Goal: Communication & Community: Answer question/provide support

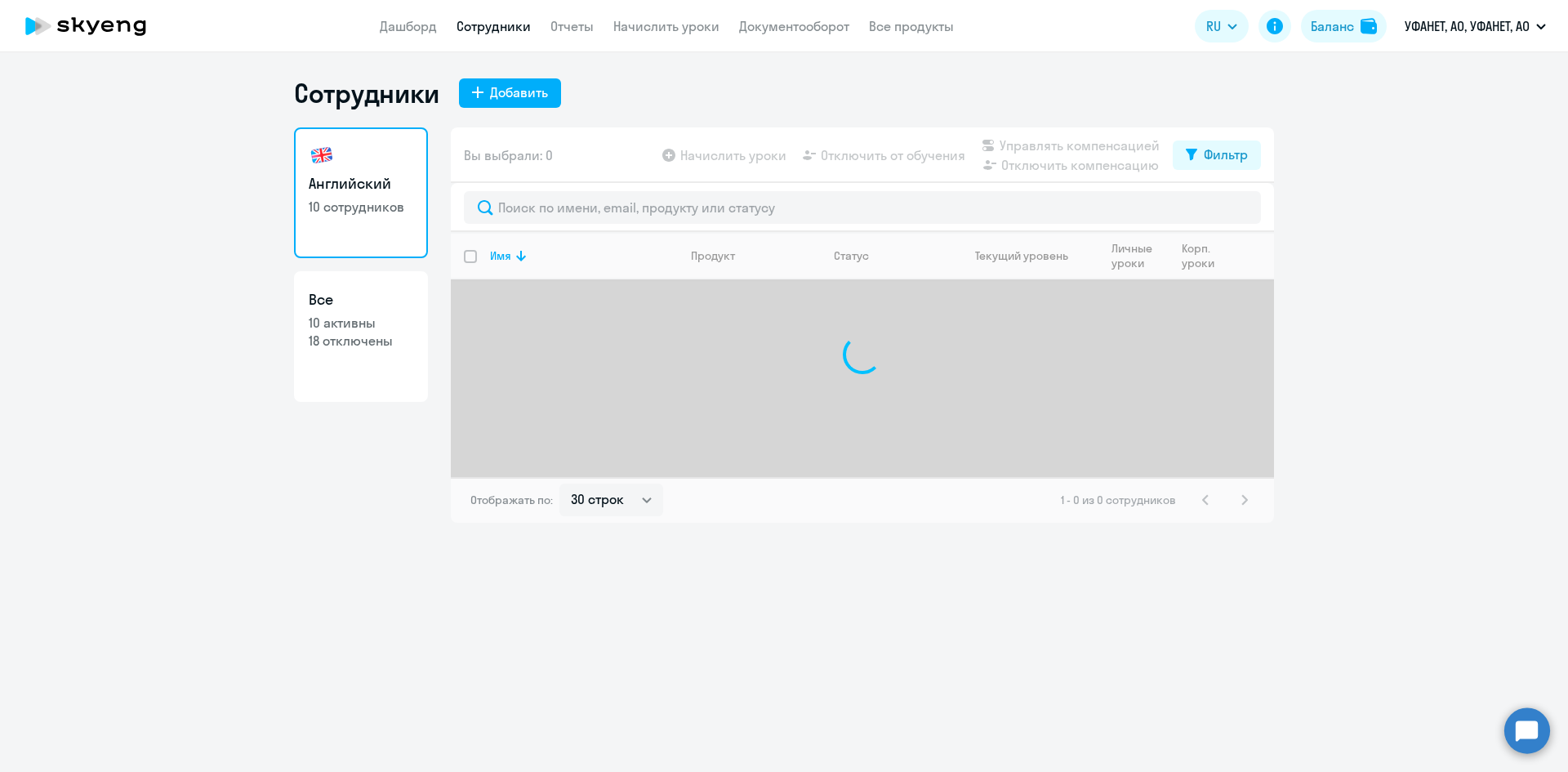
select select "30"
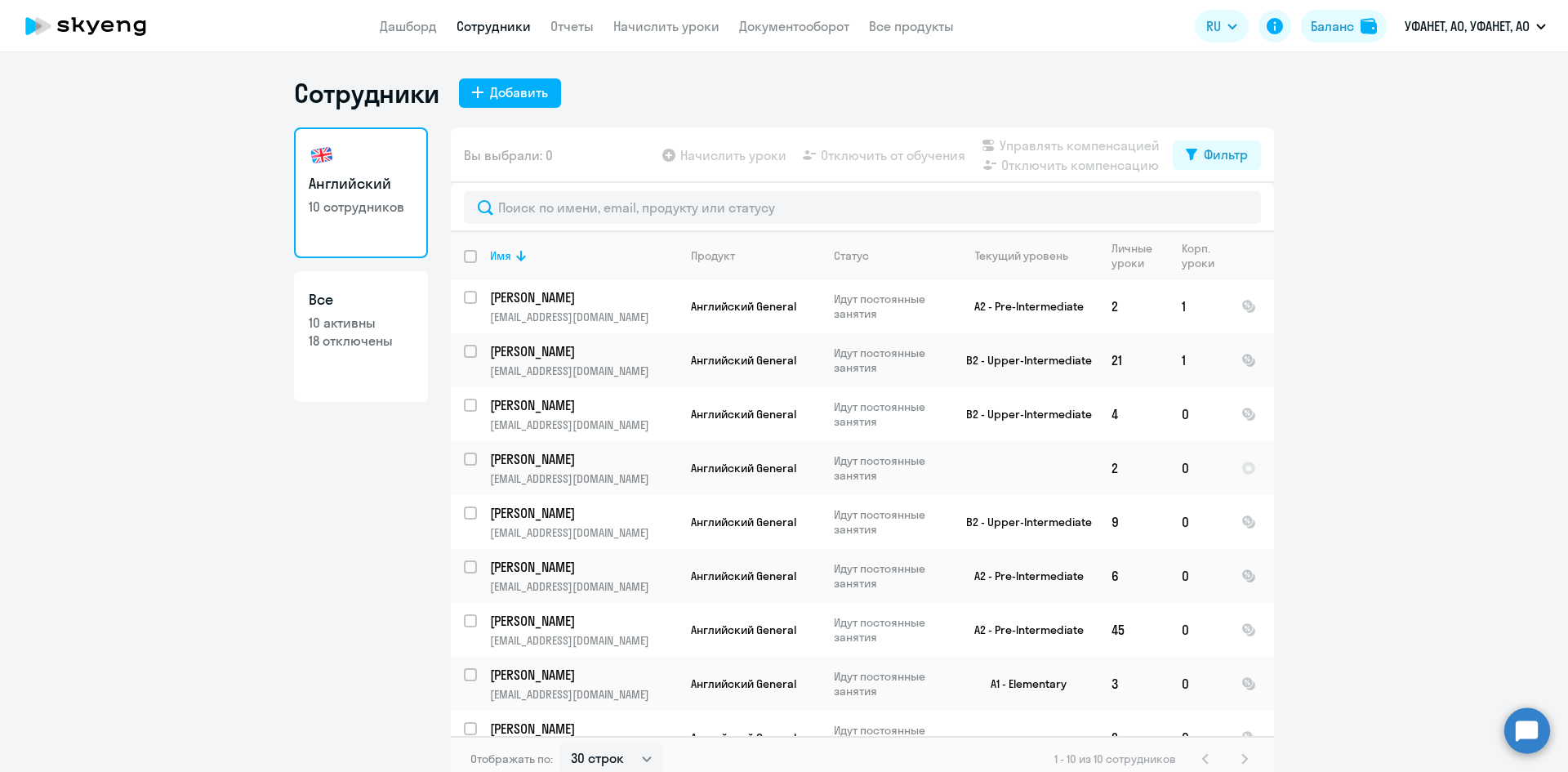
click at [770, 18] on app-menu-item-link "Документооборот" at bounding box center [794, 26] width 110 height 20
click at [770, 23] on link "Документооборот" at bounding box center [794, 25] width 110 height 17
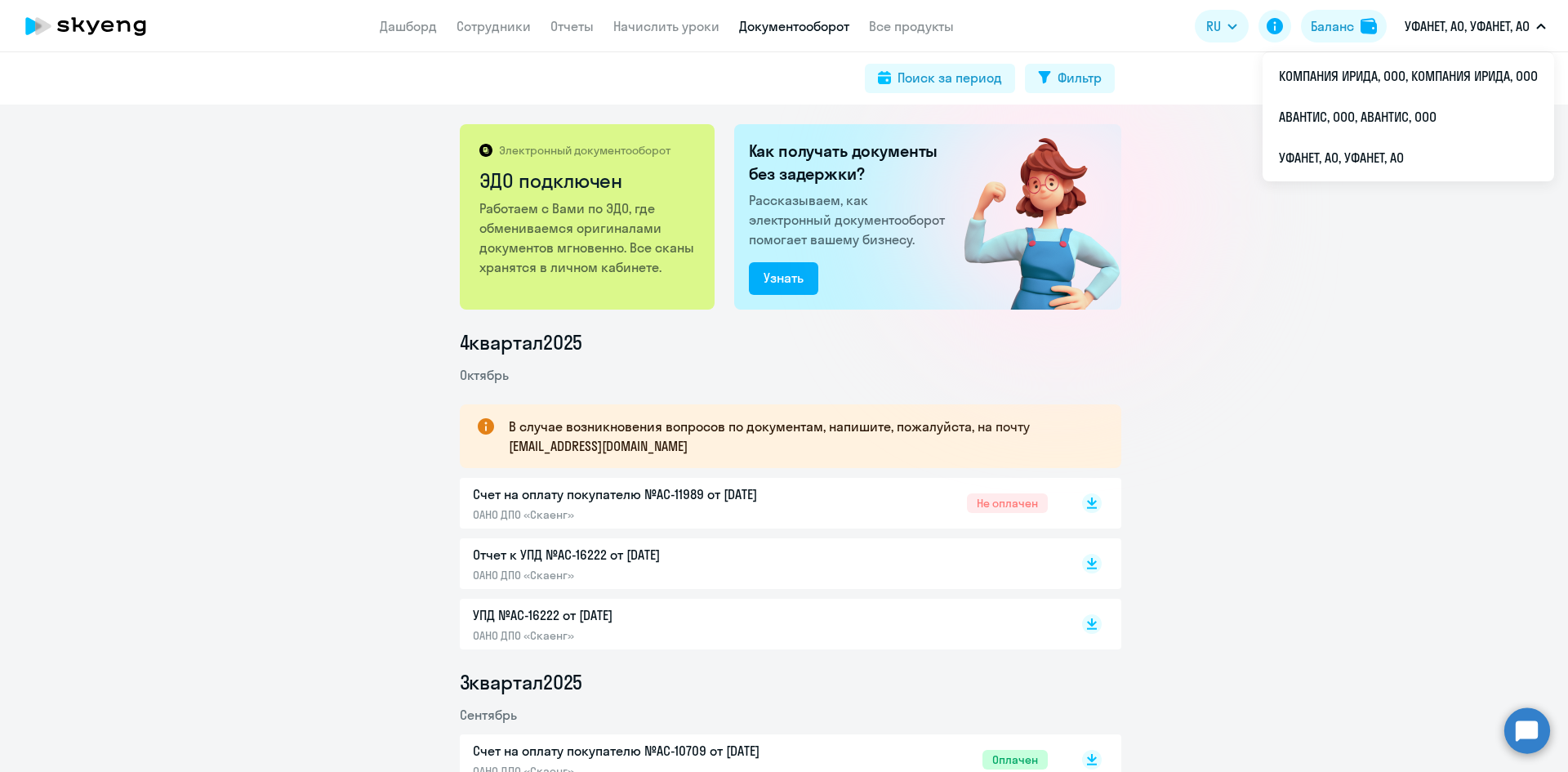
click at [1441, 33] on p "УФАНЕТ, АО, УФАНЕТ, АО" at bounding box center [1467, 26] width 125 height 19
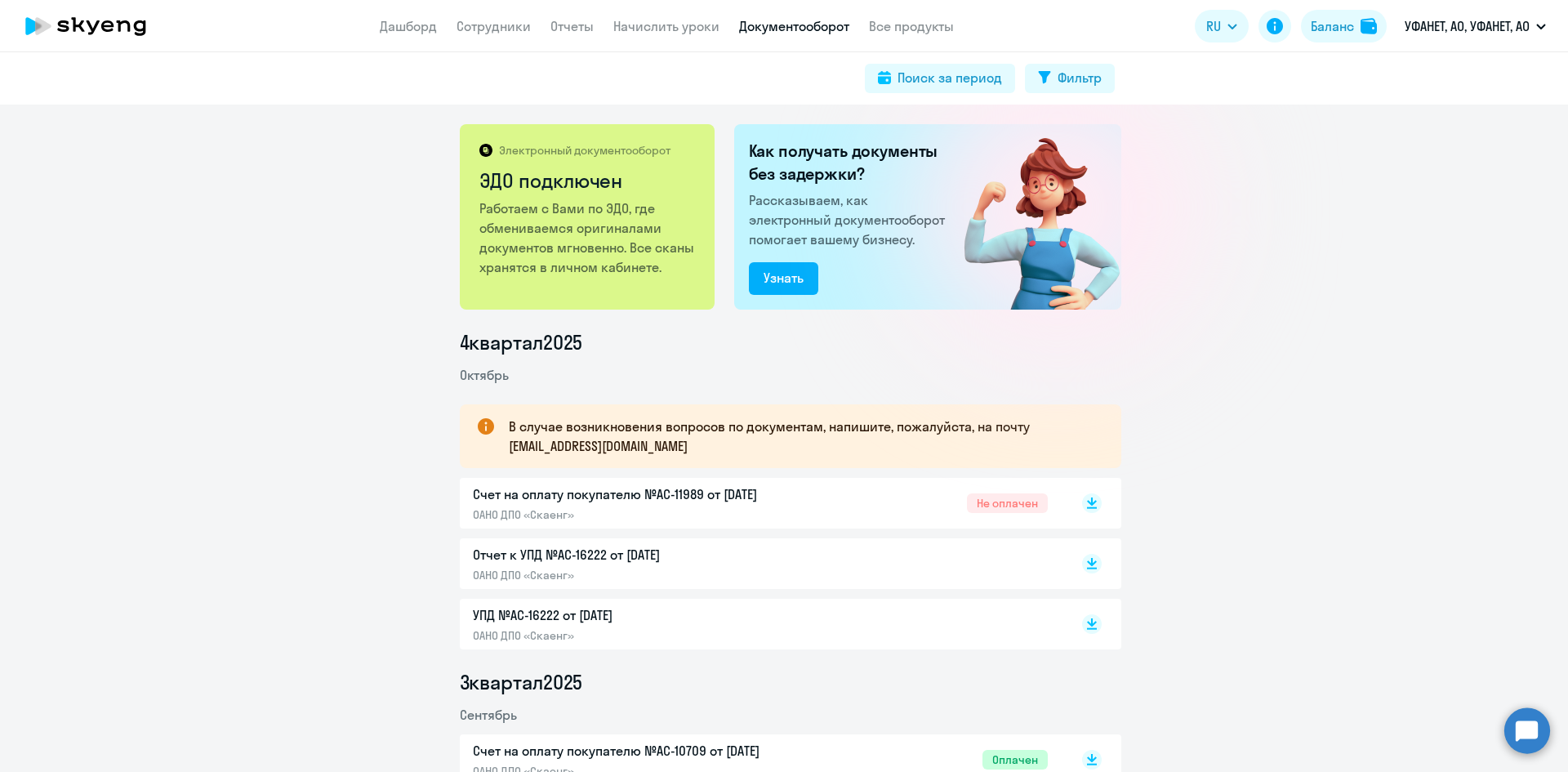
click at [1441, 33] on p "УФАНЕТ, АО, УФАНЕТ, АО" at bounding box center [1467, 26] width 125 height 19
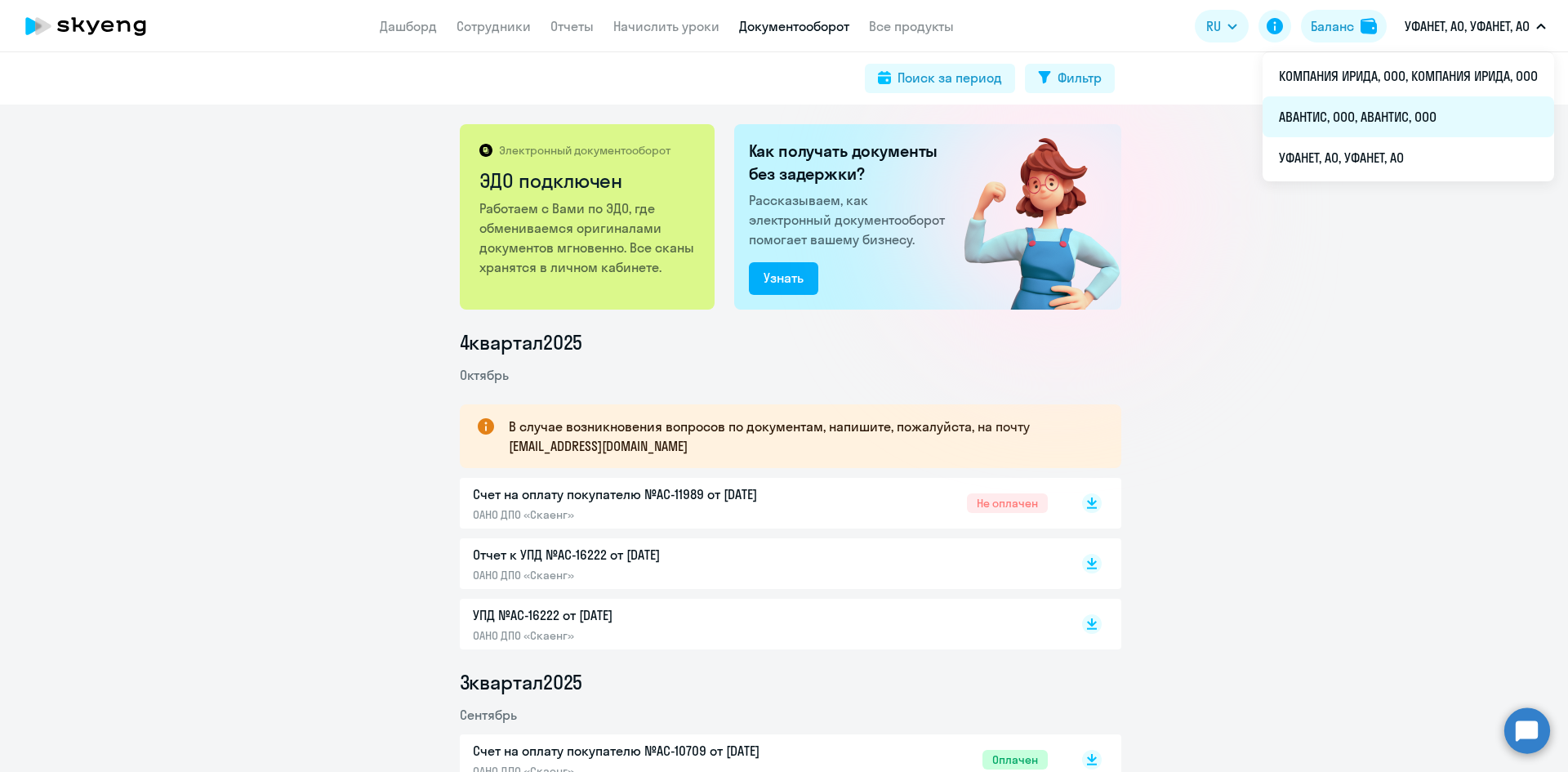
click at [1402, 113] on li "АВАНТИС, ООО, АВАНТИС, ООО" at bounding box center [1408, 117] width 292 height 40
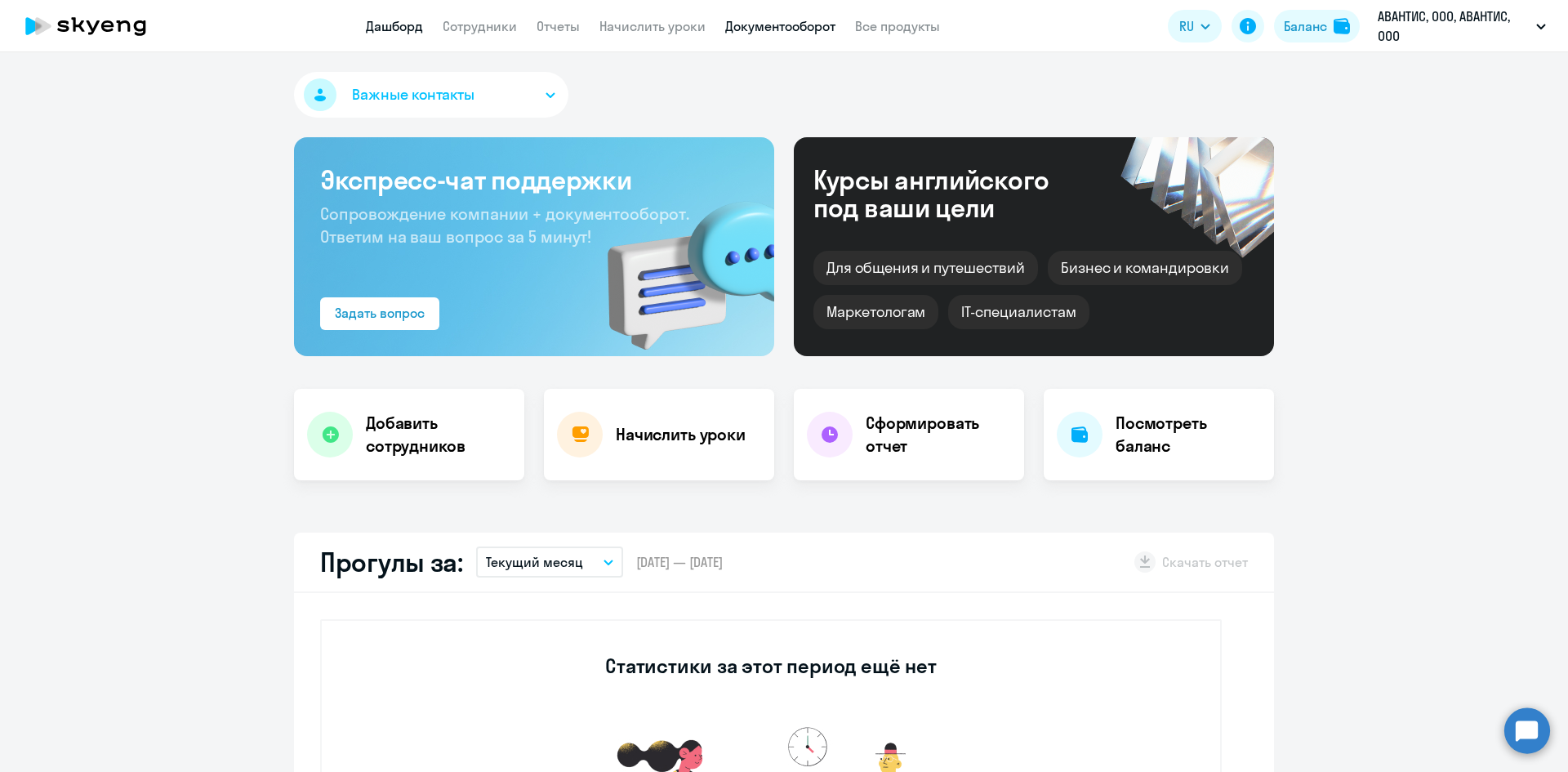
click at [728, 31] on link "Документооборот" at bounding box center [780, 25] width 110 height 17
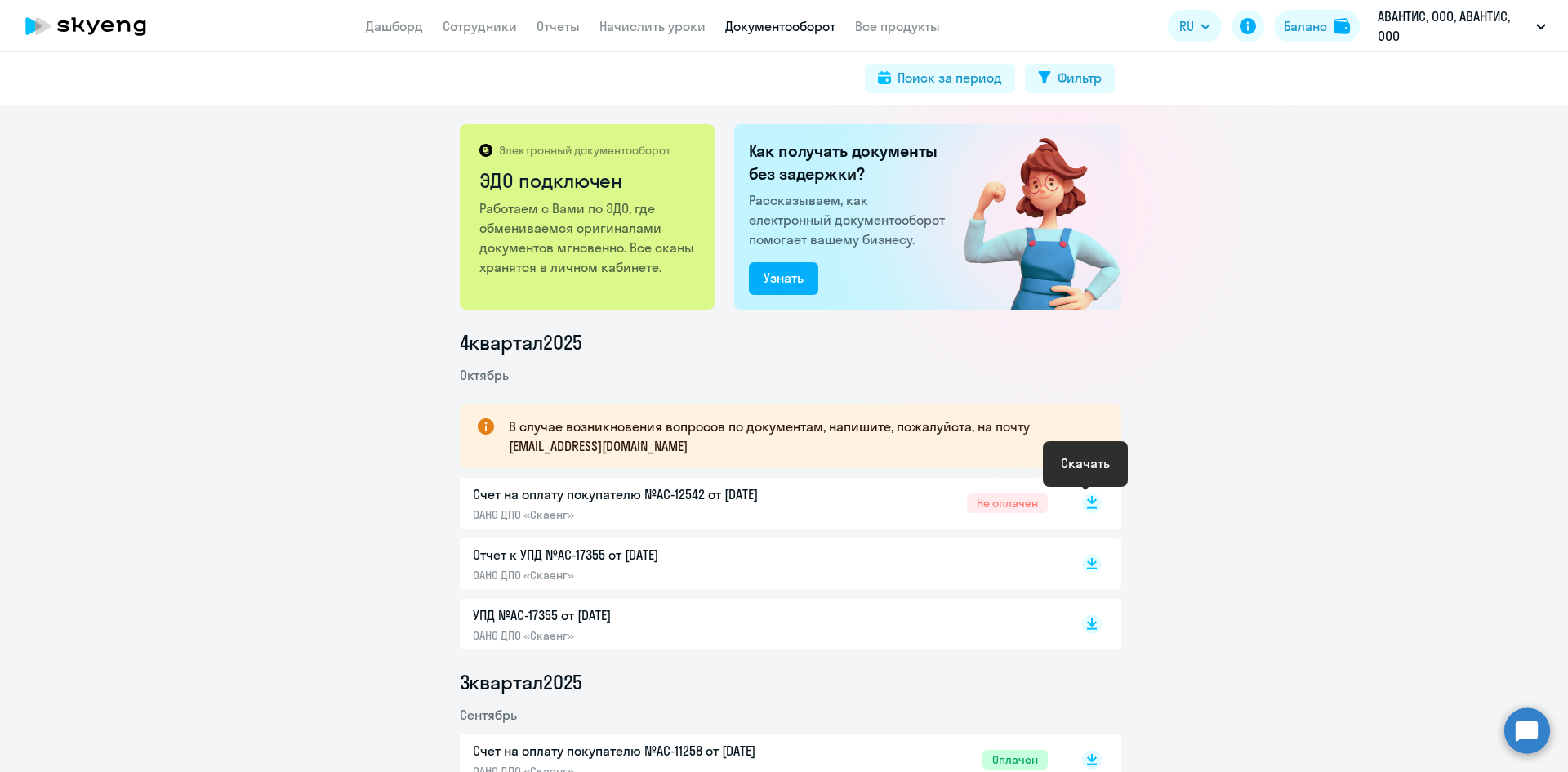
click at [1087, 501] on icon at bounding box center [1092, 499] width 10 height 8
click at [714, 563] on p "Отчет к УПД №AC-17355 от [DATE]" at bounding box center [644, 555] width 343 height 19
click at [490, 29] on link "Сотрудники" at bounding box center [480, 25] width 75 height 17
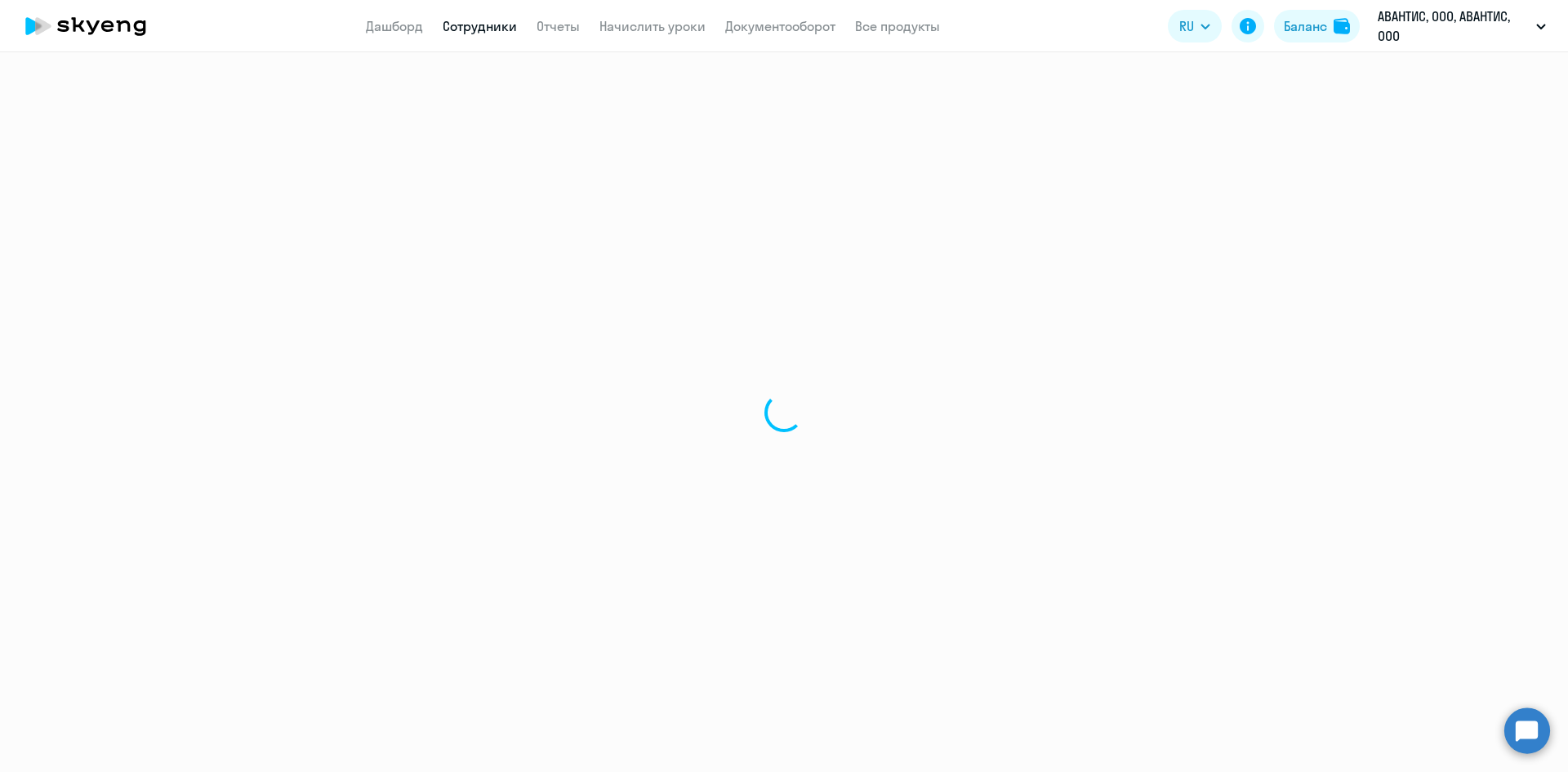
select select "30"
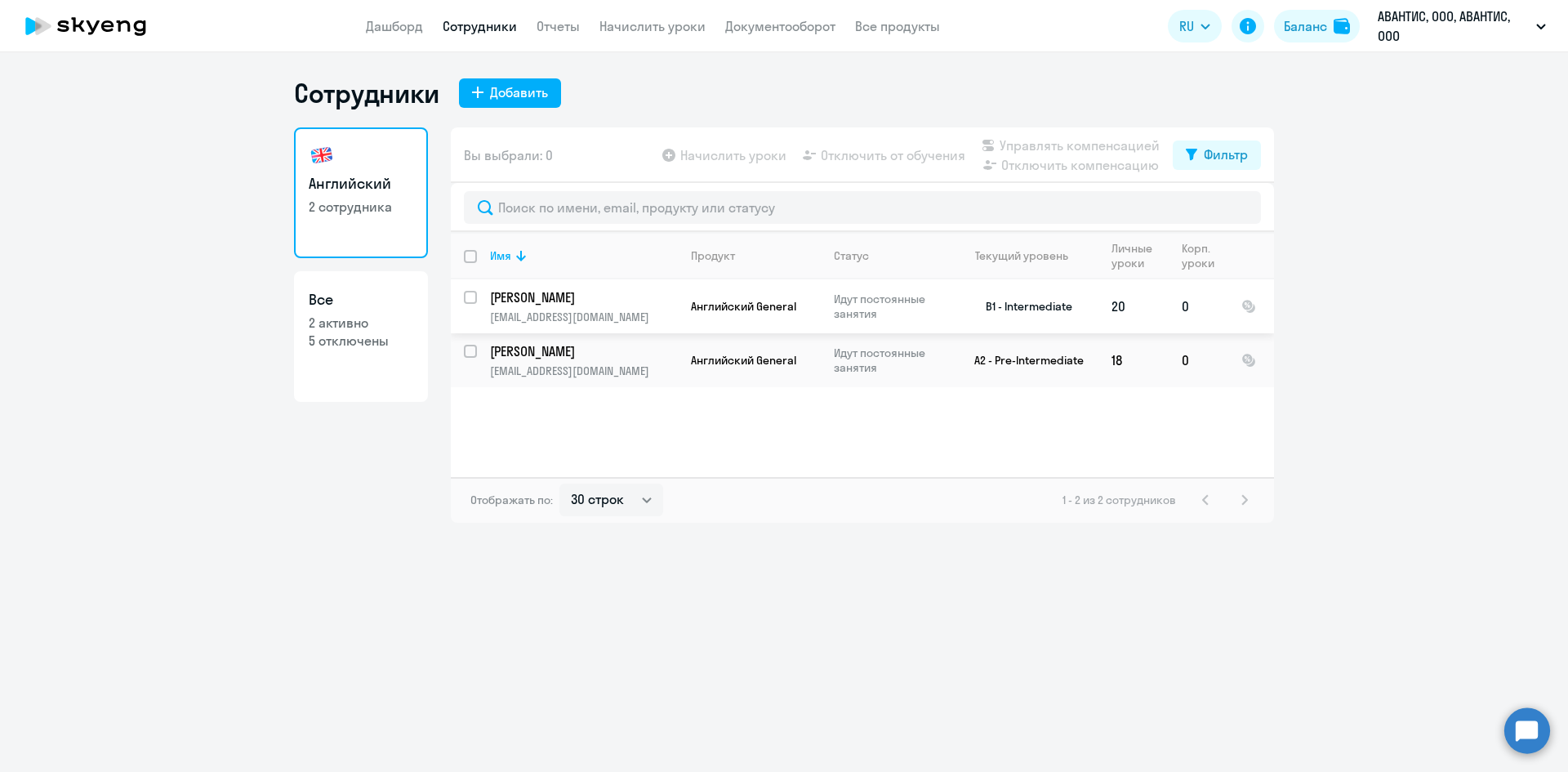
click at [591, 297] on p "[PERSON_NAME]" at bounding box center [582, 297] width 185 height 18
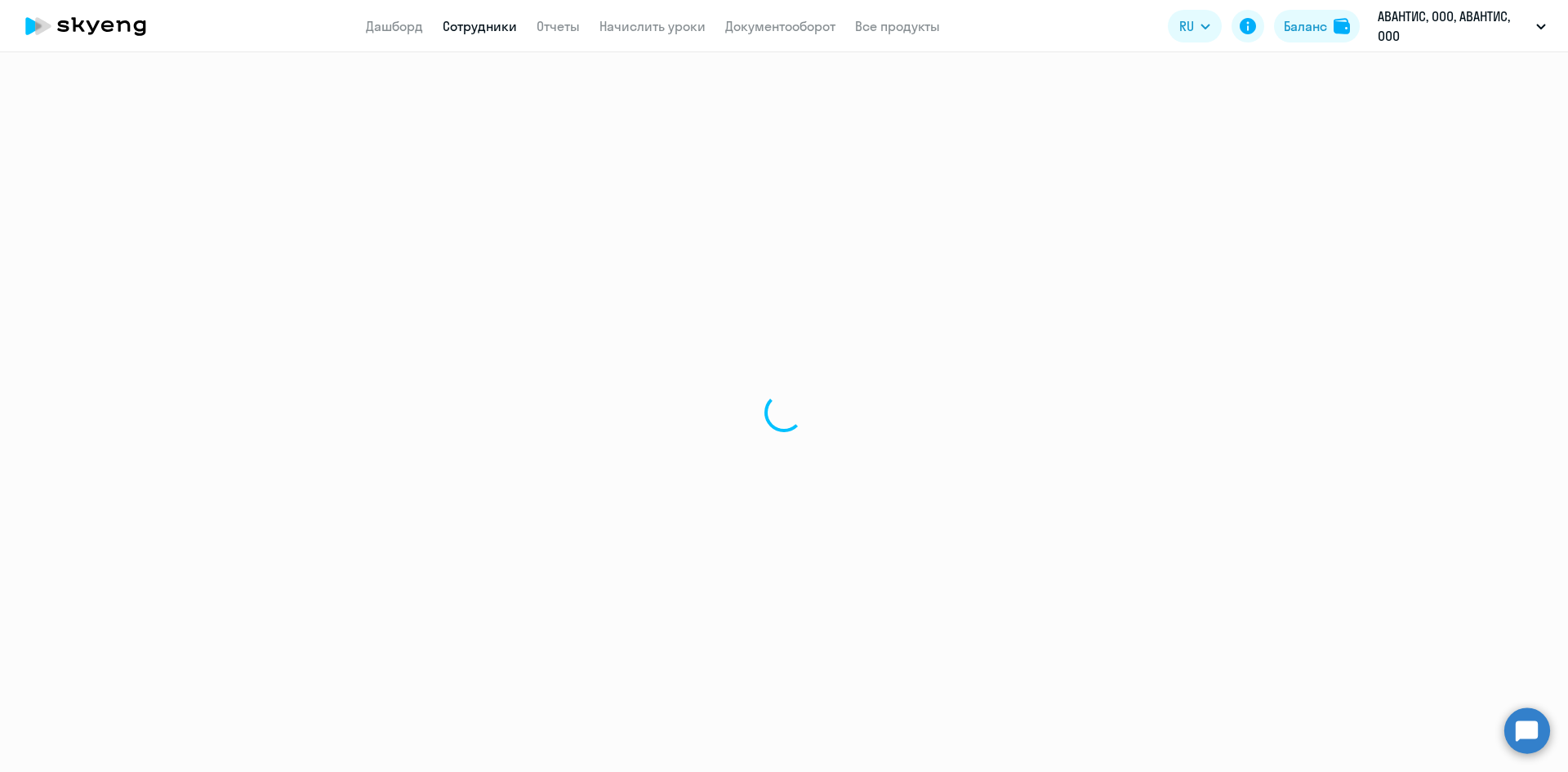
select select "english"
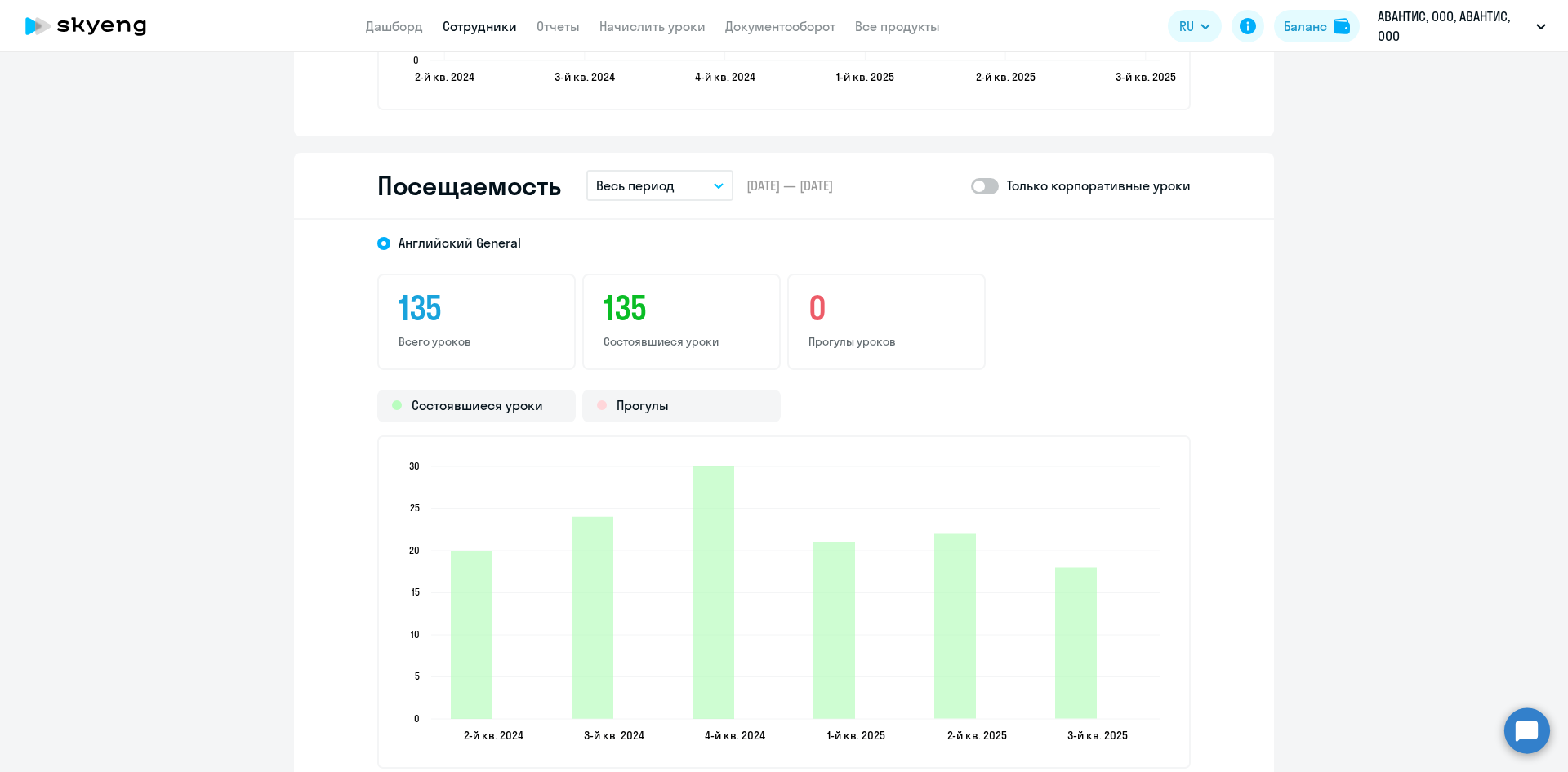
scroll to position [1961, 0]
click at [674, 196] on button "Весь период" at bounding box center [659, 186] width 147 height 31
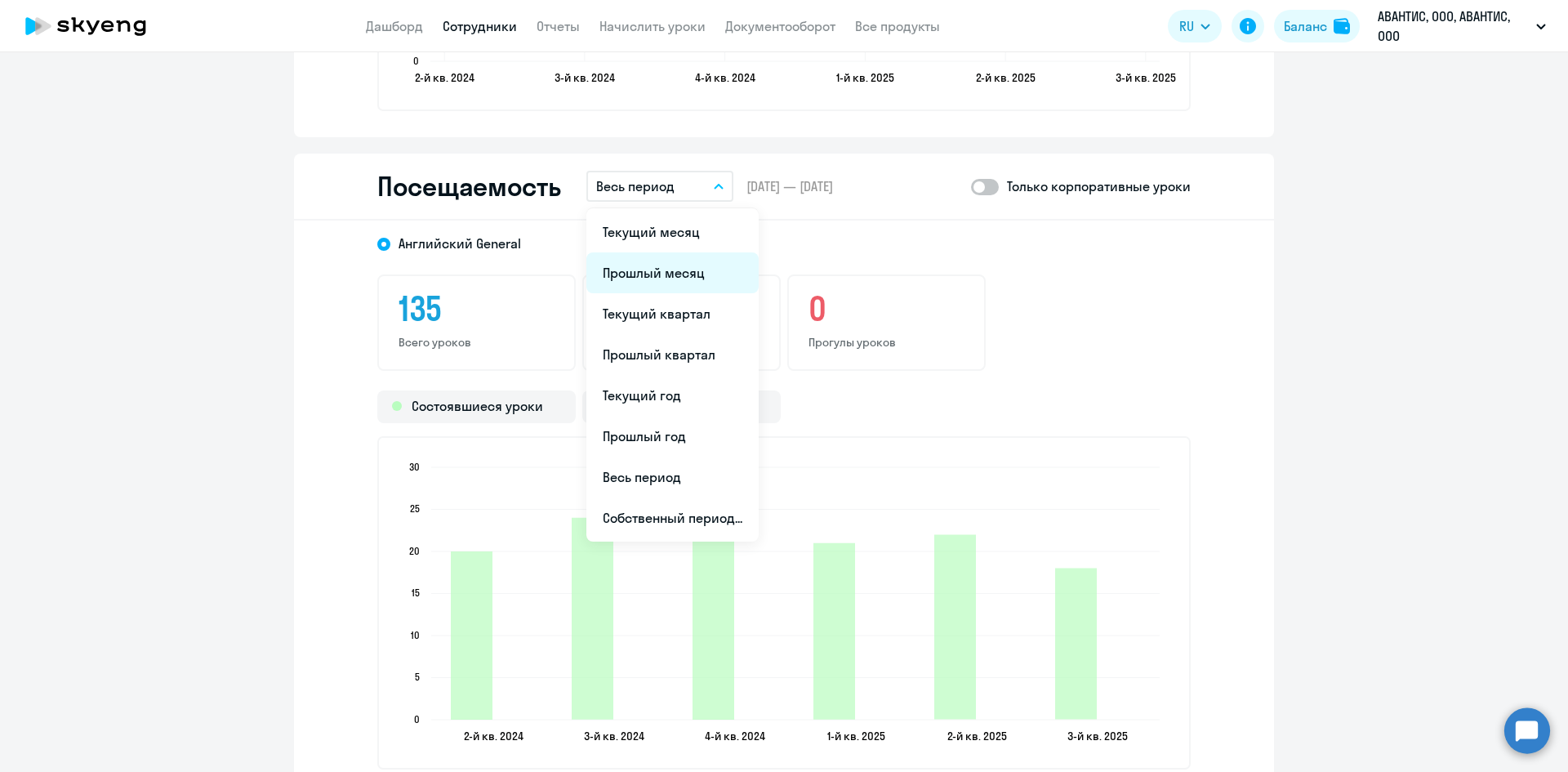
click at [680, 271] on li "Прошлый месяц" at bounding box center [672, 273] width 172 height 40
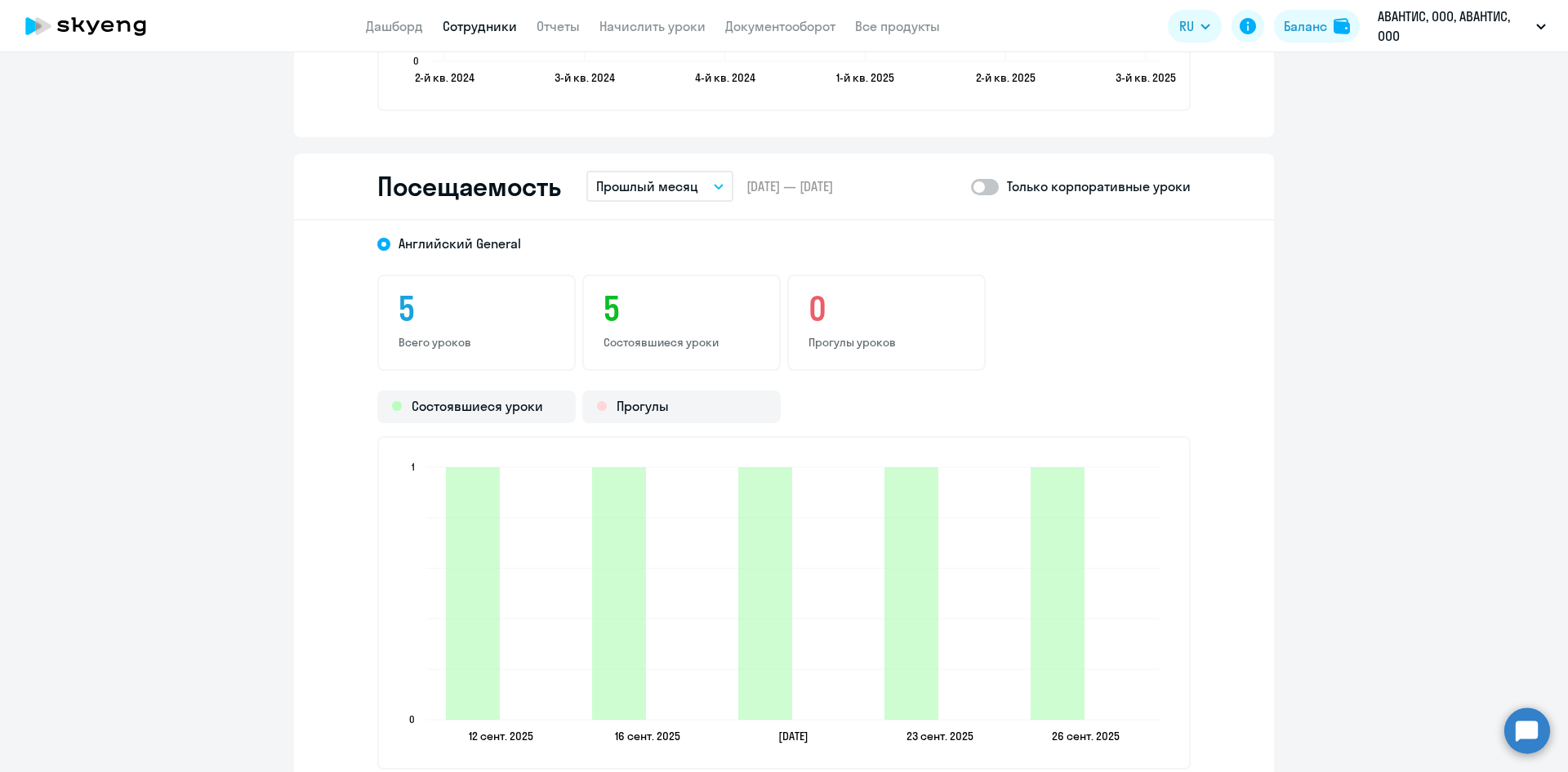
click at [987, 191] on span at bounding box center [985, 186] width 28 height 17
click at [971, 187] on input "checkbox" at bounding box center [970, 186] width 1 height 1
checkbox input "true"
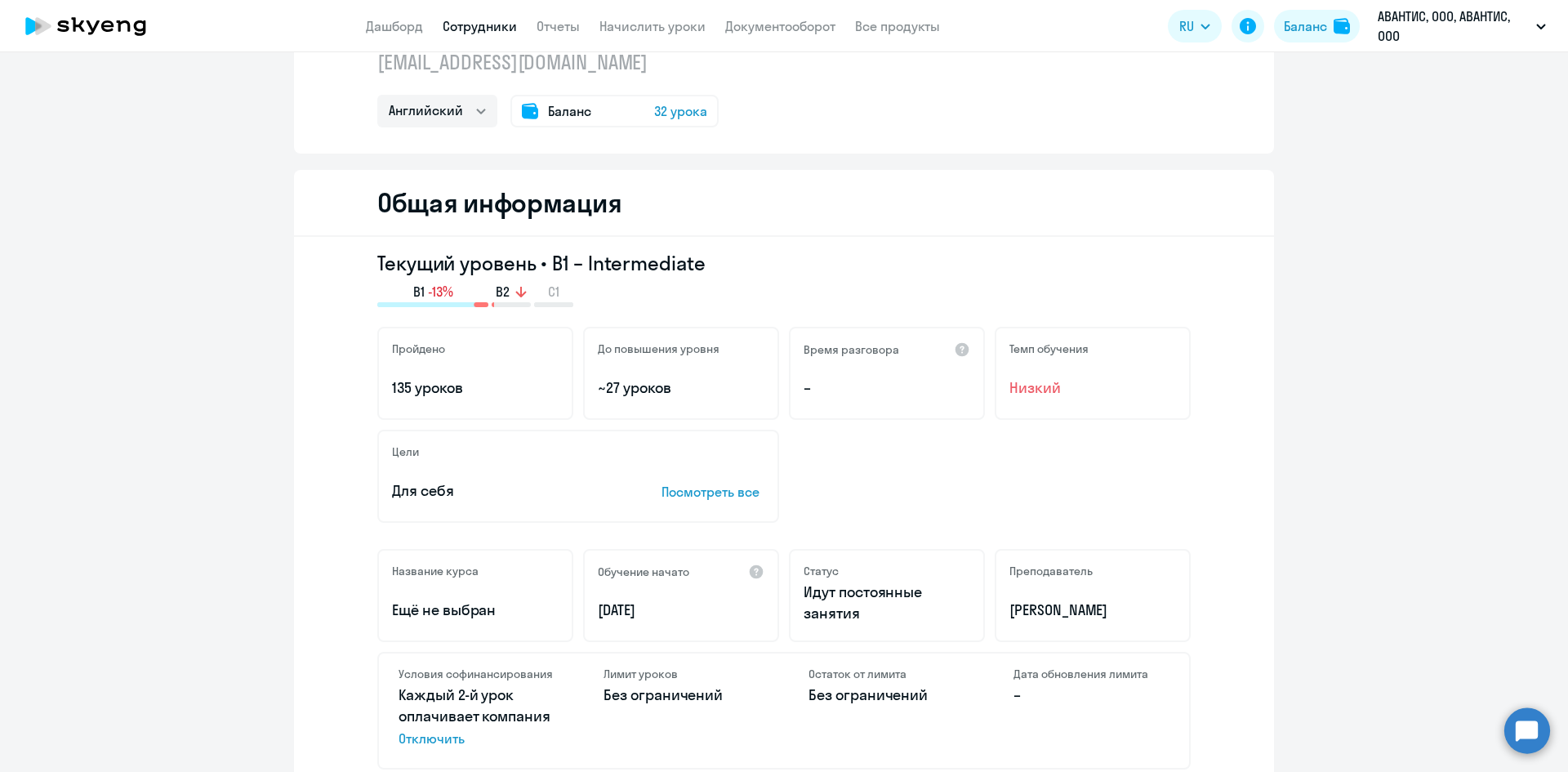
scroll to position [0, 0]
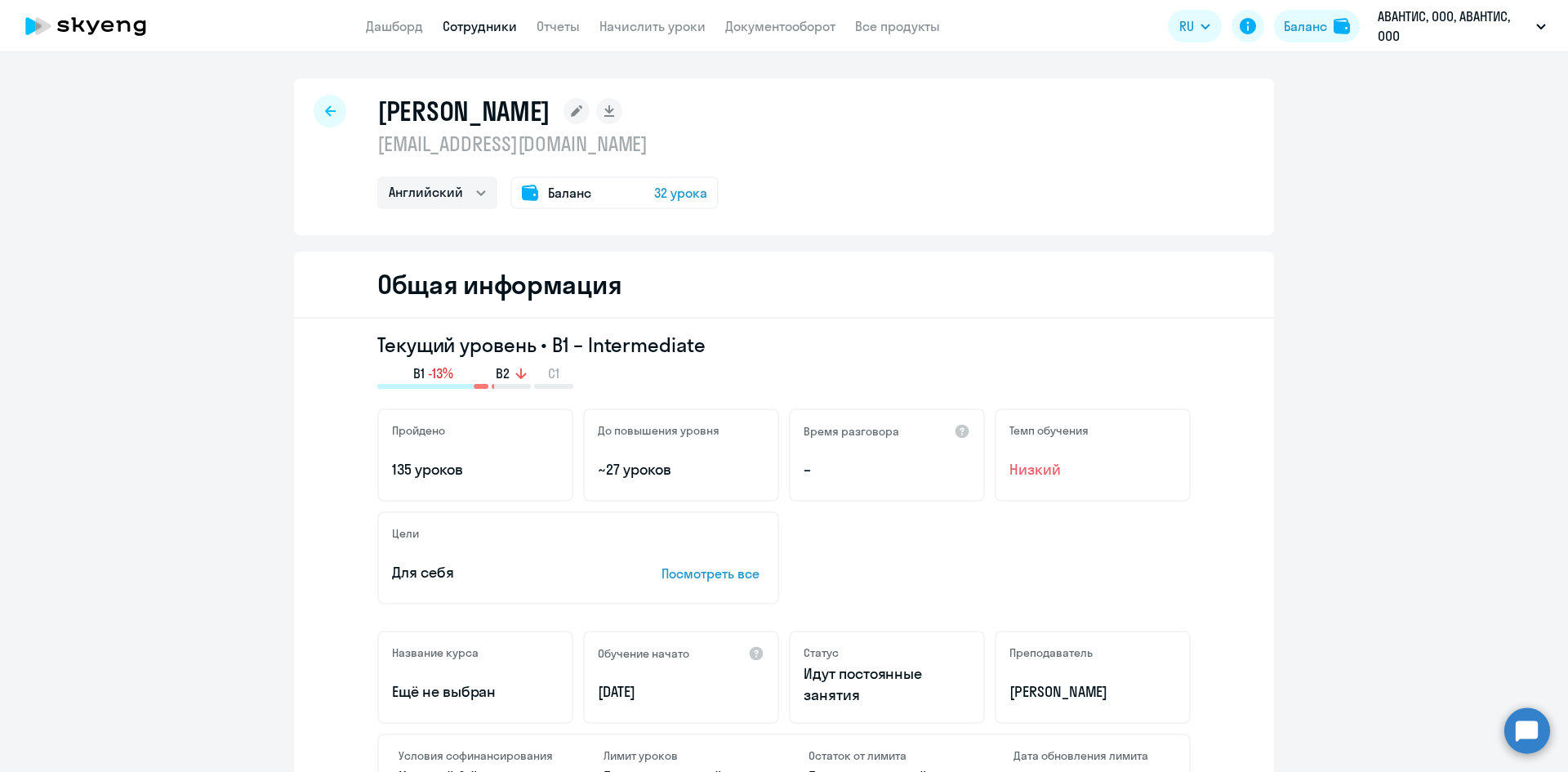
click at [316, 112] on div at bounding box center [330, 111] width 33 height 33
select select "30"
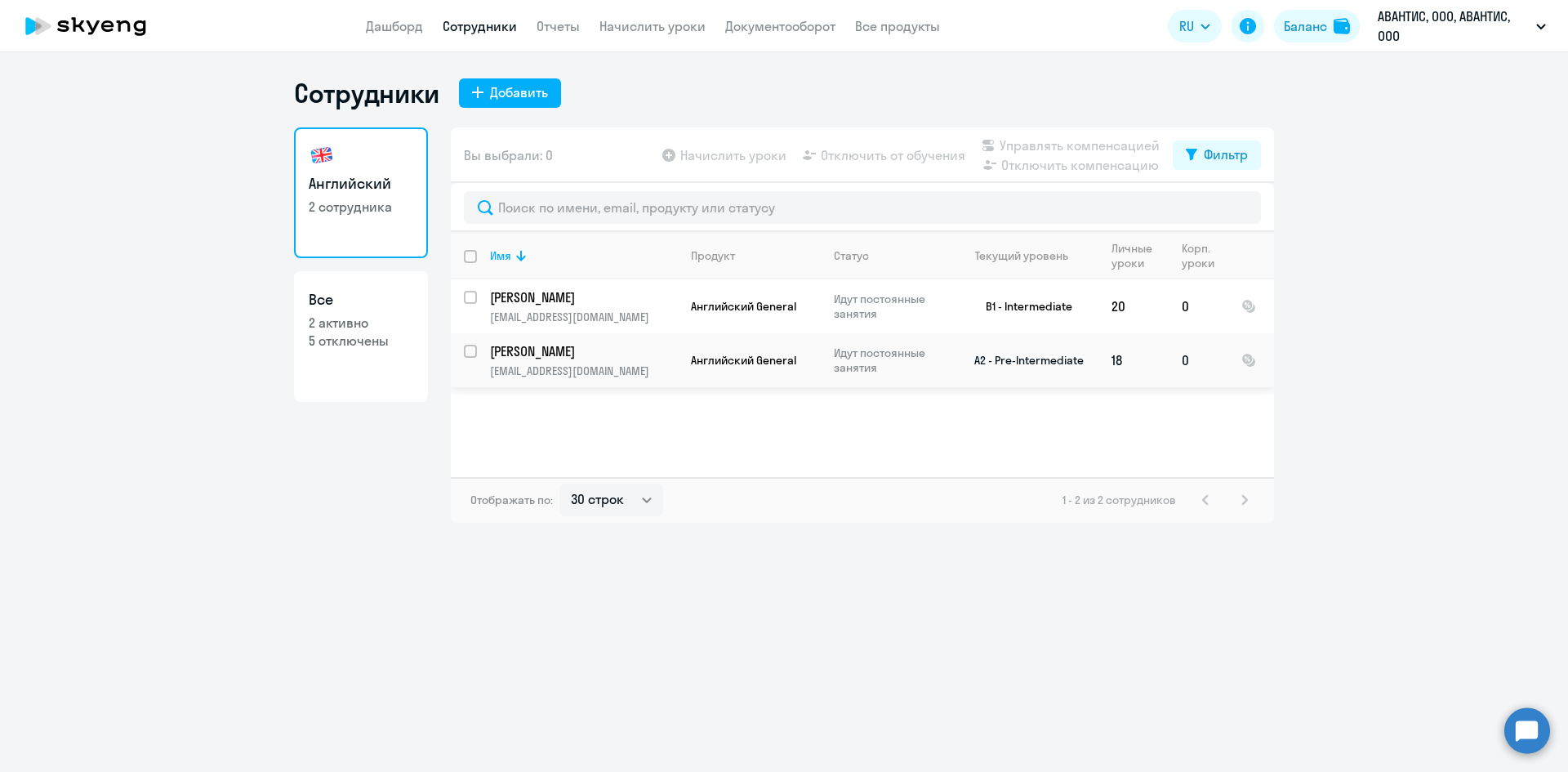
click at [589, 346] on p "[PERSON_NAME]" at bounding box center [582, 351] width 185 height 18
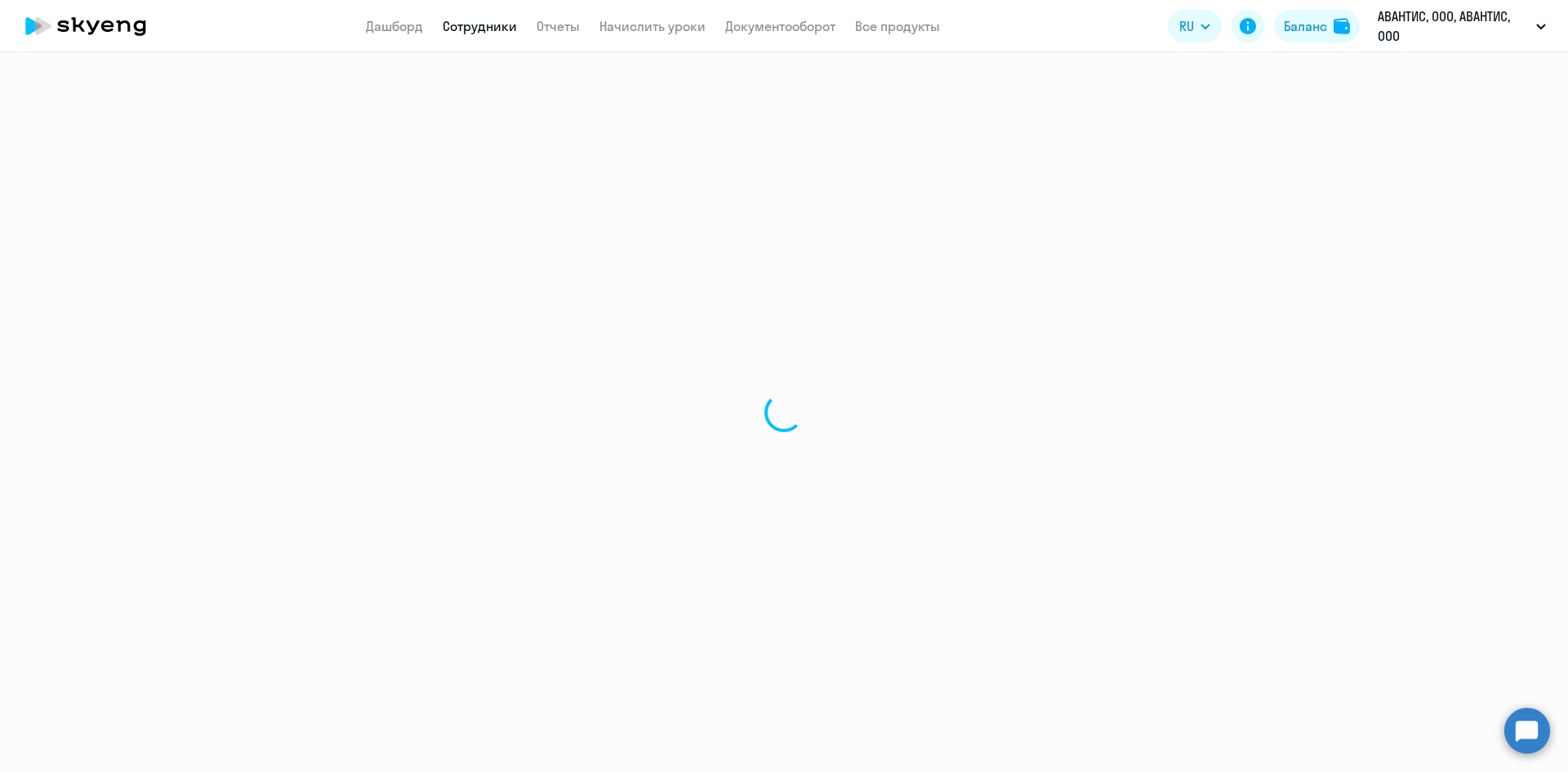
select select "english"
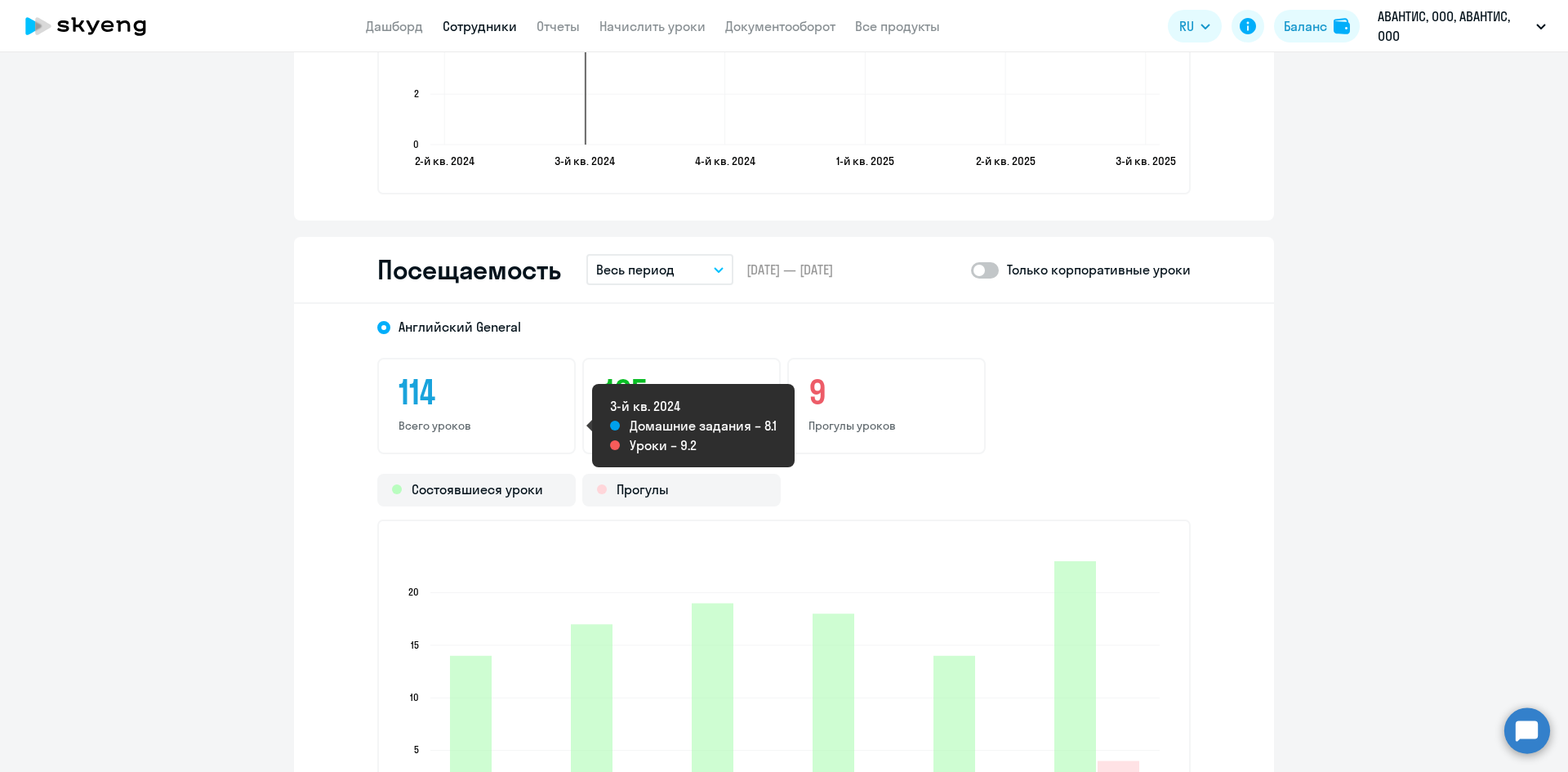
scroll to position [1879, 0]
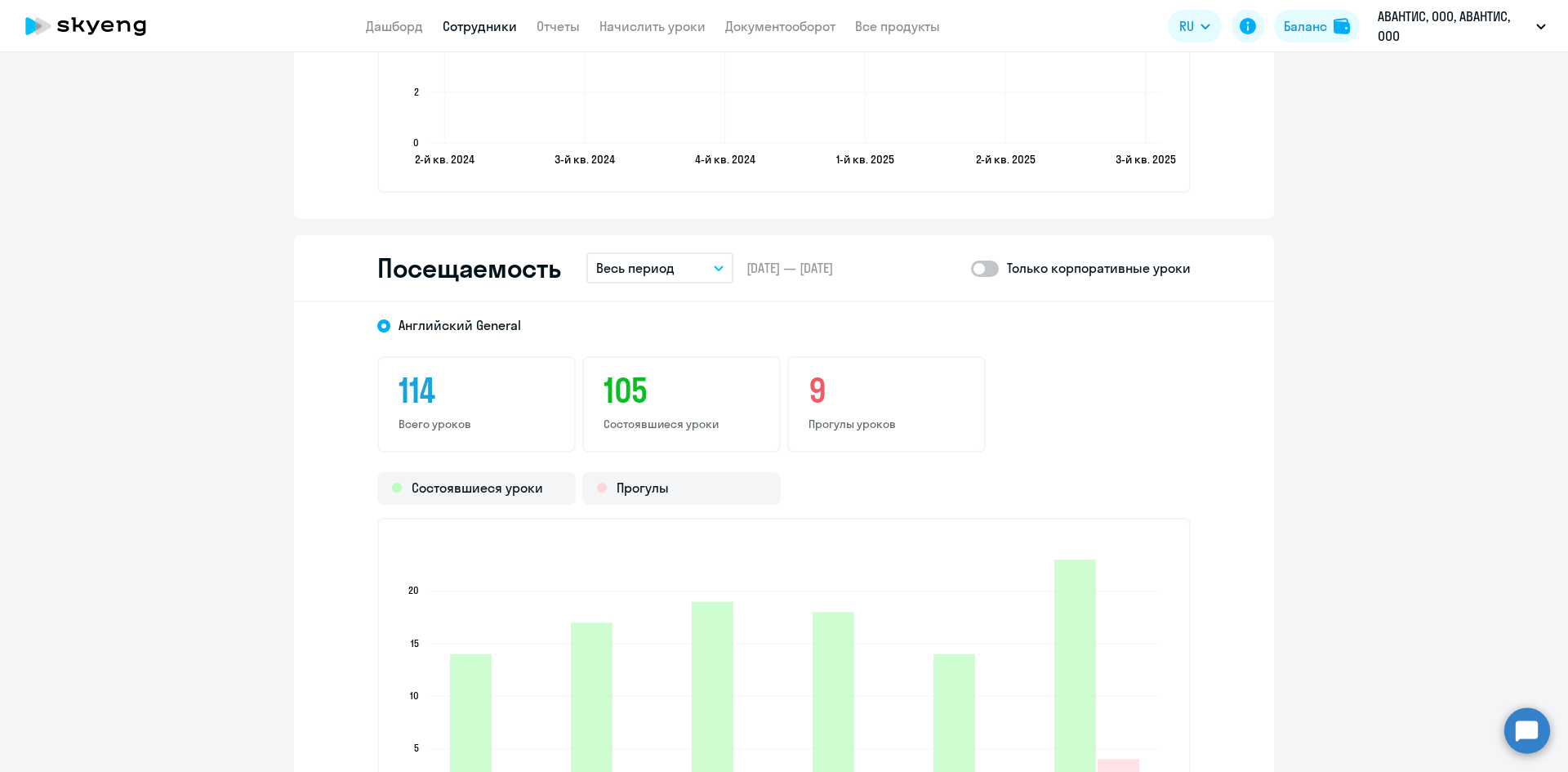
click at [693, 260] on button "Весь период" at bounding box center [659, 267] width 147 height 31
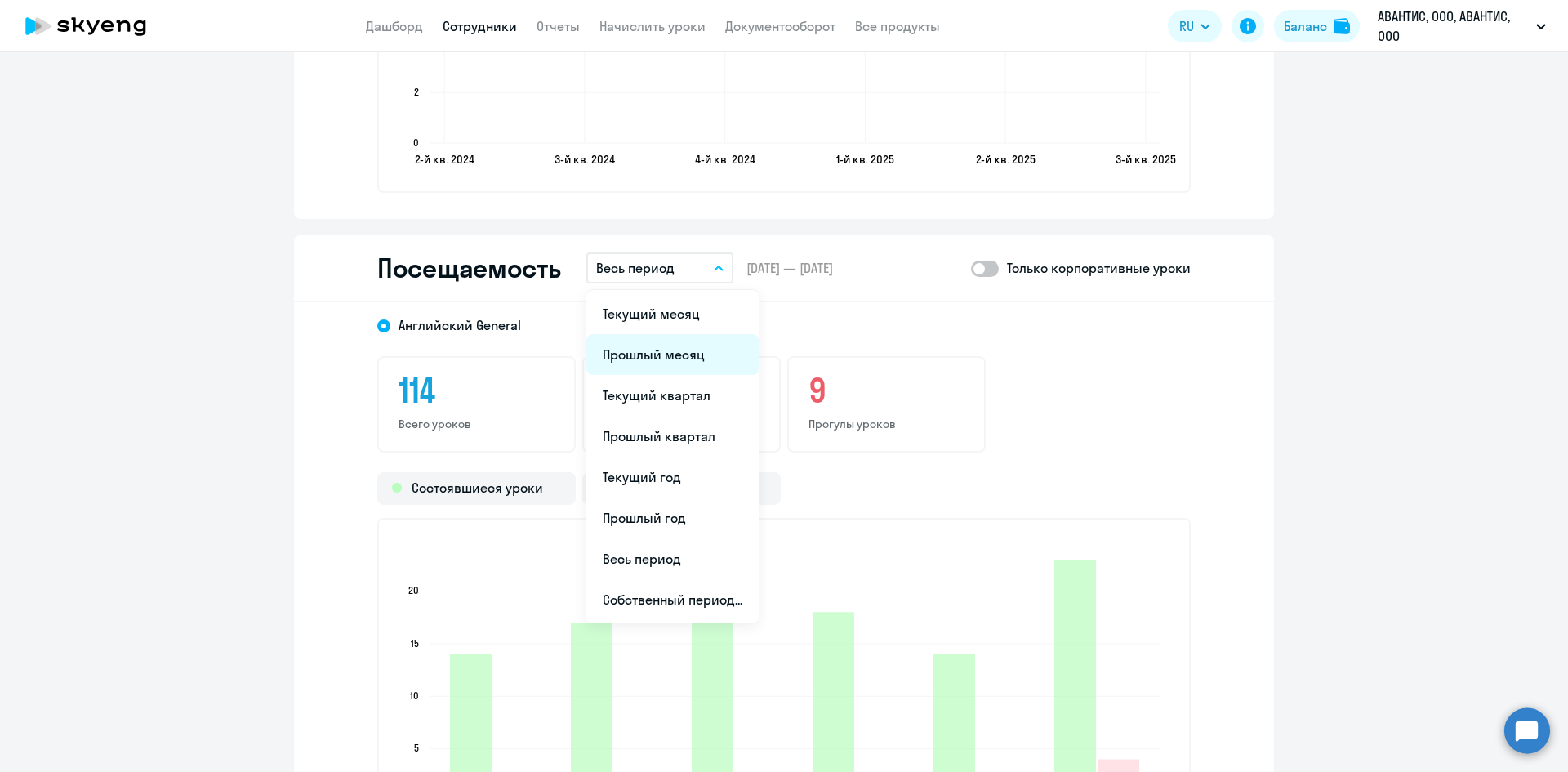
click at [659, 359] on li "Прошлый месяц" at bounding box center [672, 354] width 172 height 40
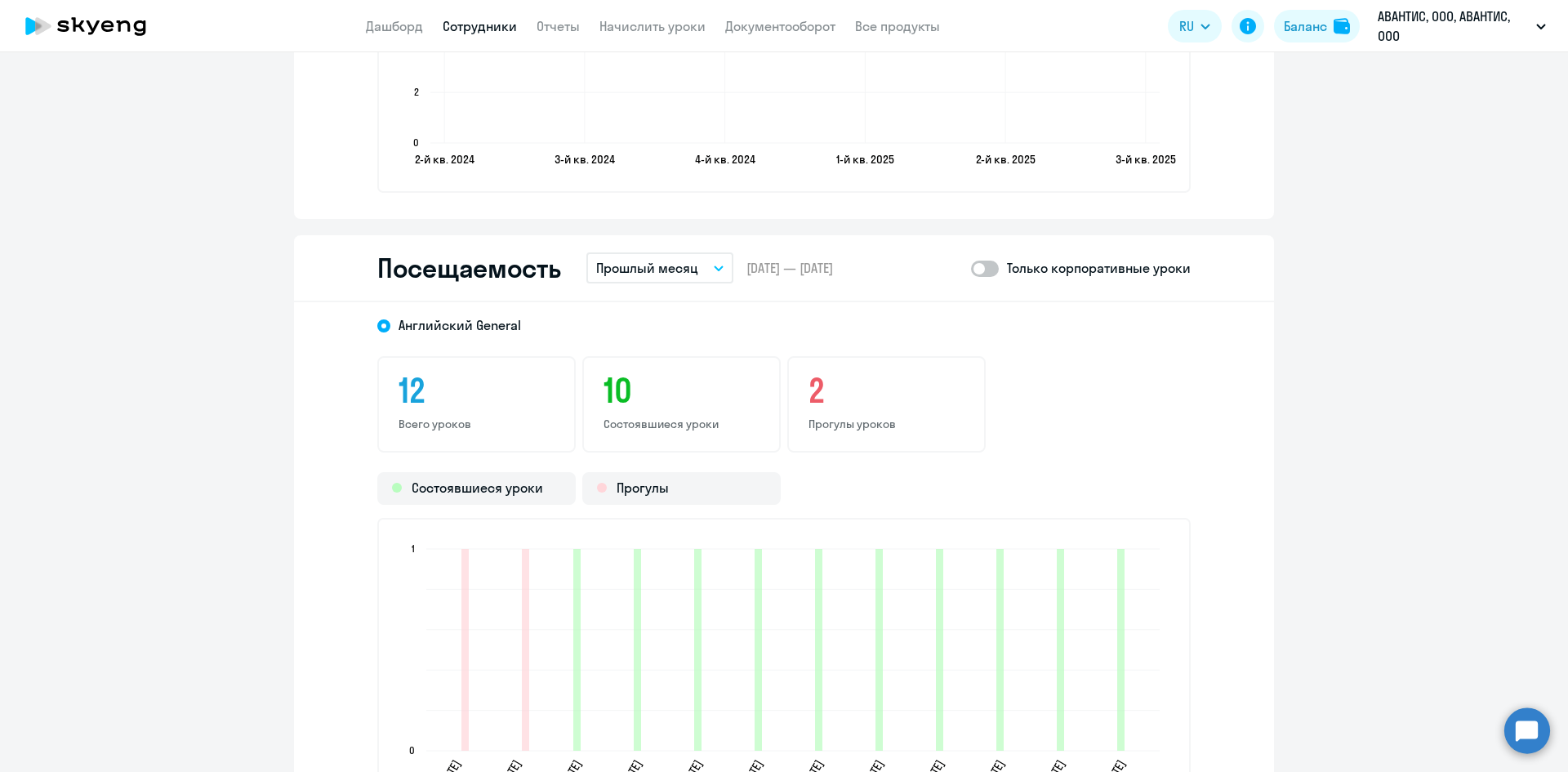
click at [988, 272] on span at bounding box center [985, 268] width 28 height 17
click at [971, 269] on input "checkbox" at bounding box center [970, 268] width 1 height 1
checkbox input "true"
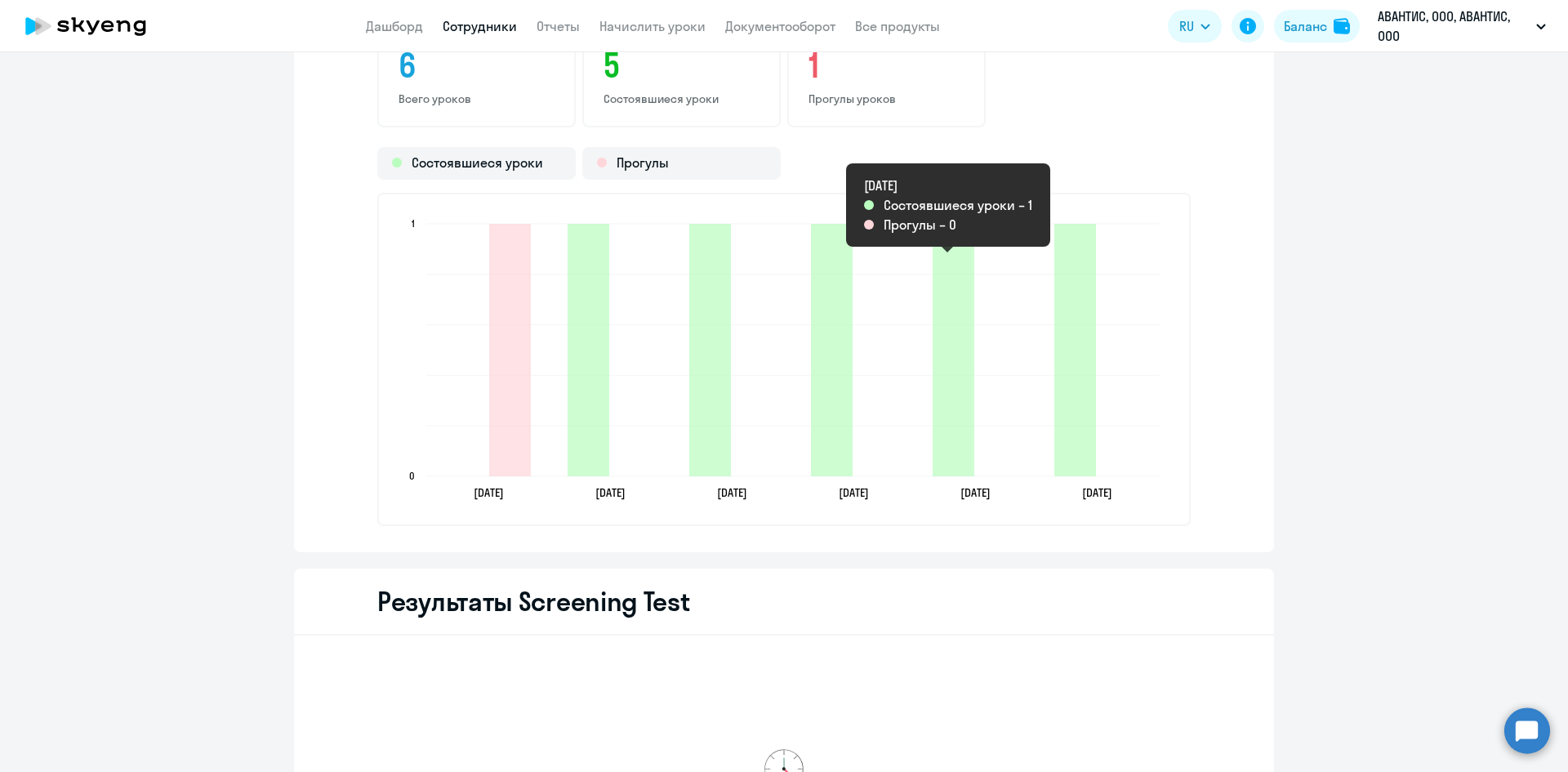
scroll to position [2206, 0]
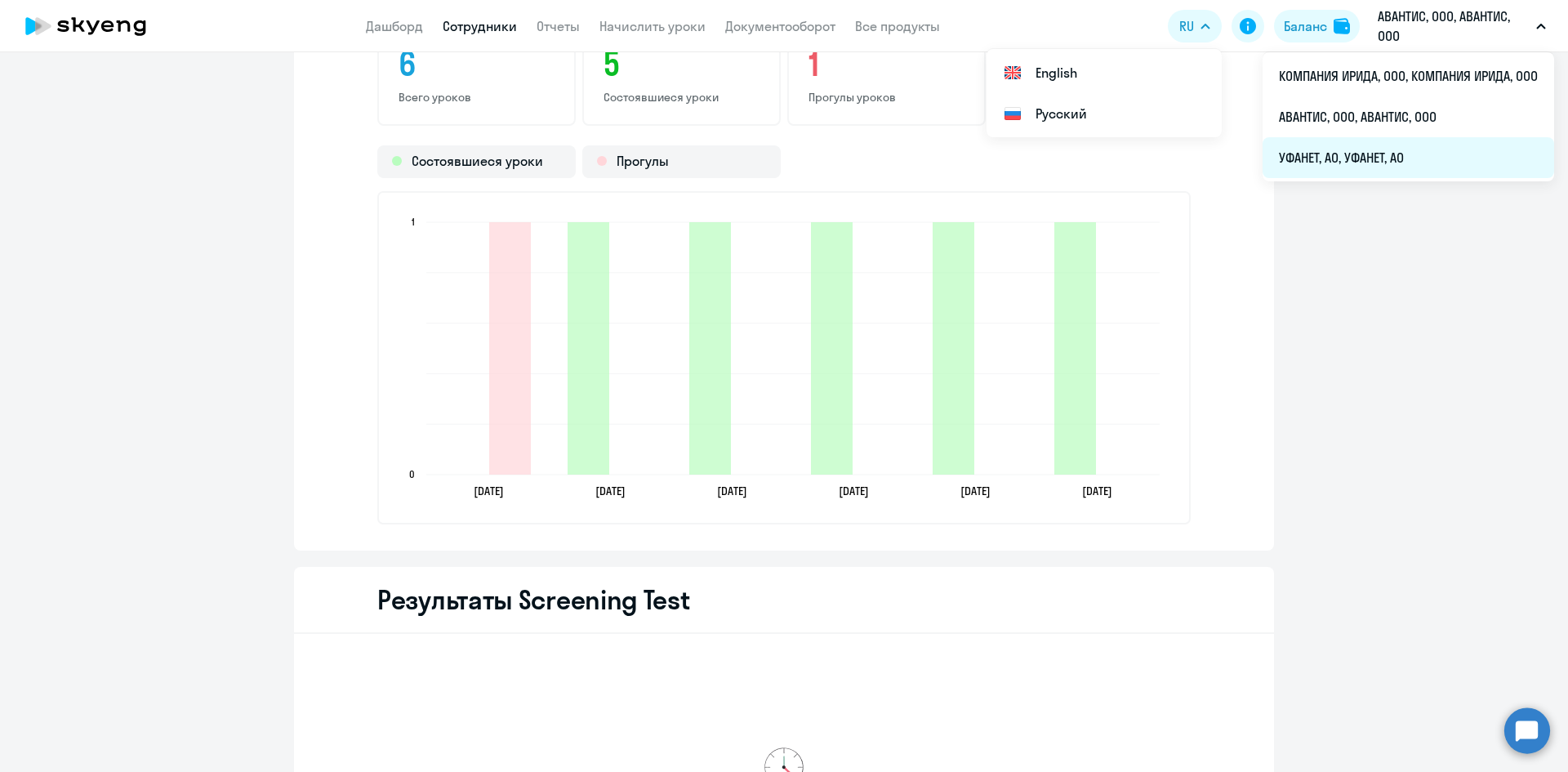
click at [1347, 156] on li "УФАНЕТ, АО, УФАНЕТ, АО" at bounding box center [1408, 157] width 292 height 40
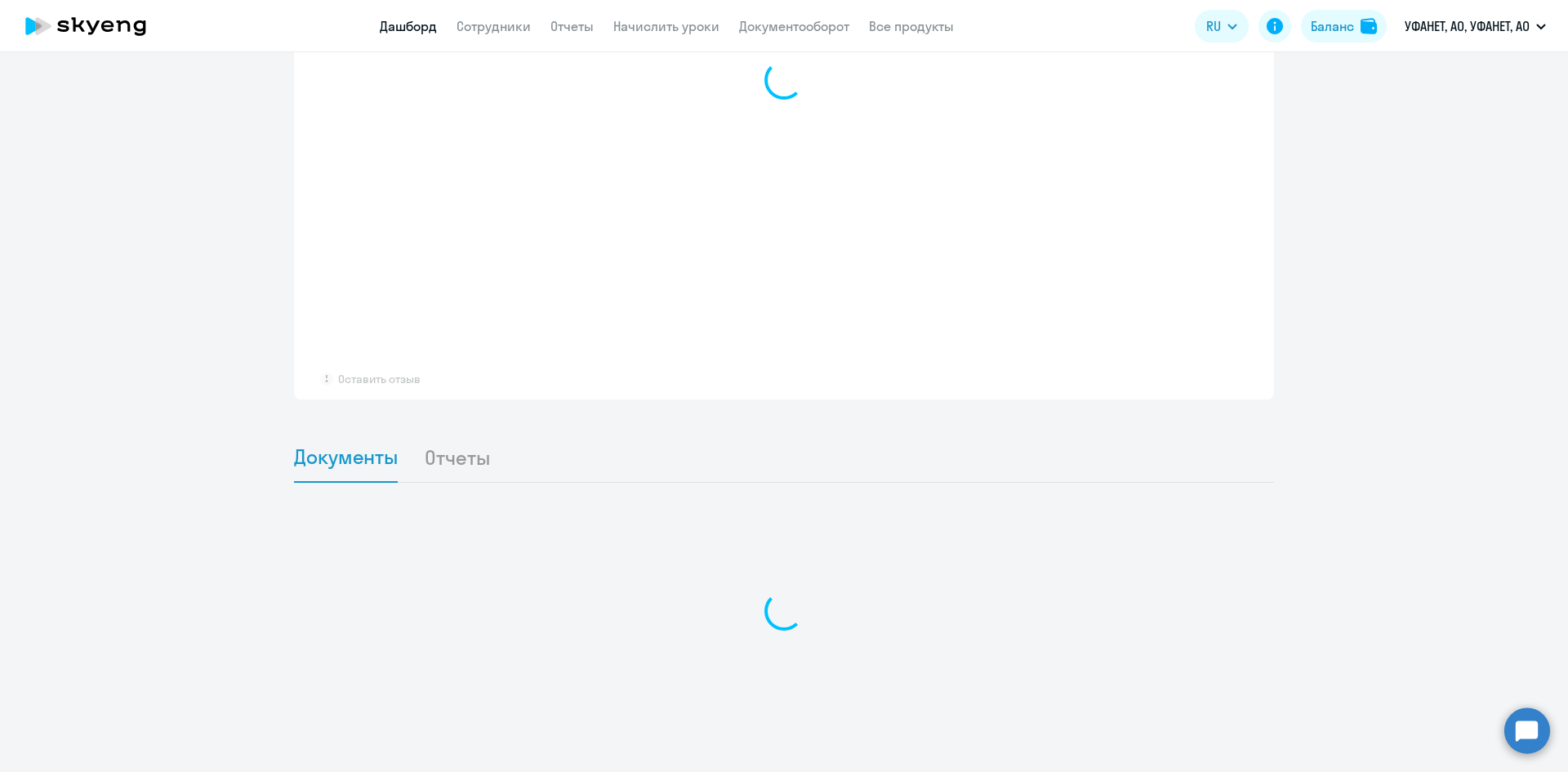
scroll to position [1171, 0]
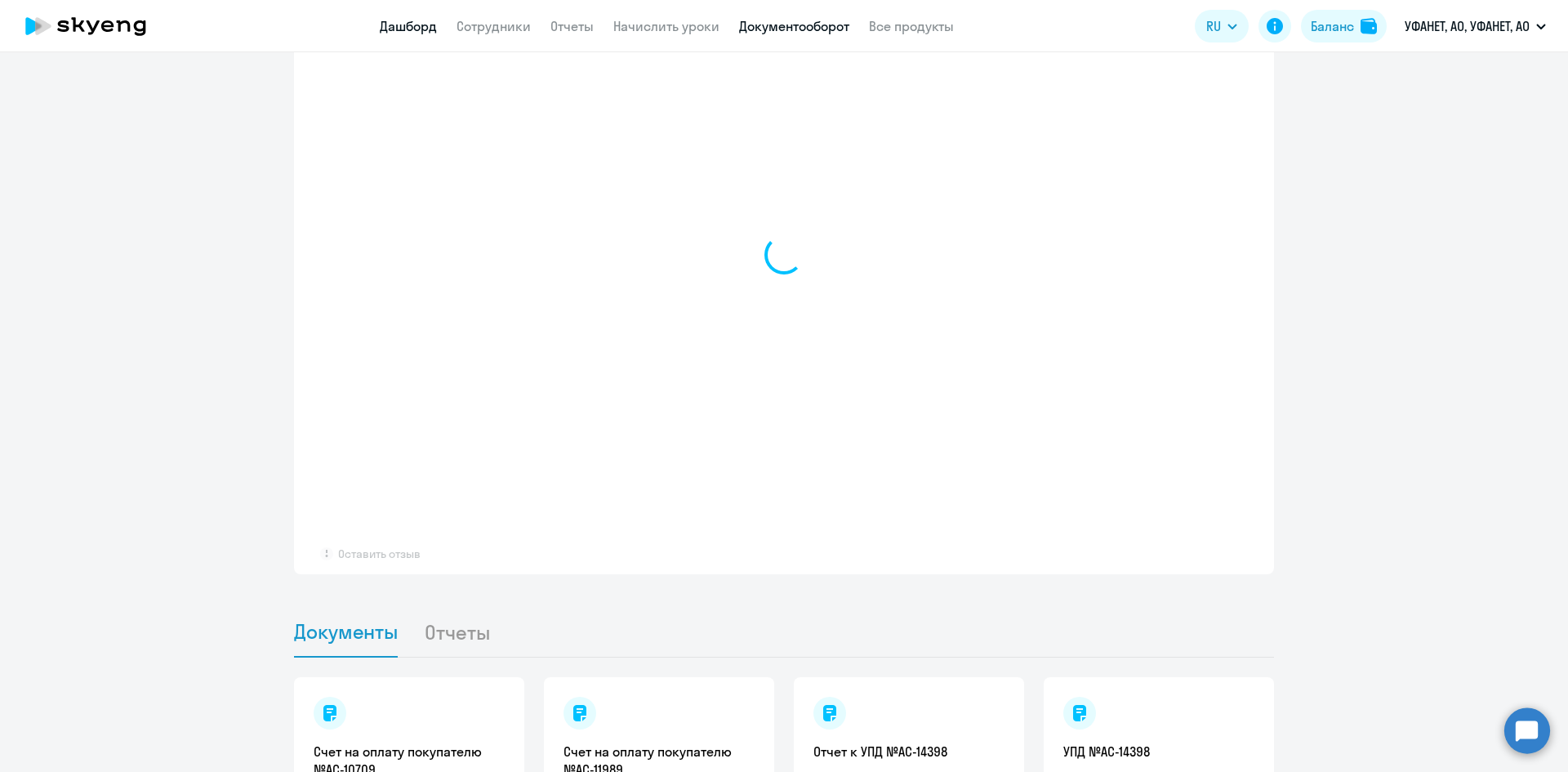
click at [754, 22] on link "Документооборот" at bounding box center [794, 25] width 110 height 17
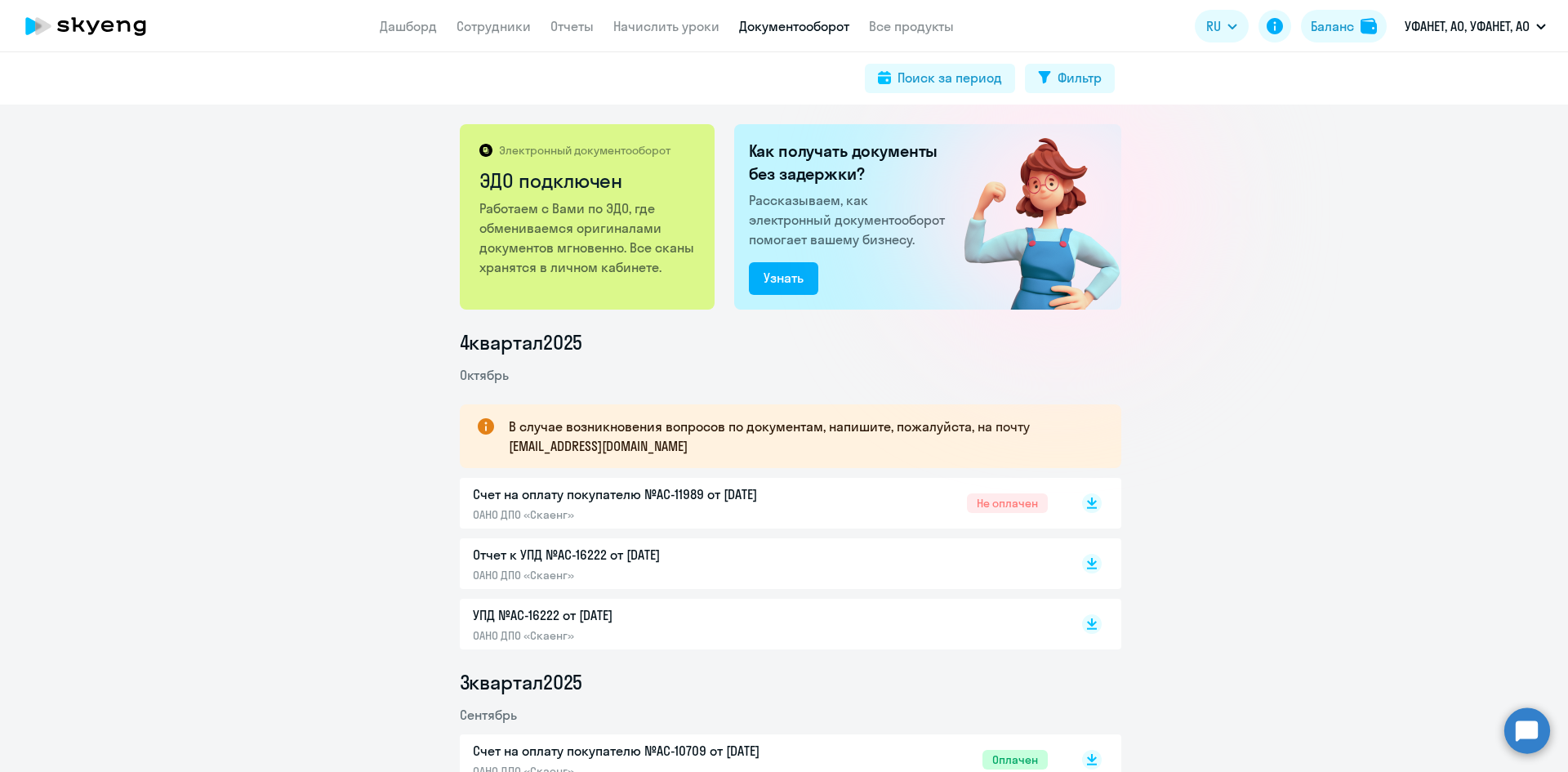
scroll to position [82, 0]
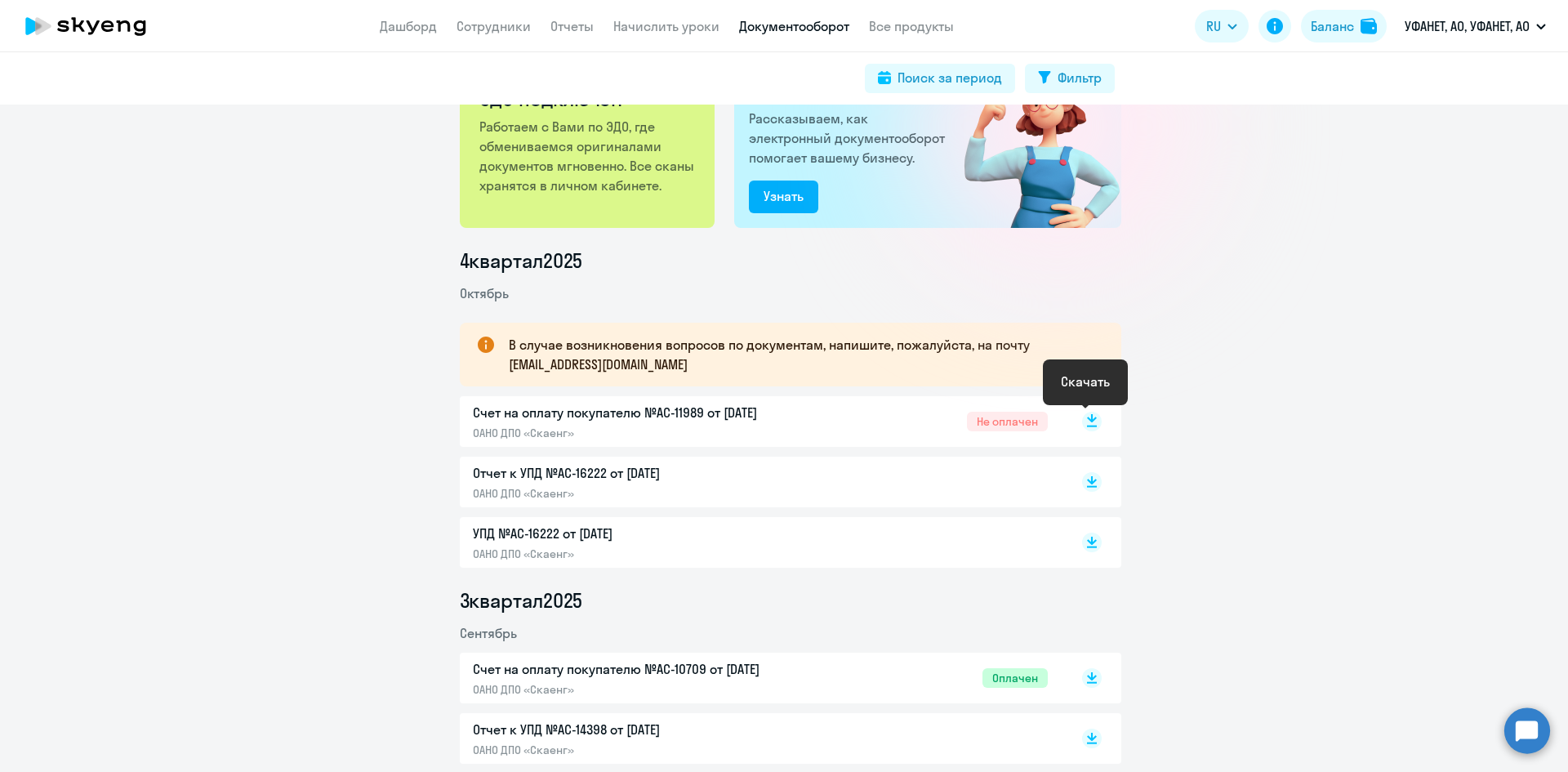
click at [1087, 426] on icon at bounding box center [1092, 426] width 10 height 2
click at [1082, 481] on rect at bounding box center [1092, 482] width 19 height 19
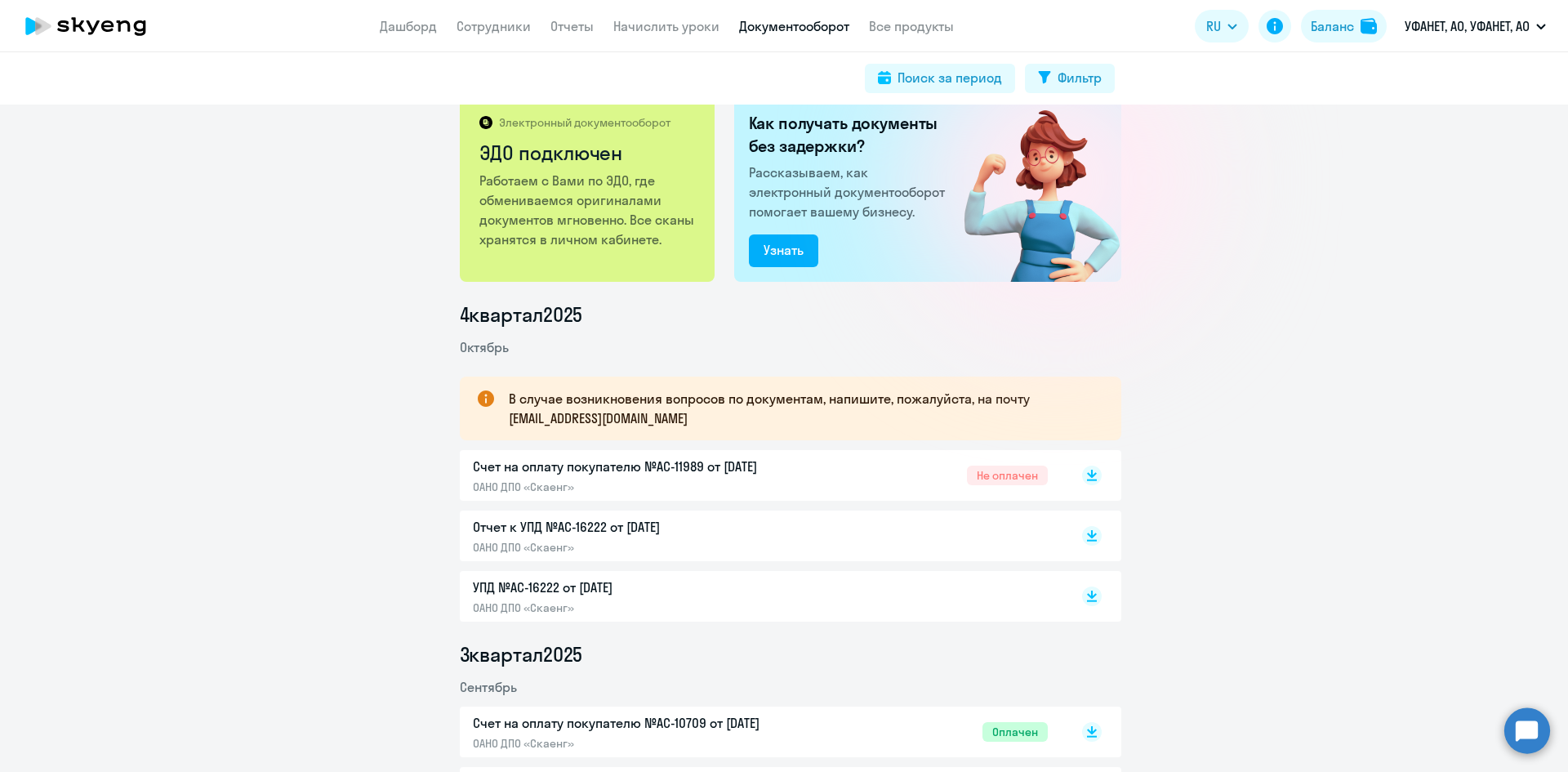
scroll to position [0, 0]
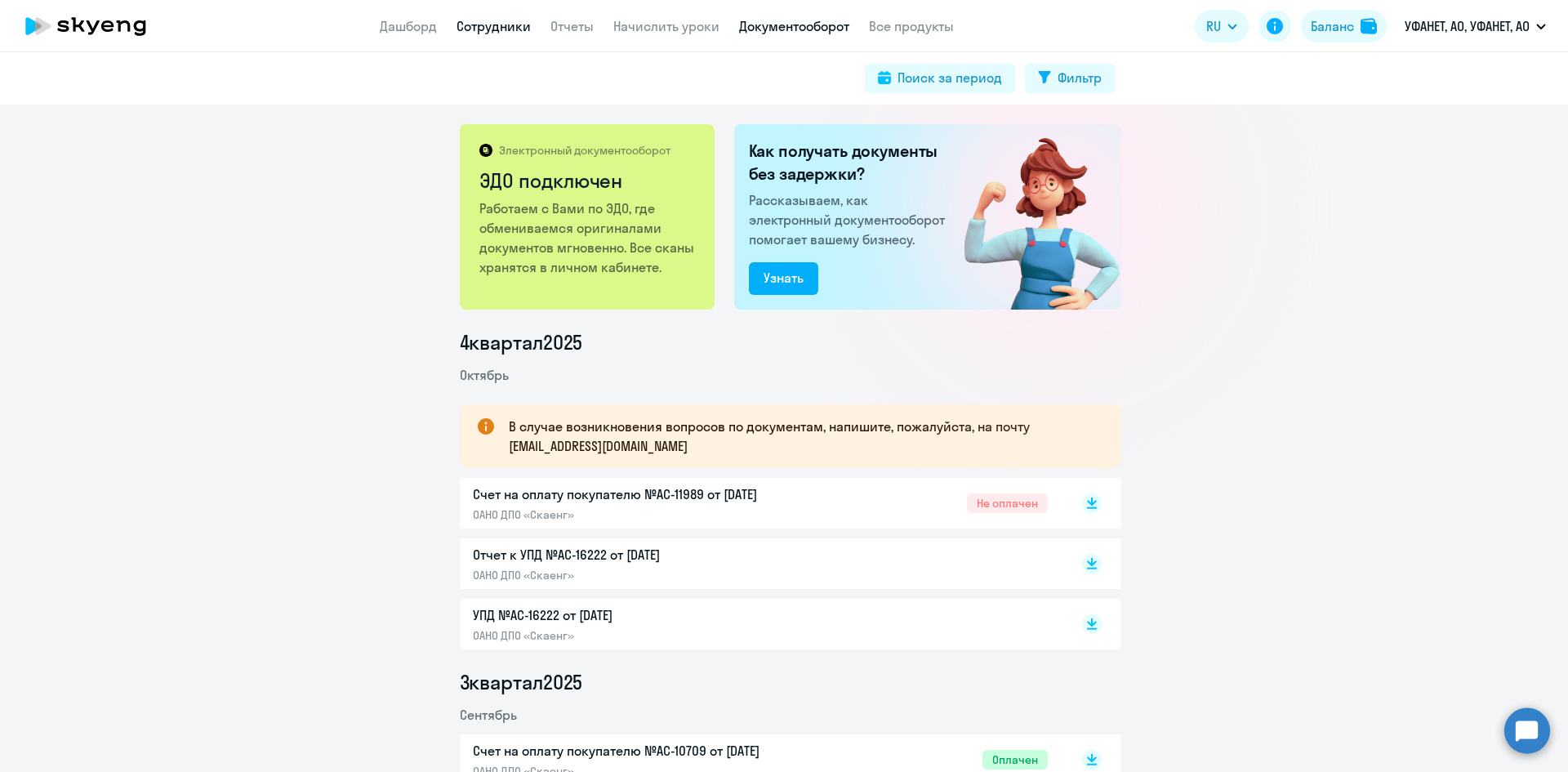
click at [514, 21] on link "Сотрудники" at bounding box center [493, 25] width 75 height 17
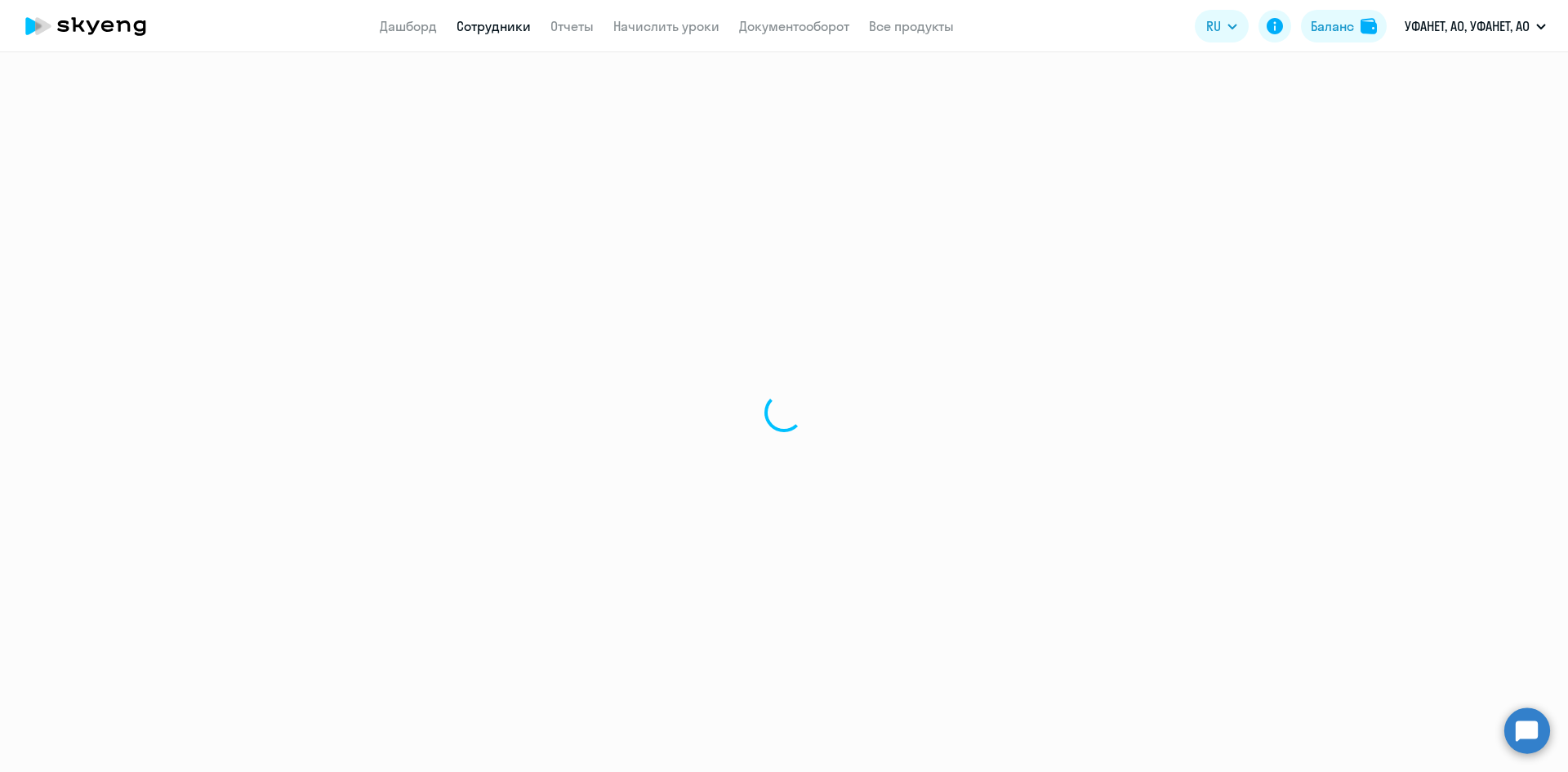
select select "30"
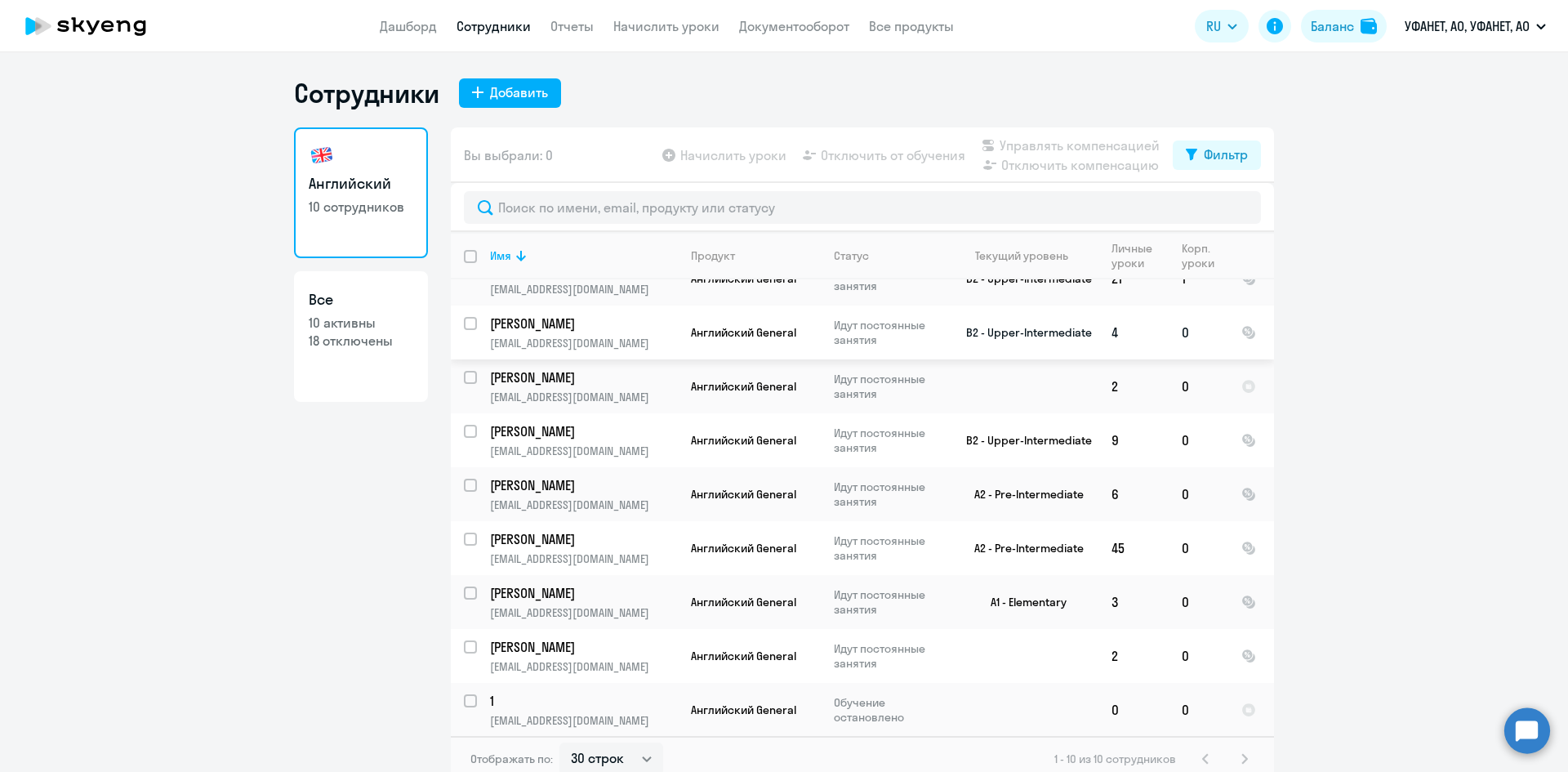
scroll to position [83, 0]
click at [530, 652] on p "[PERSON_NAME]" at bounding box center [582, 646] width 185 height 18
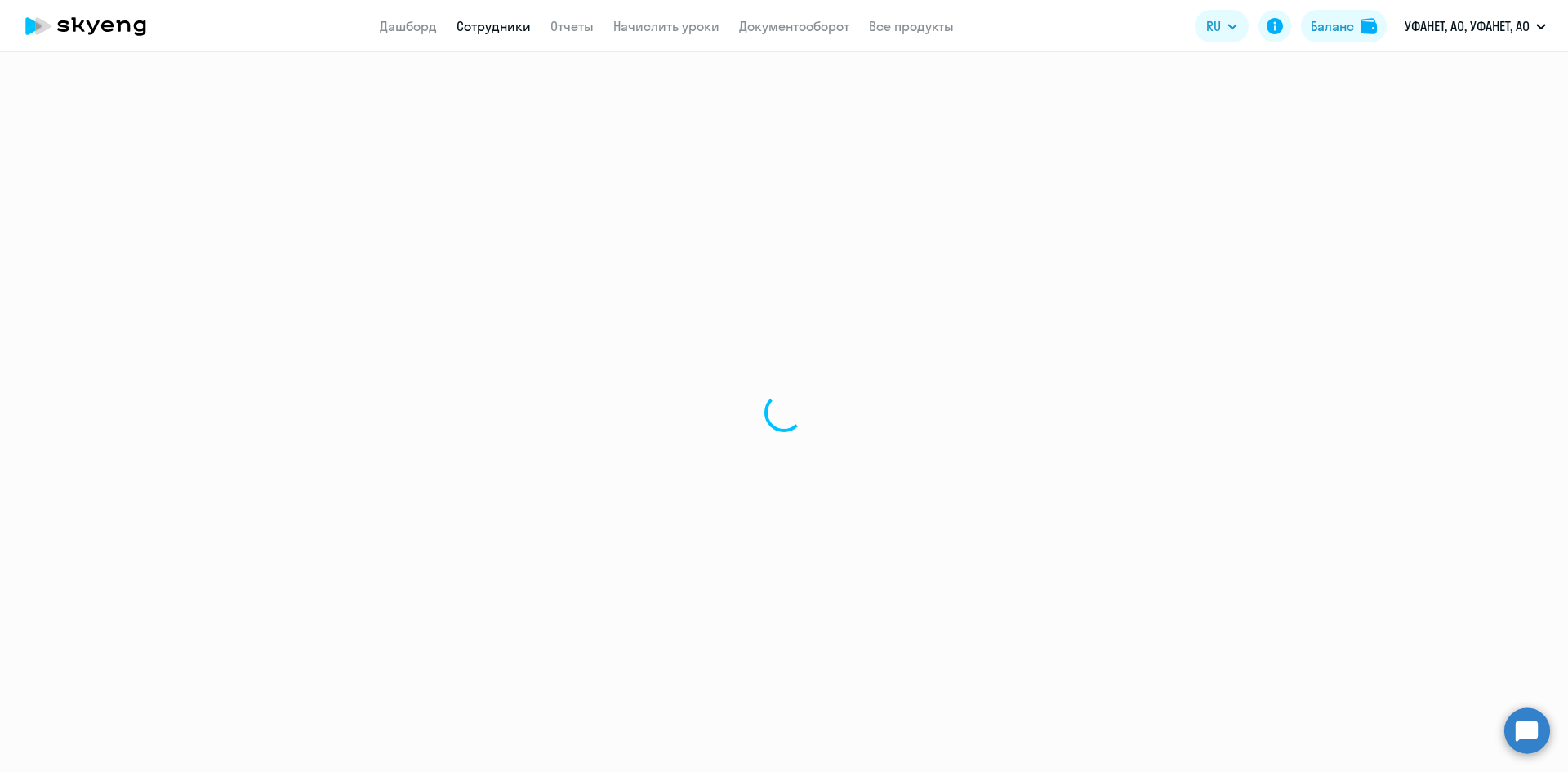
select select "english"
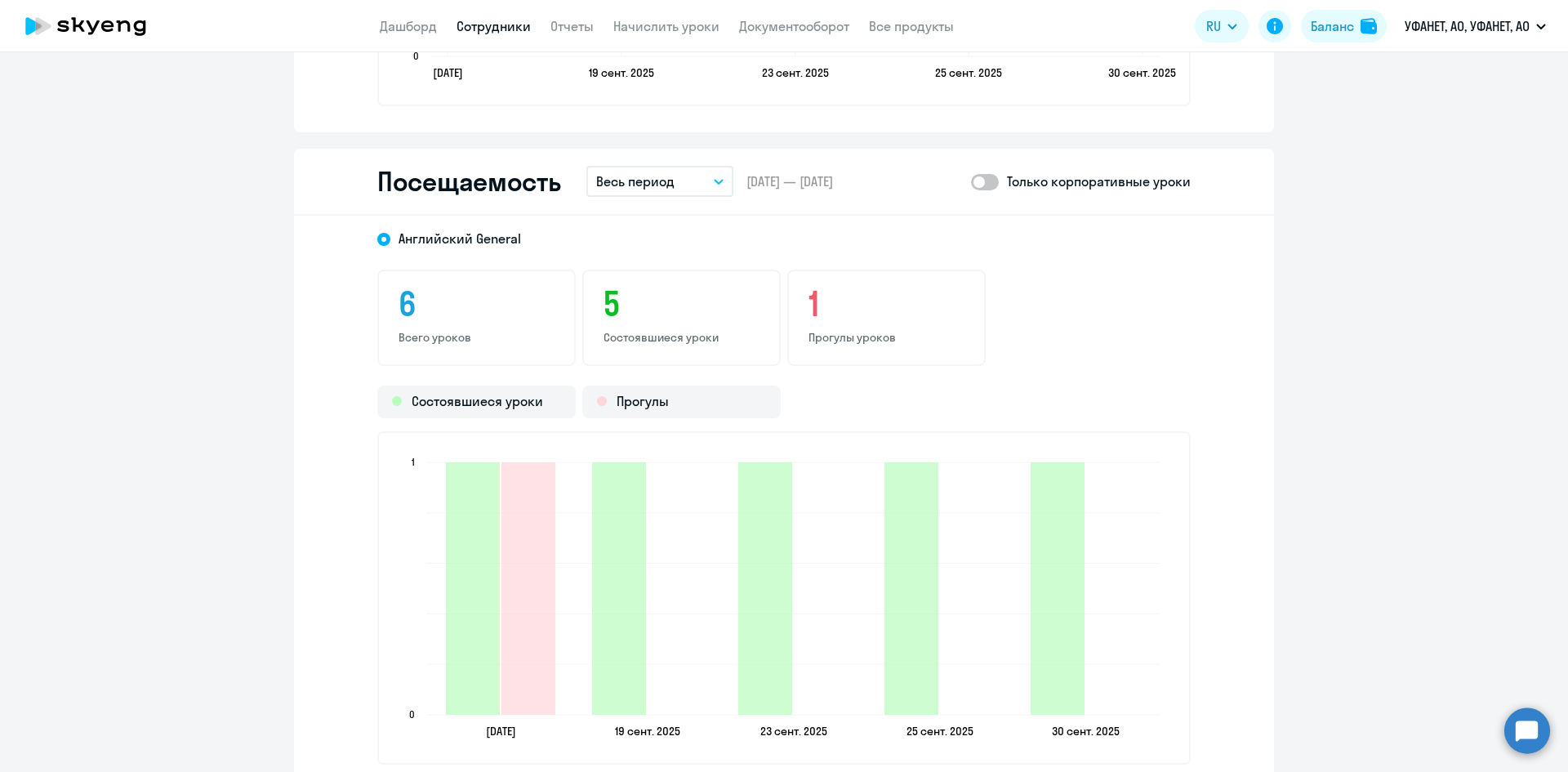
scroll to position [1876, 0]
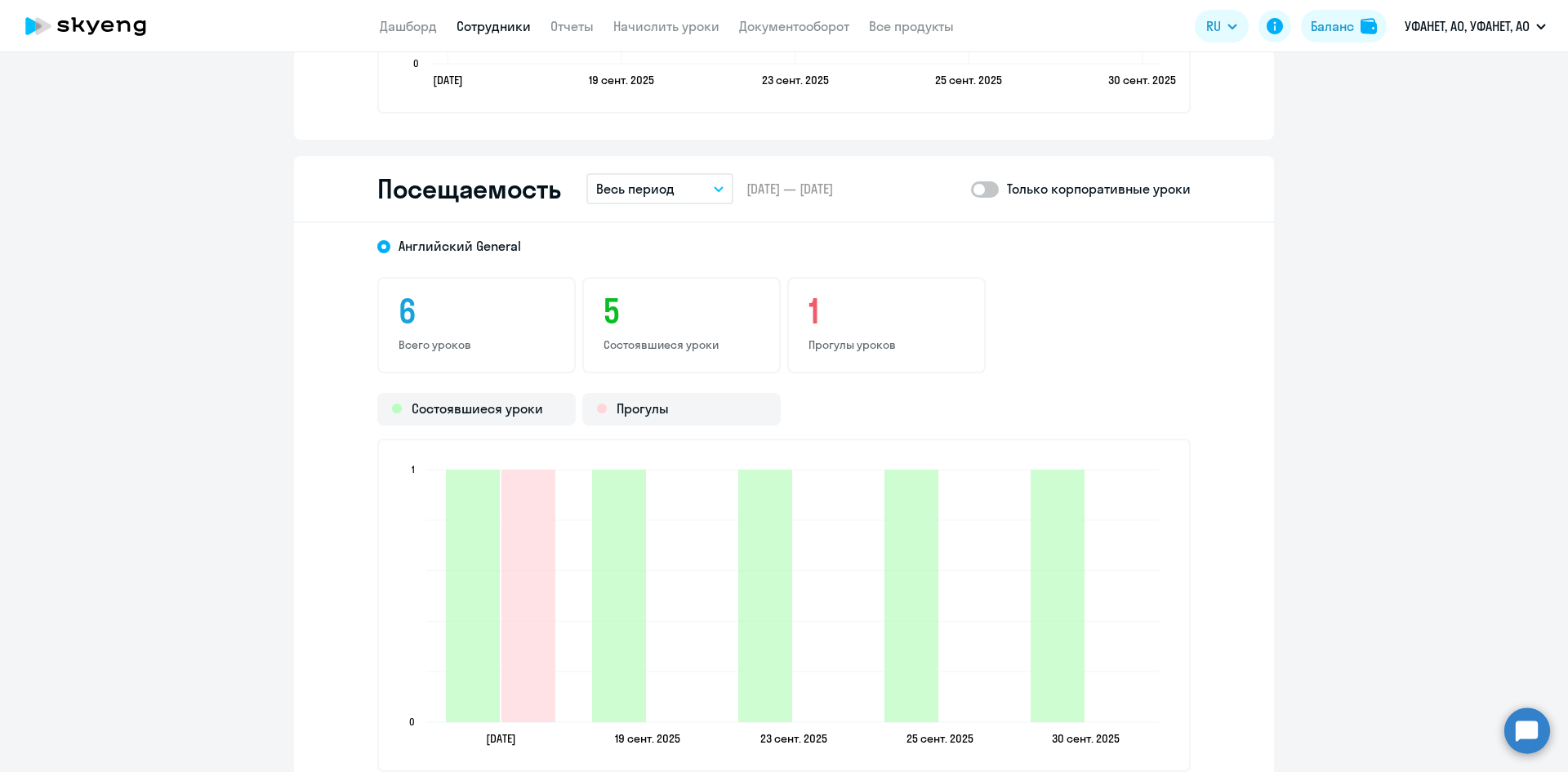
click at [987, 191] on span at bounding box center [985, 189] width 28 height 17
click at [971, 190] on input "checkbox" at bounding box center [970, 189] width 1 height 1
checkbox input "true"
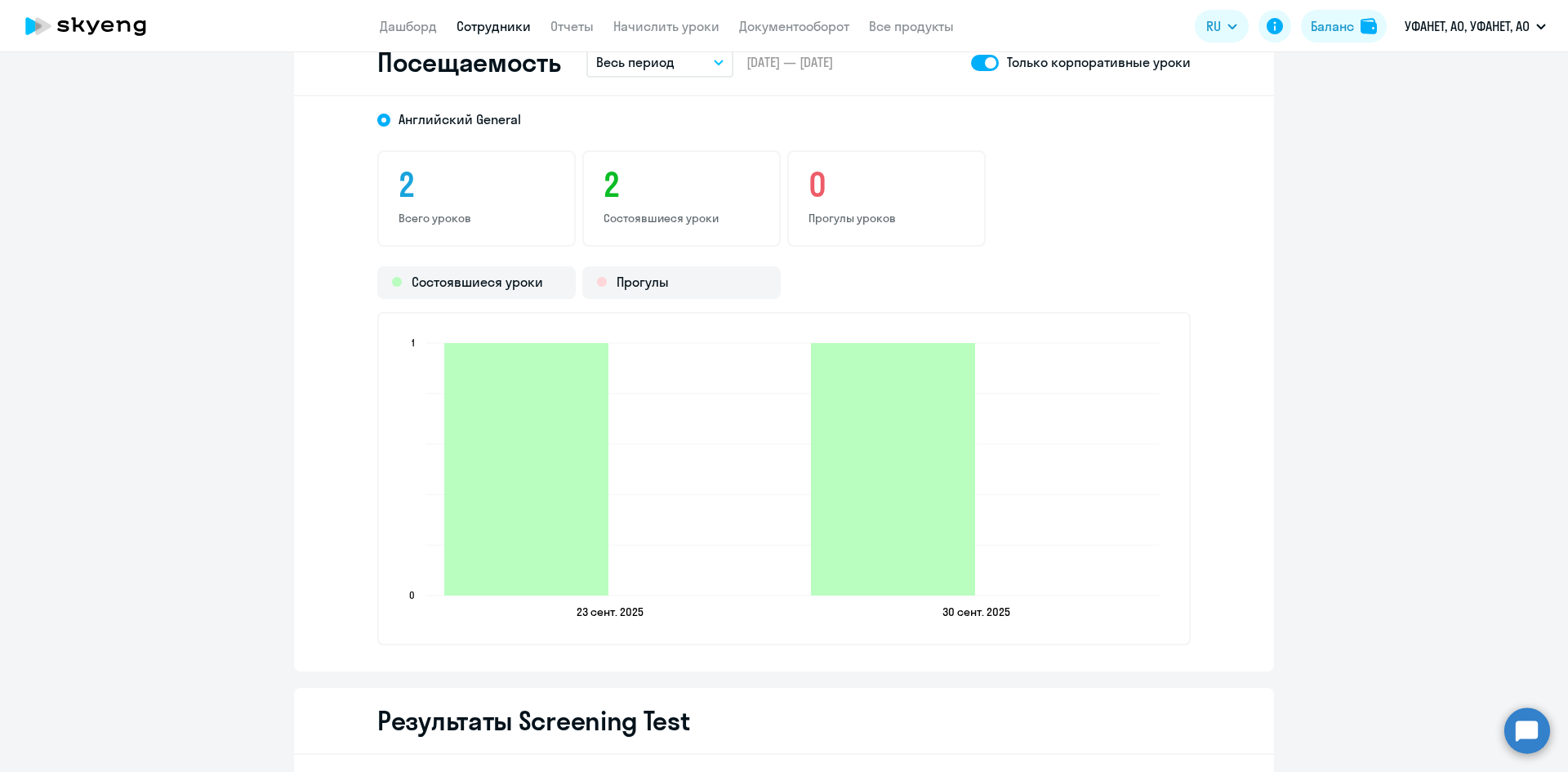
scroll to position [2122, 0]
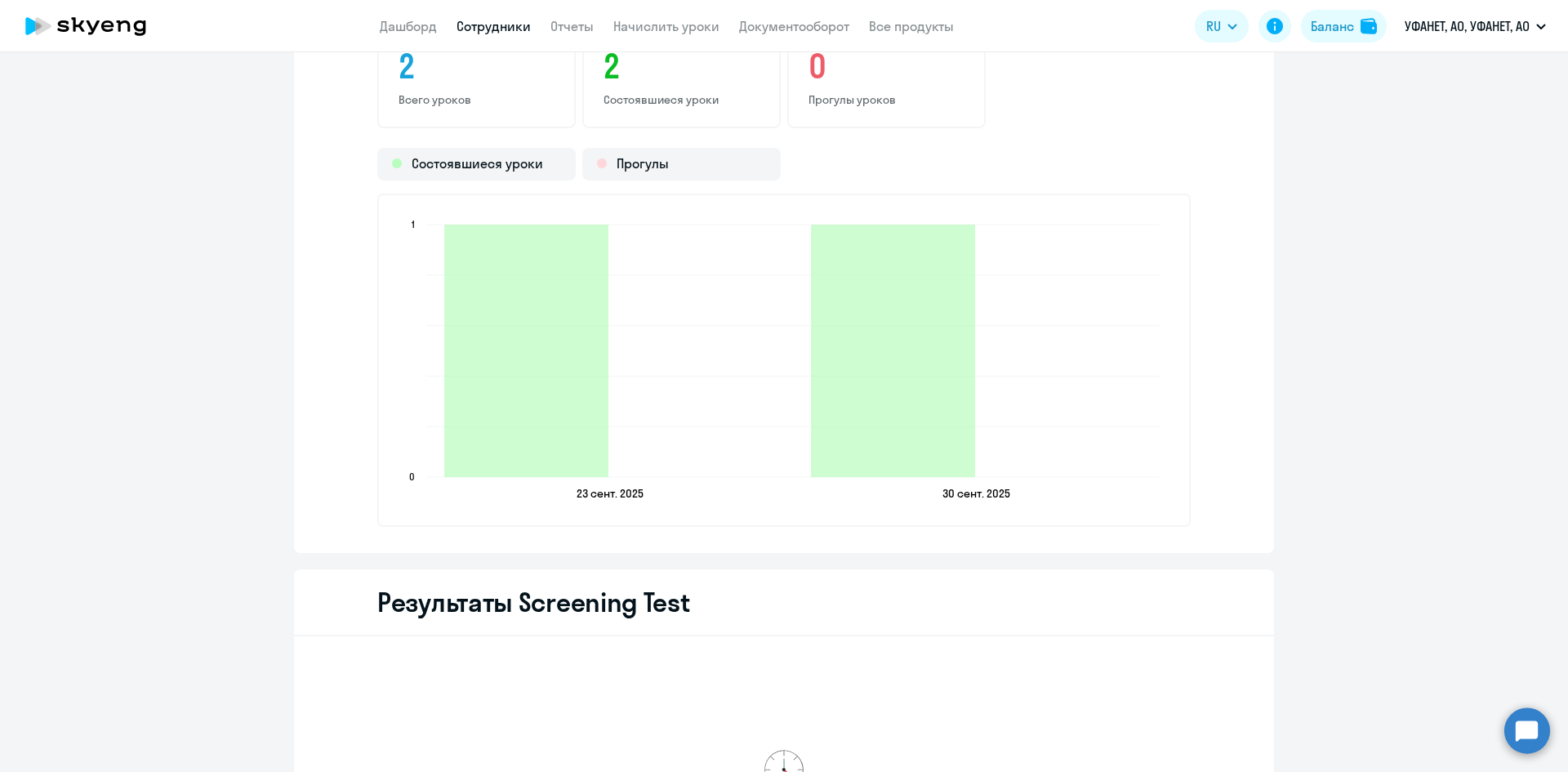
click at [1521, 719] on circle at bounding box center [1527, 731] width 46 height 46
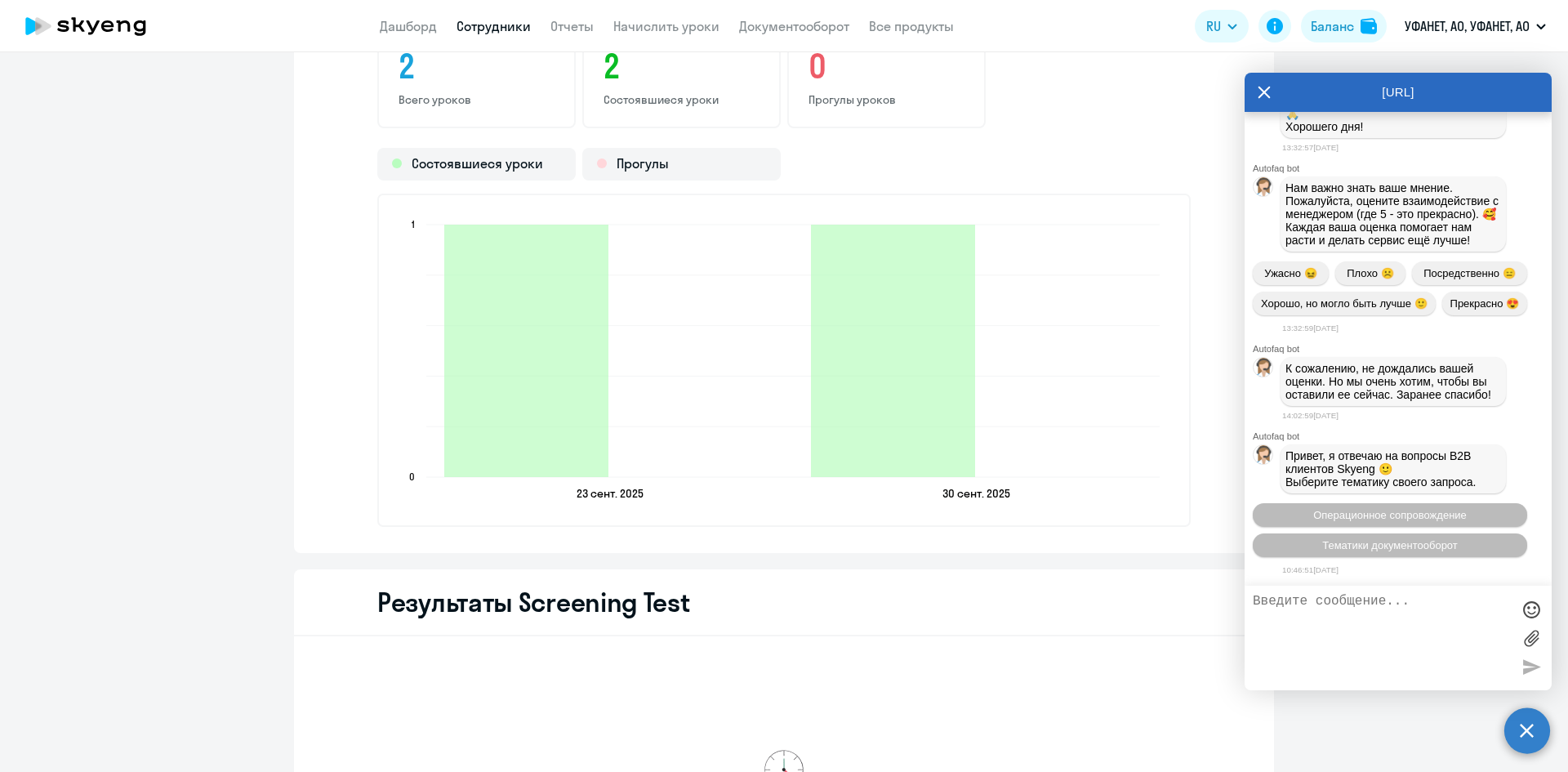
scroll to position [14719, 0]
type textarea "P"
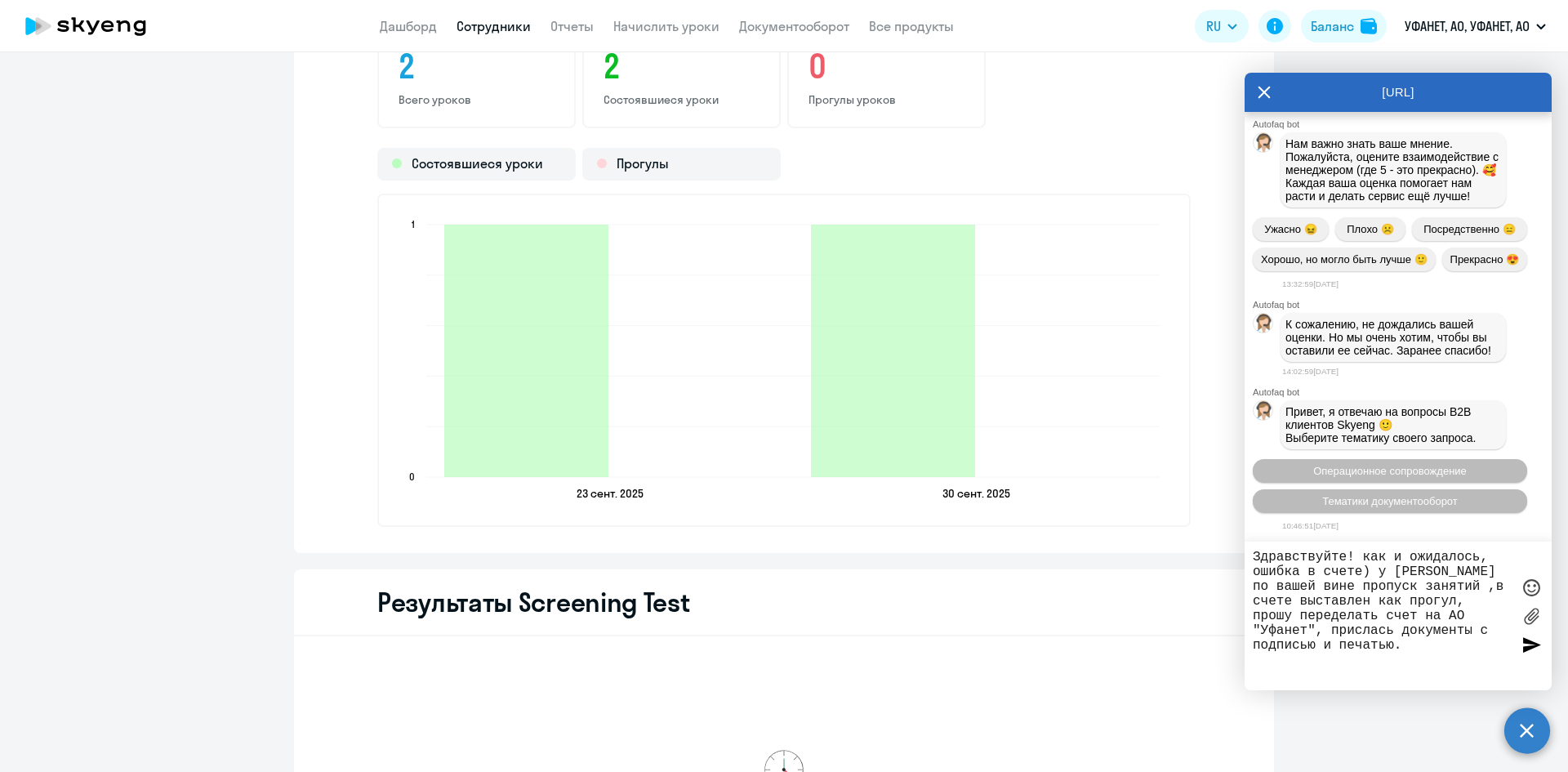
click at [1381, 628] on textarea "Здравствуйте! как и ожидалось, ошибка в счете) у [PERSON_NAME] по вашей вине пр…" at bounding box center [1382, 615] width 258 height 133
click at [1296, 670] on textarea "Здравствуйте! как и ожидалось, ошибка в счете) у [PERSON_NAME] по вашей вине пр…" at bounding box center [1382, 615] width 258 height 133
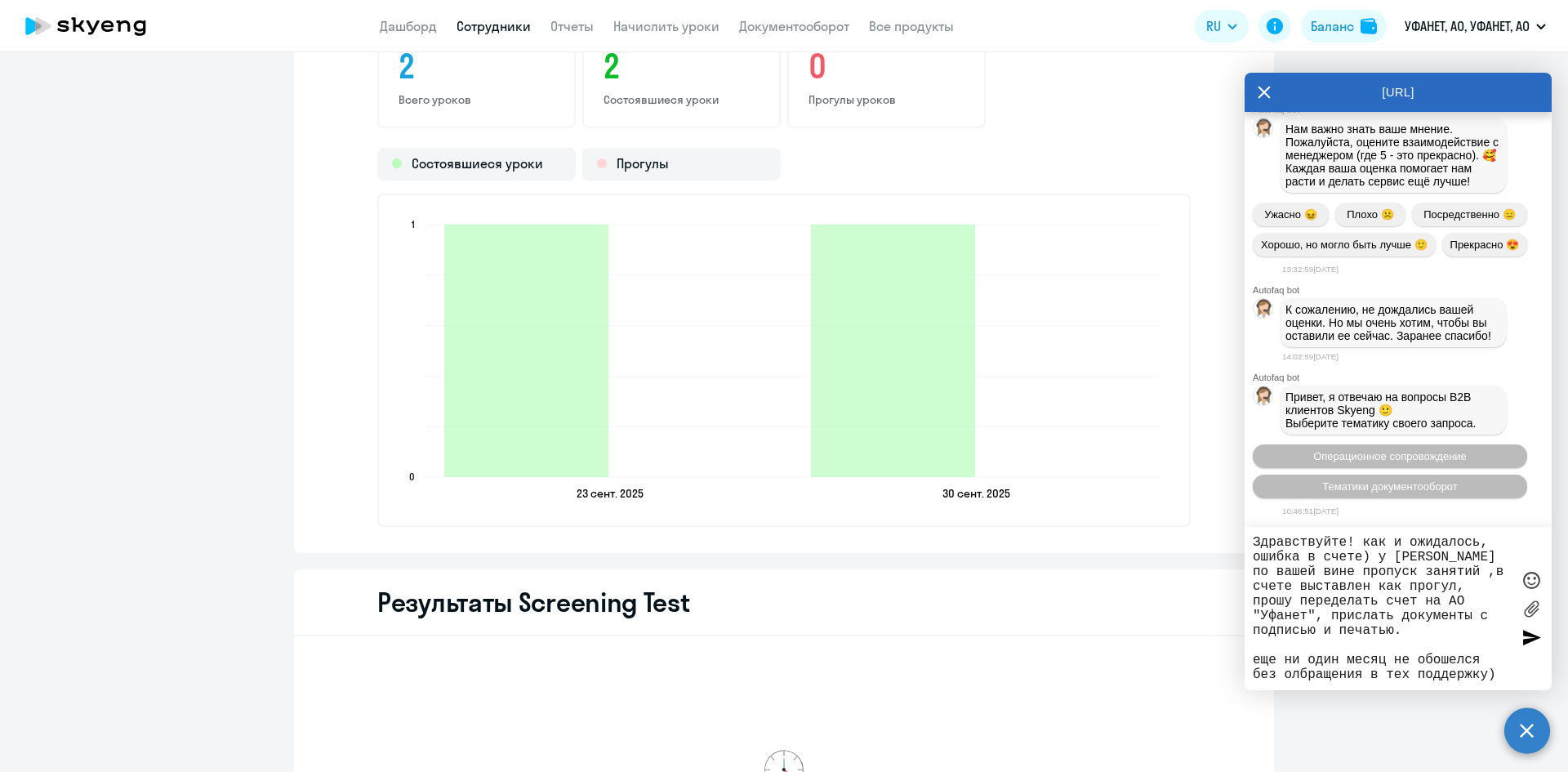
click at [1296, 670] on textarea "Здравствуйте! как и ожидалось, ошибка в счете) у [PERSON_NAME] по вашей вине пр…" at bounding box center [1382, 608] width 258 height 147
click at [1493, 675] on textarea "Здравствуйте! как и ожидалось, ошибка в счете) у [PERSON_NAME] по вашей вине пр…" at bounding box center [1382, 608] width 258 height 147
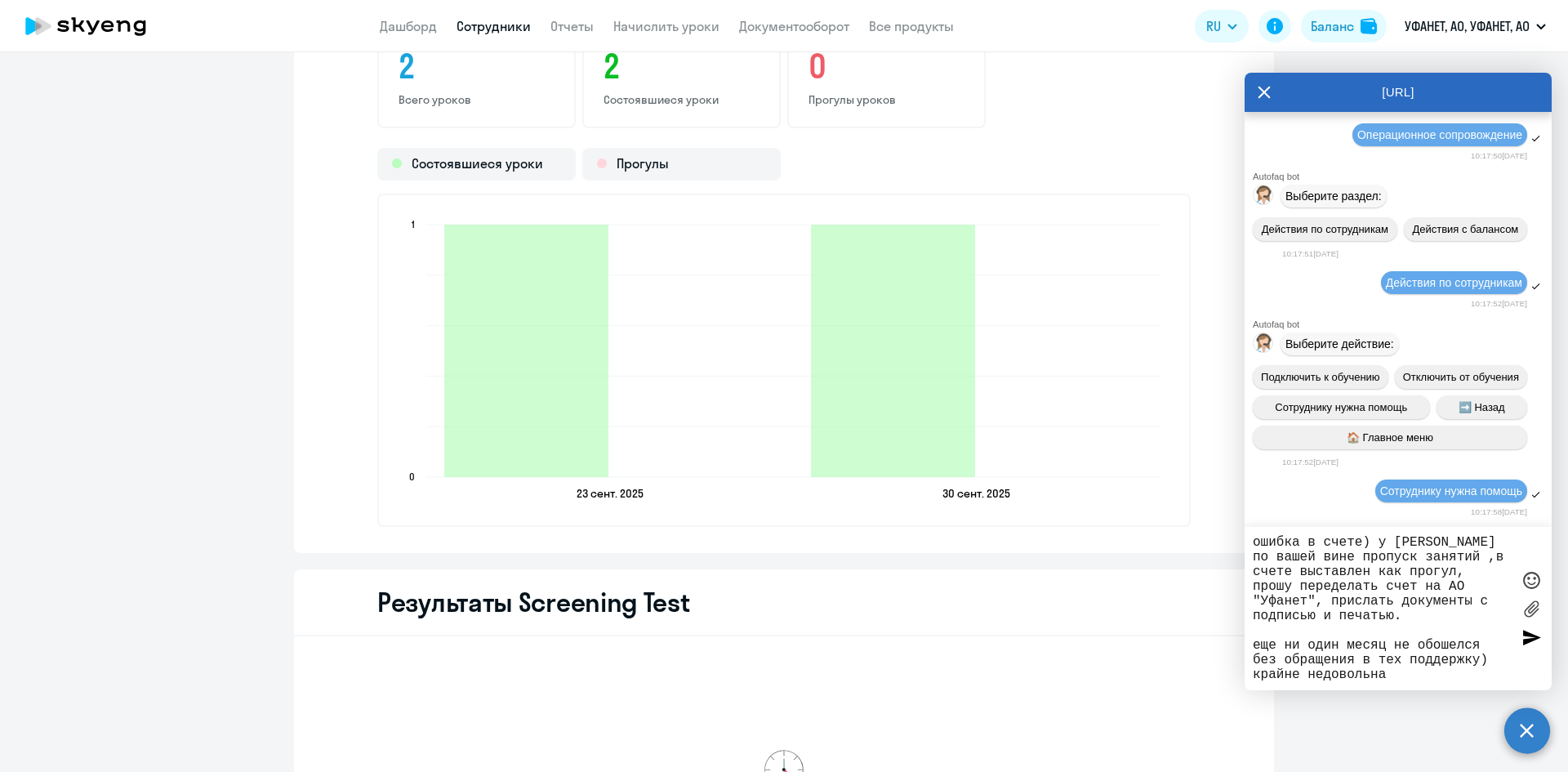
scroll to position [10634, 0]
type textarea "Здравствуйте! как и ожидалось, ошибка в счете) у [PERSON_NAME] по вашей вине пр…"
click at [1525, 639] on div at bounding box center [1531, 637] width 25 height 25
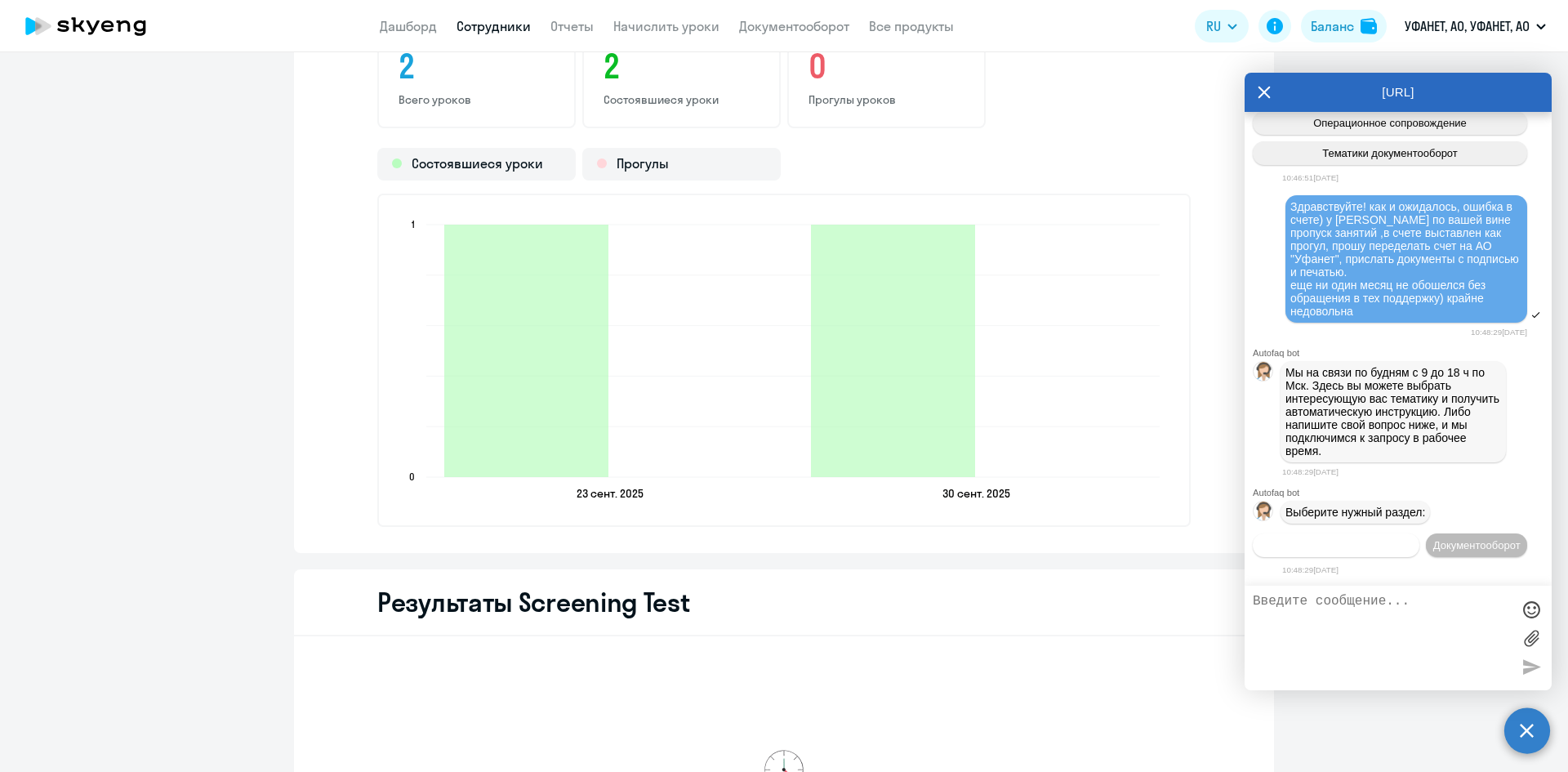
scroll to position [15154, 0]
drag, startPoint x: 1293, startPoint y: 163, endPoint x: 1377, endPoint y: 282, distance: 145.7
click at [1377, 282] on div "Здравствуйте! как и ожидалось, ошибка в счете) у [PERSON_NAME] по вашей вине пр…" at bounding box center [1406, 259] width 232 height 118
copy span "Здравствуйте! как и ожидалось, ошибка в счете) у [PERSON_NAME] по вашей вине пр…"
click at [1434, 543] on span "Документооборот" at bounding box center [1477, 545] width 87 height 12
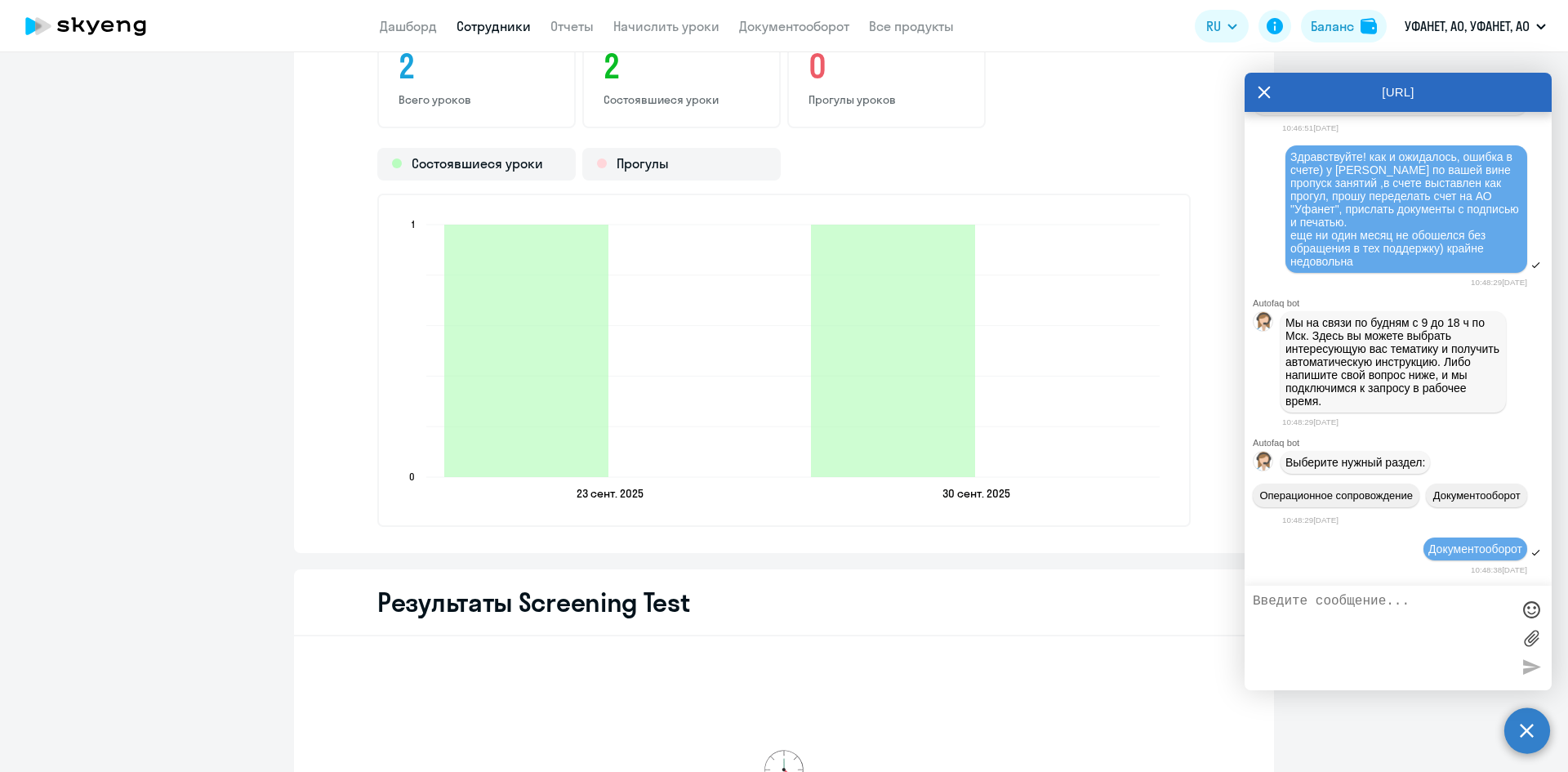
scroll to position [15423, 0]
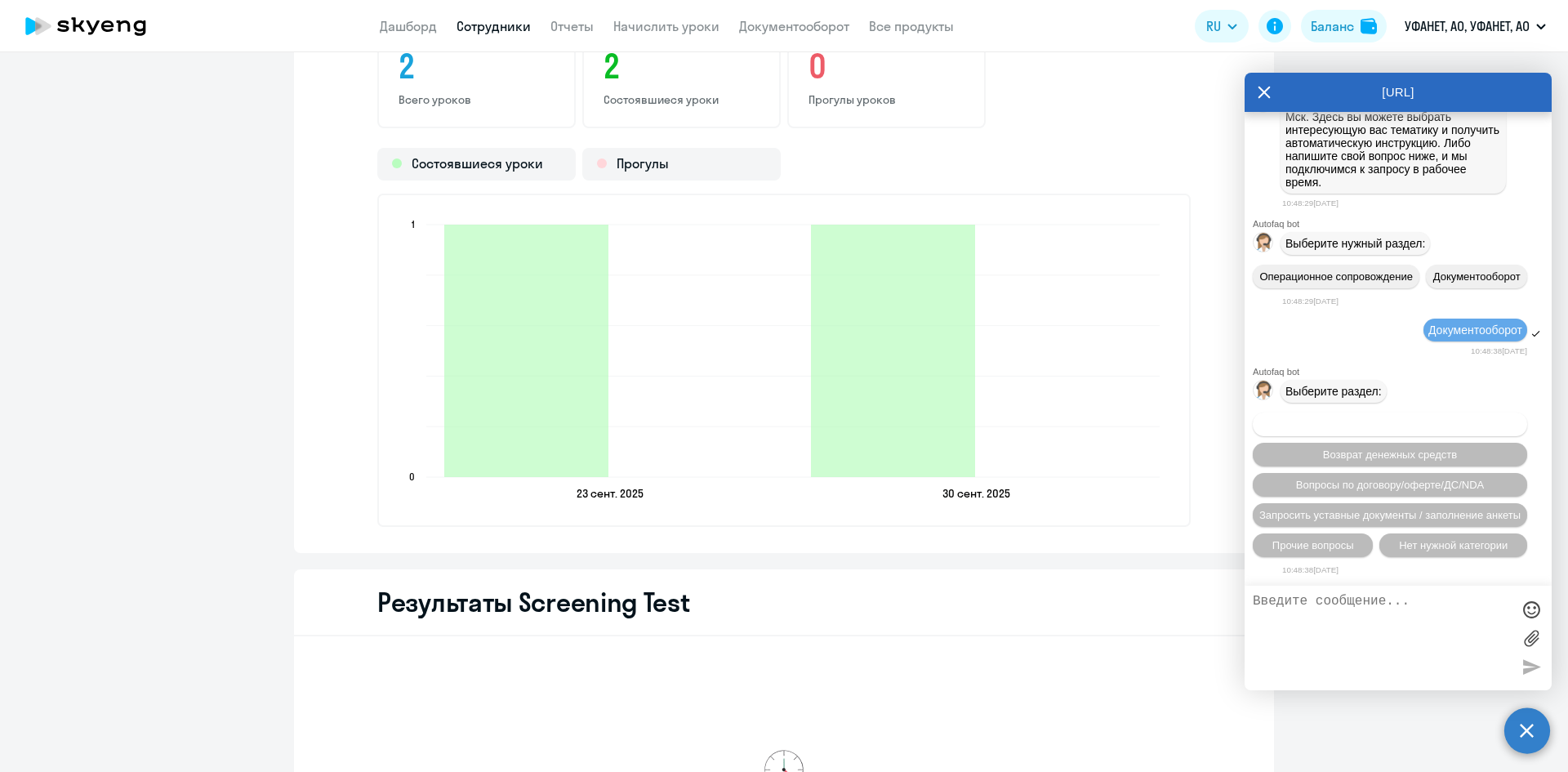
click at [1346, 424] on span "Вопросы по оформлению бух.документов" at bounding box center [1390, 425] width 207 height 12
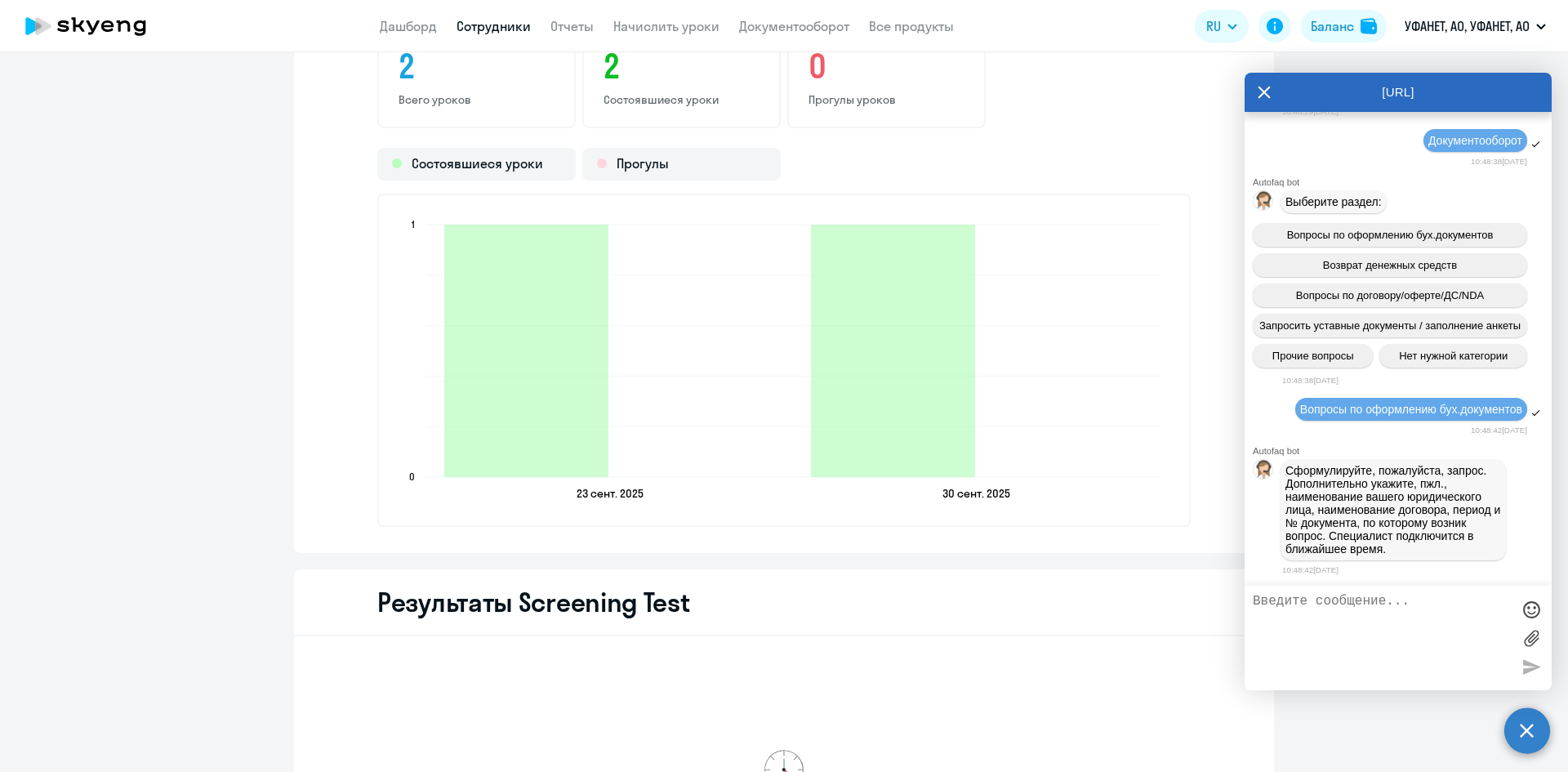
scroll to position [15626, 0]
click at [1354, 616] on textarea at bounding box center [1382, 637] width 258 height 88
paste textarea "Здравствуйте! как и ожидалось, ошибка в счете) у [PERSON_NAME] по вашей вине пр…"
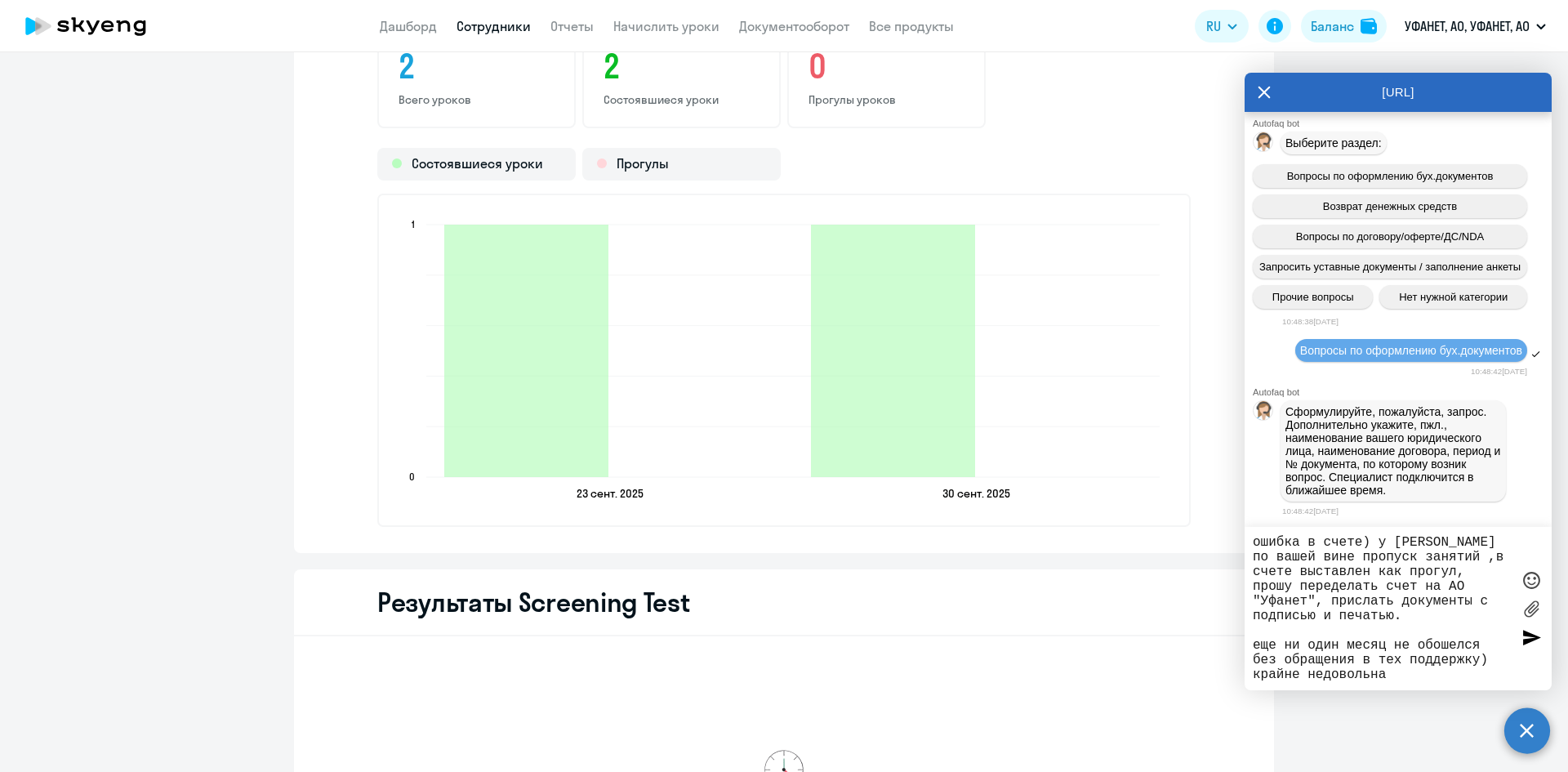
scroll to position [44, 0]
click at [1273, 659] on textarea "Здравствуйте! как и ожидалось, ошибка в счете) у [PERSON_NAME] по вашей вине пр…" at bounding box center [1382, 608] width 258 height 147
paste textarea "АКЦИОНЕРНОЕ ОБЩЕСТВО "УФАНЕТ", ИНН 0278109628"
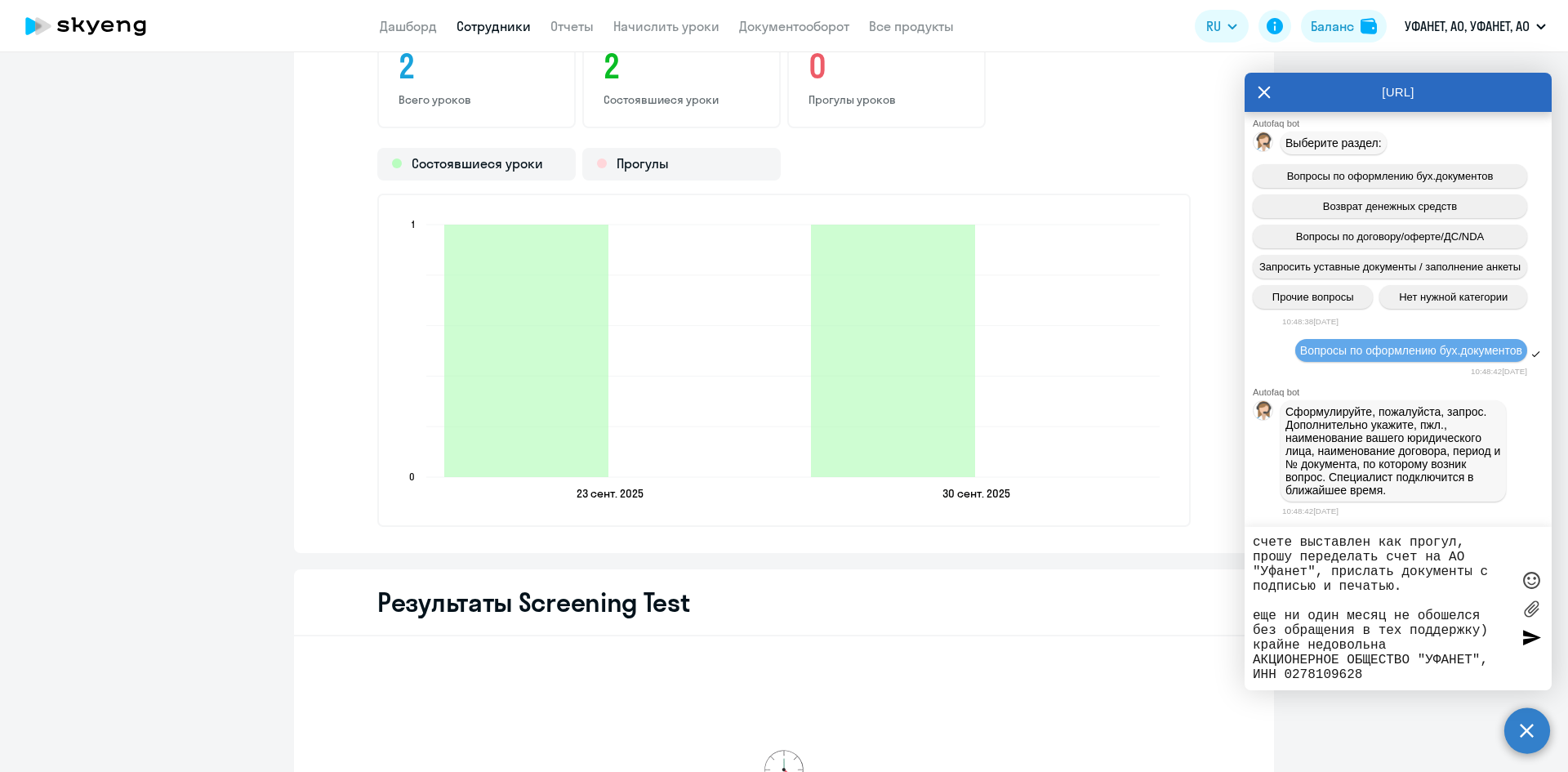
scroll to position [59, 0]
click at [1274, 671] on textarea "Здравствуйте! как и ожидалось, ошибка в счете) у [PERSON_NAME] по вашей вине пр…" at bounding box center [1382, 608] width 258 height 147
paste textarea "Общество с ограниченной ответственностью "Авантис" ИНН 0276102176"
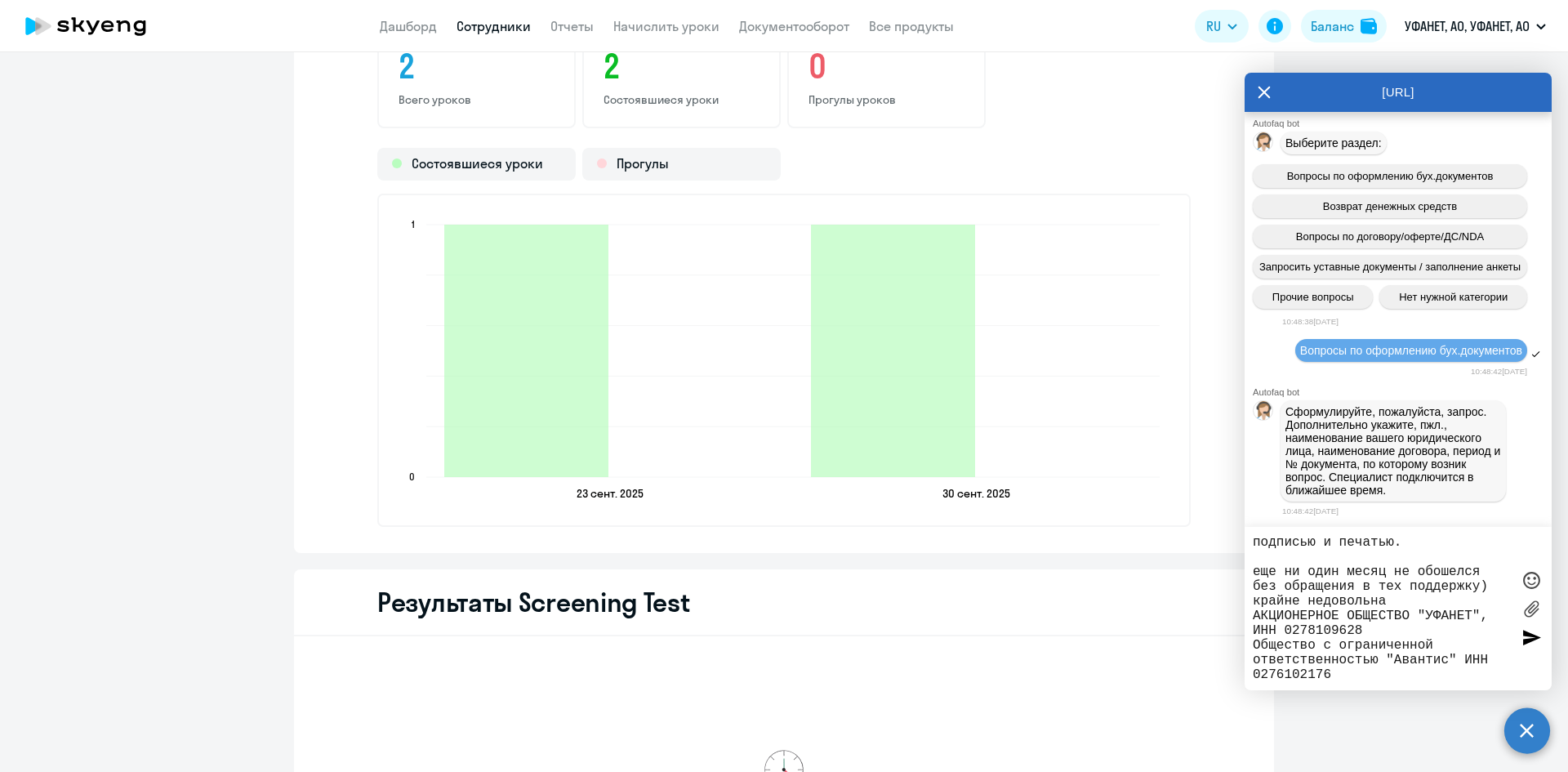
type textarea "Здравствуйте! как и ожидалось, ошибка в счете) у [PERSON_NAME] по вашей вине пр…"
click at [1532, 631] on div at bounding box center [1531, 637] width 25 height 25
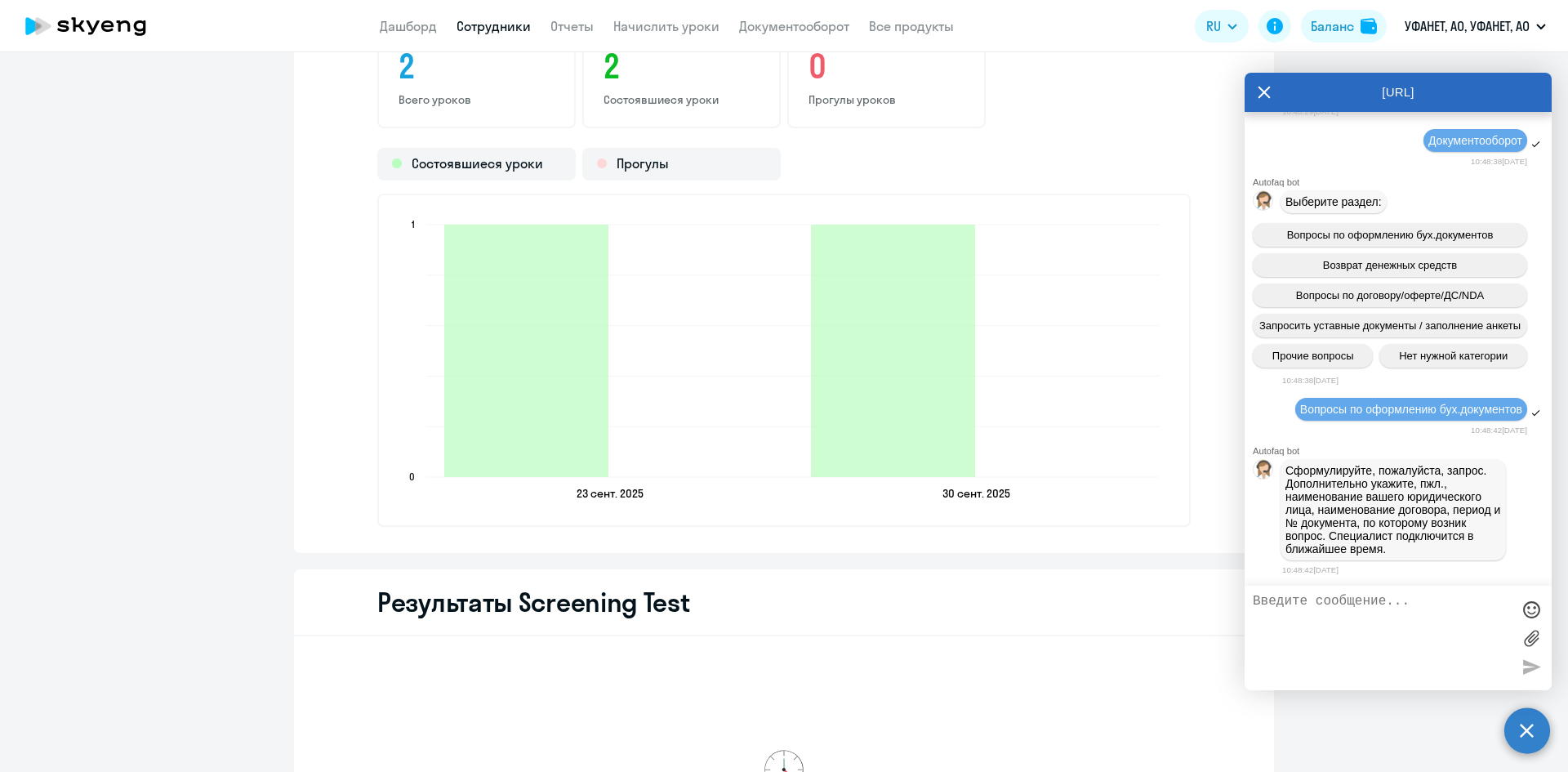
scroll to position [15859, 0]
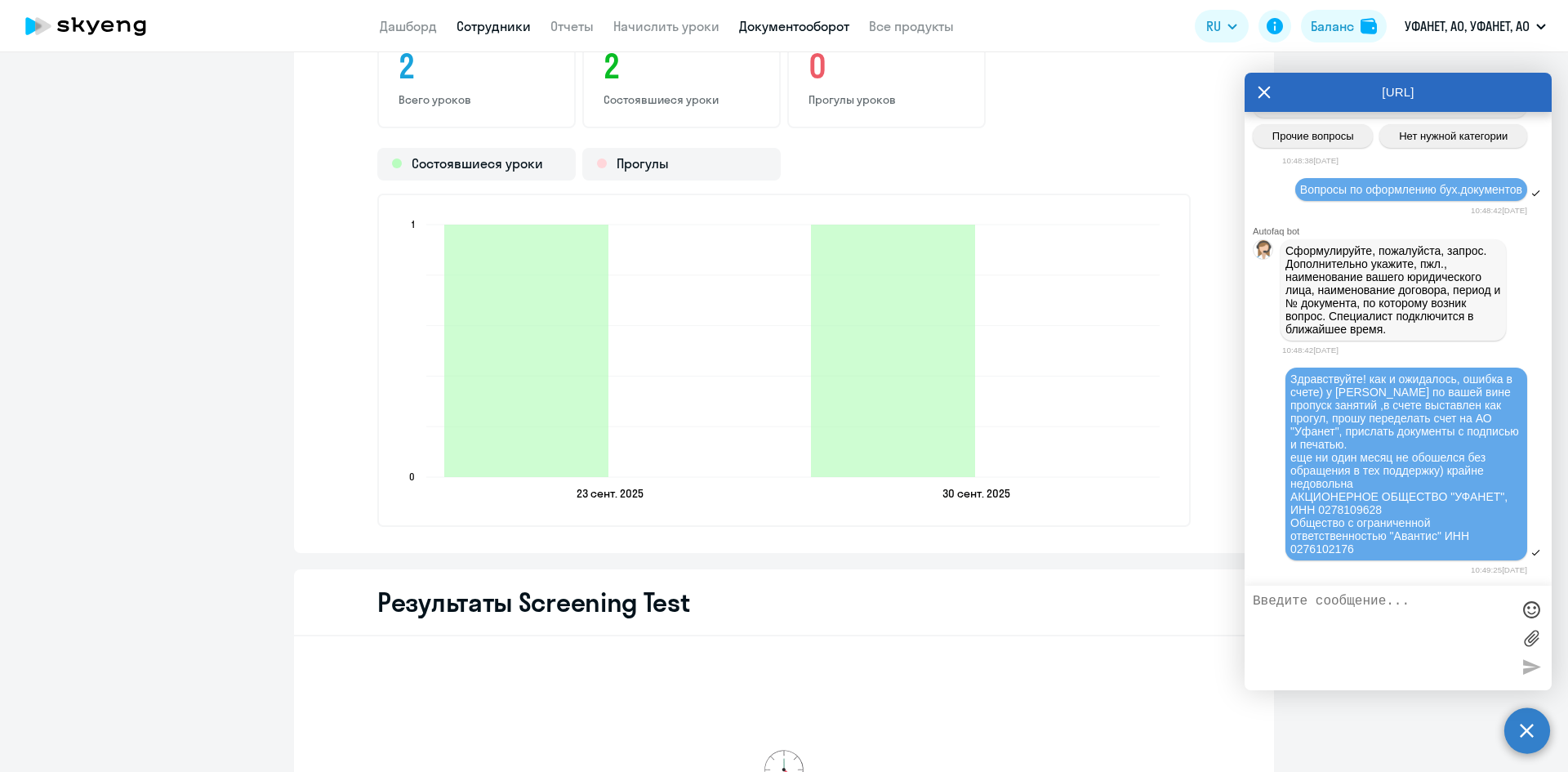
click at [779, 19] on link "Документооборот" at bounding box center [794, 25] width 110 height 17
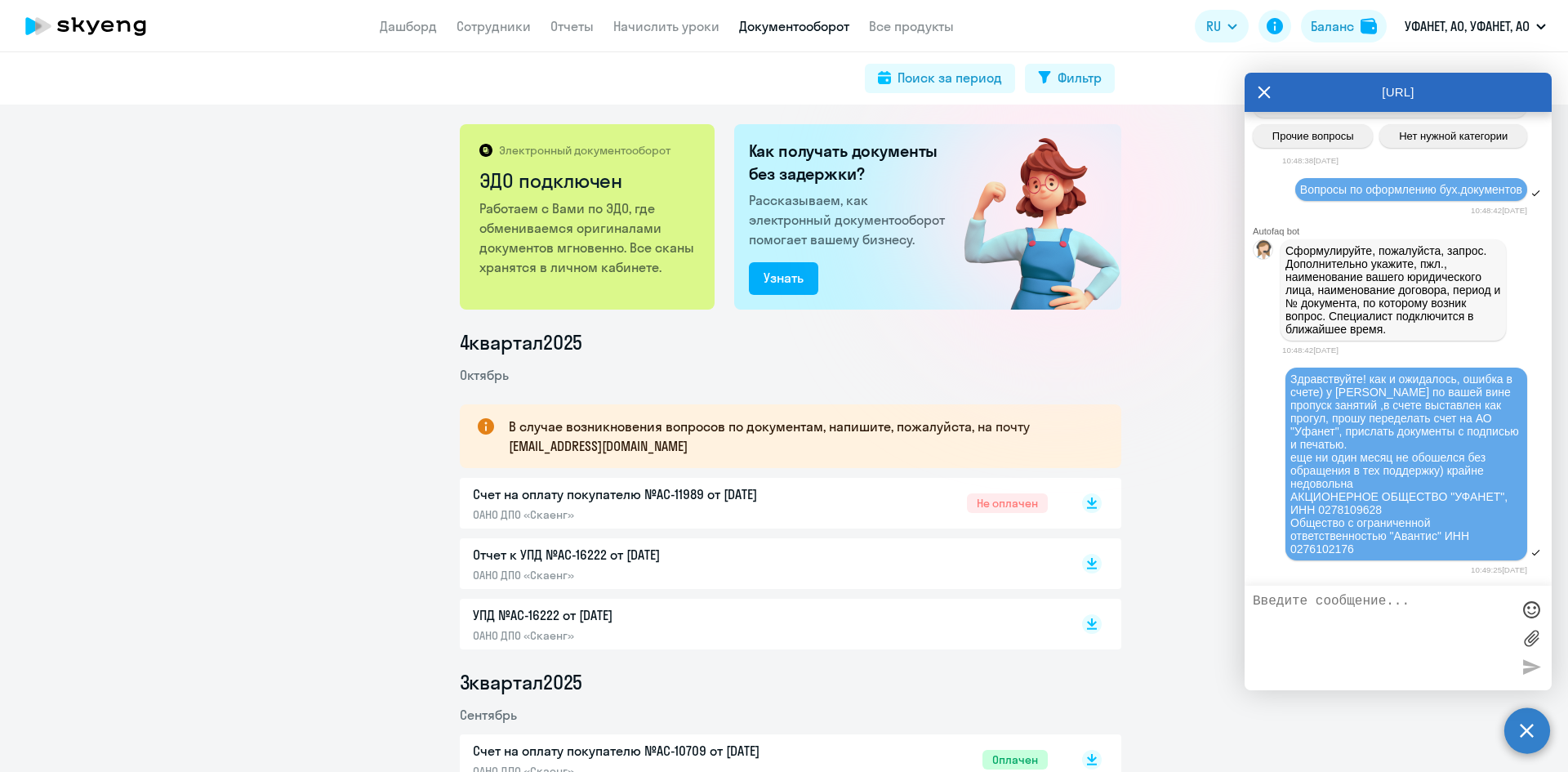
click at [385, 246] on div "Электронный документооборот ЭДО подключен Работаем с Вами по ЭДО, где обменивае…" at bounding box center [784, 438] width 1568 height 667
click at [1259, 94] on icon at bounding box center [1264, 92] width 13 height 40
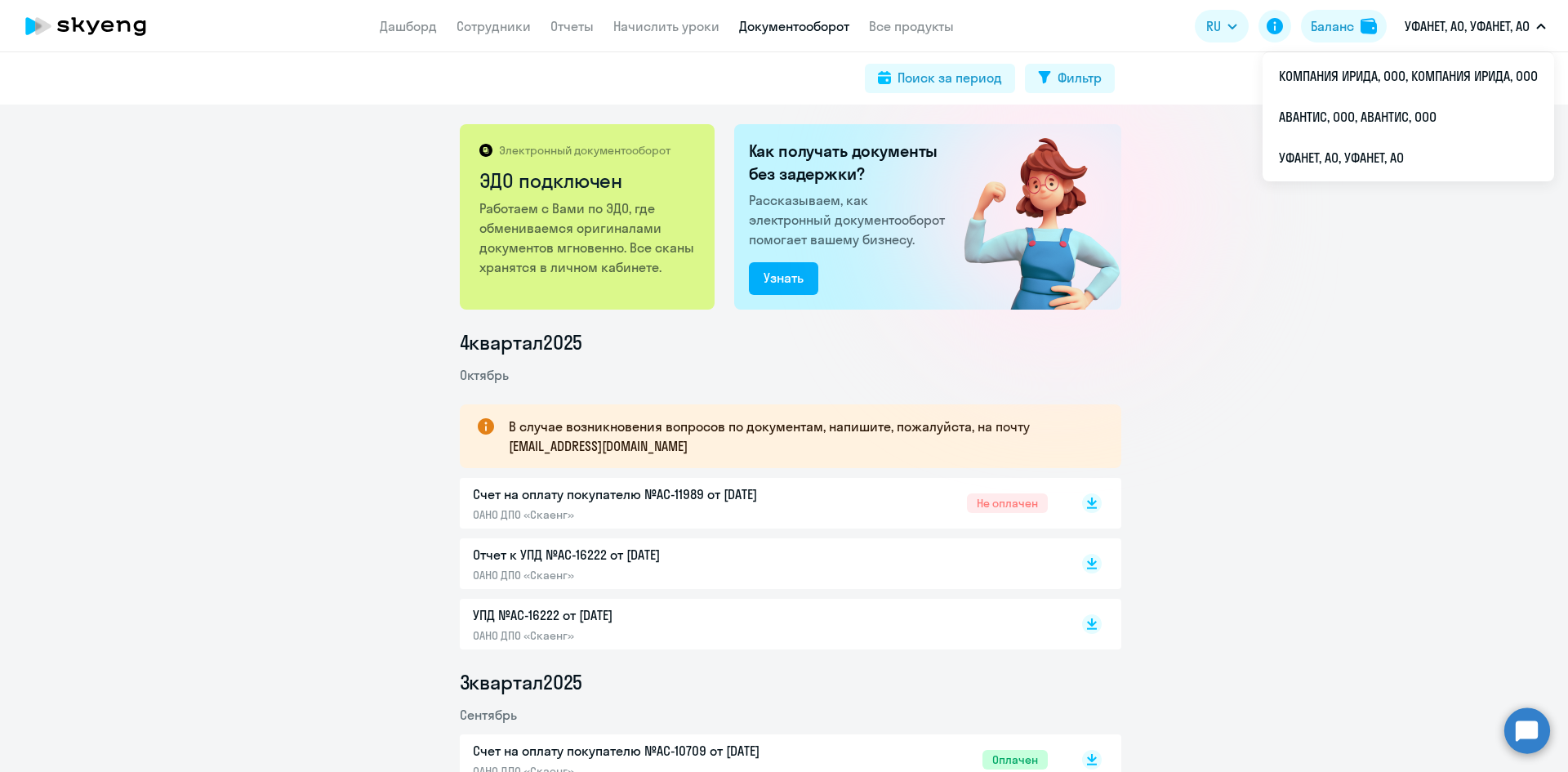
click at [1492, 33] on p "УФАНЕТ, АО, УФАНЕТ, АО" at bounding box center [1467, 26] width 125 height 19
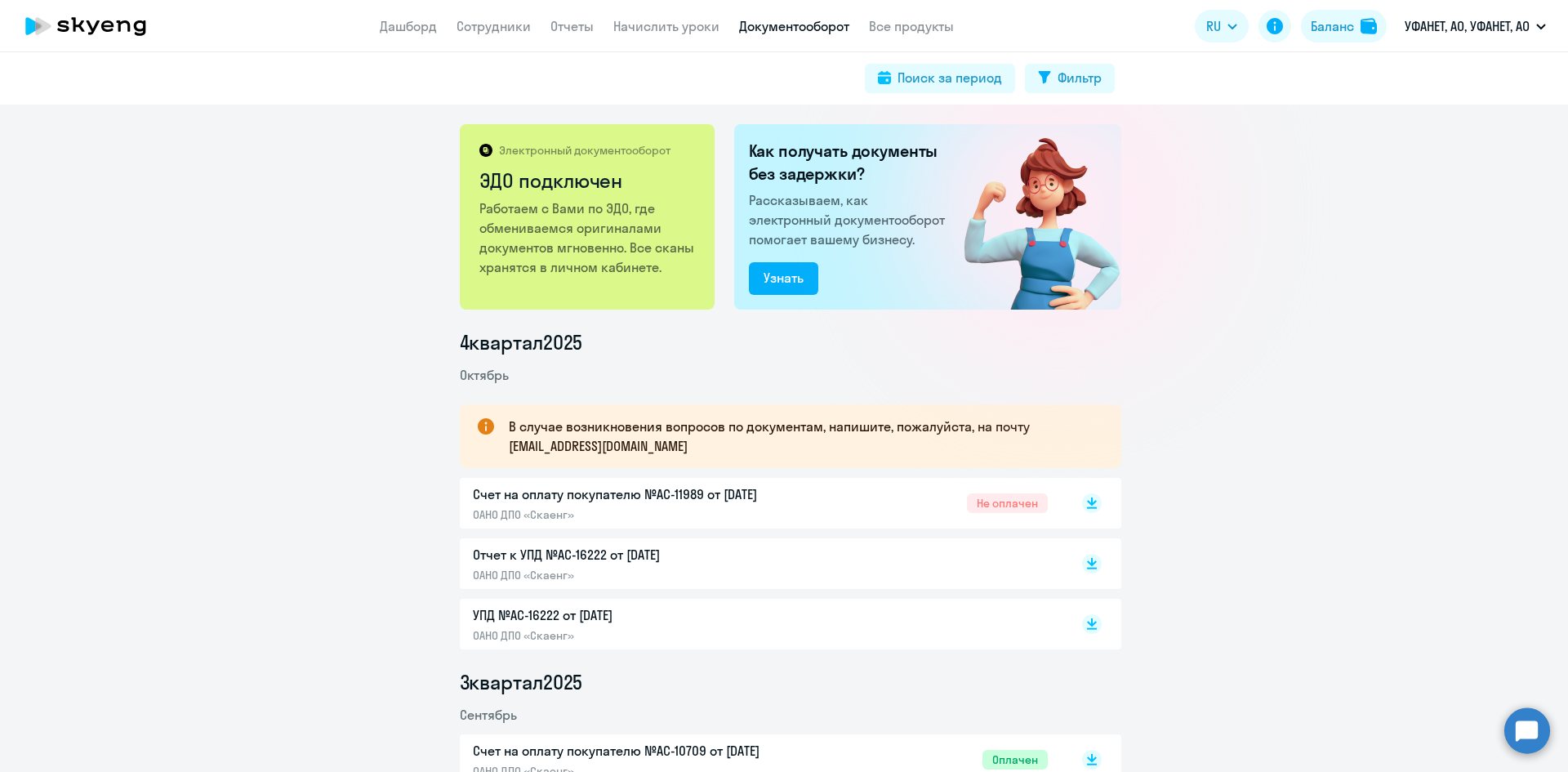
click at [1492, 33] on p "УФАНЕТ, АО, УФАНЕТ, АО" at bounding box center [1467, 26] width 125 height 19
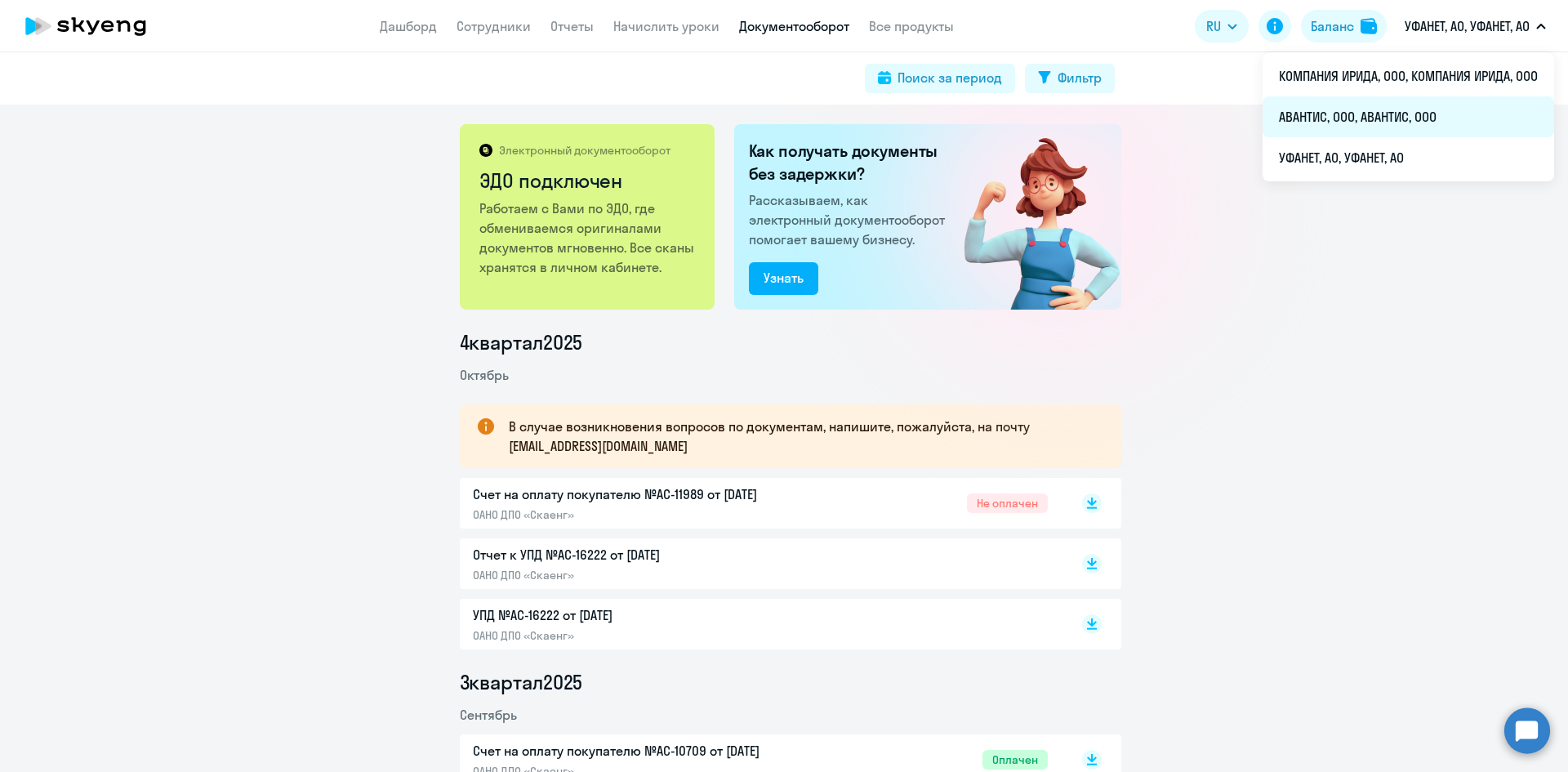
click at [1390, 107] on li "АВАНТИС, ООО, АВАНТИС, ООО" at bounding box center [1408, 117] width 292 height 40
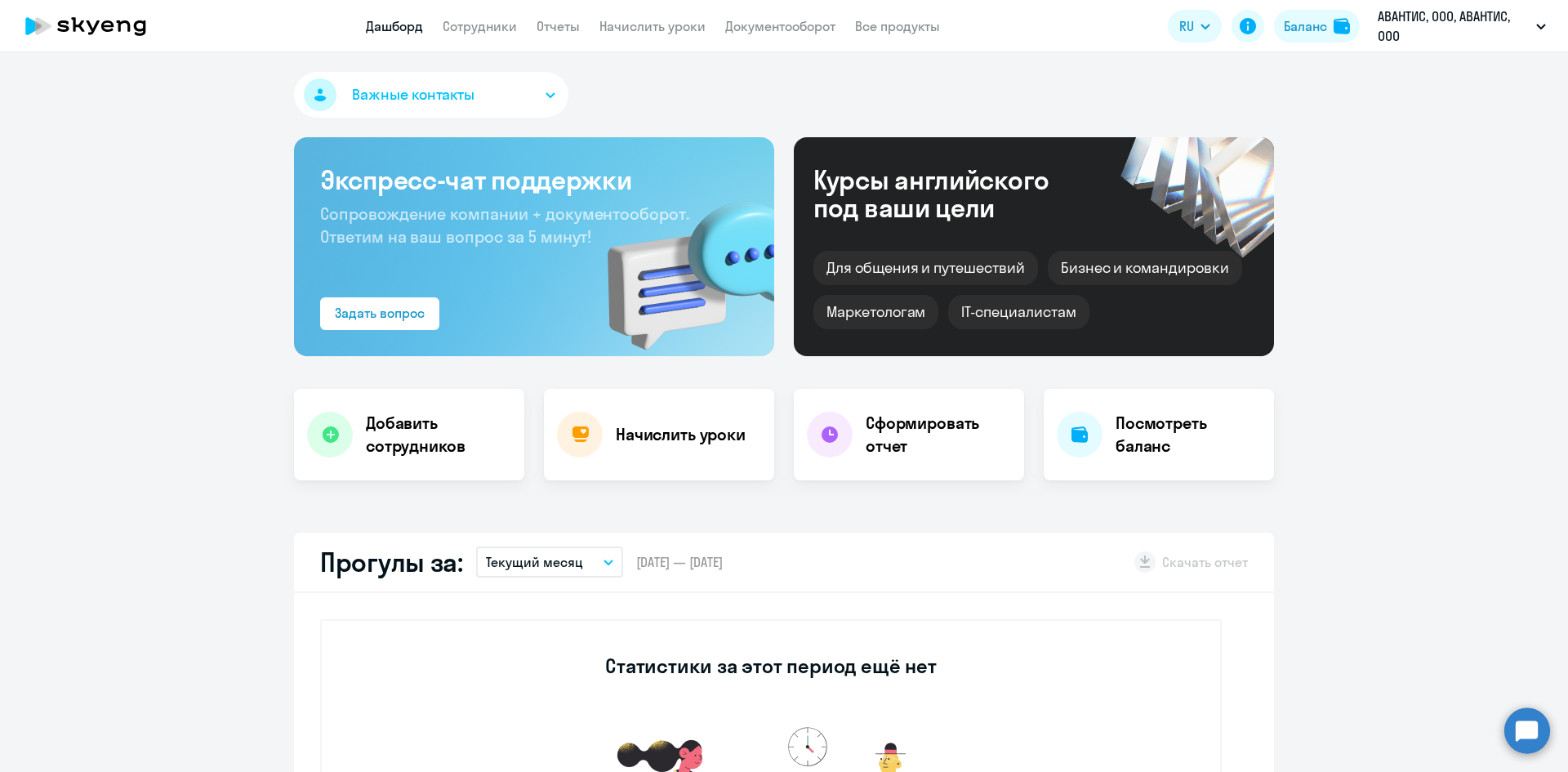
scroll to position [82, 0]
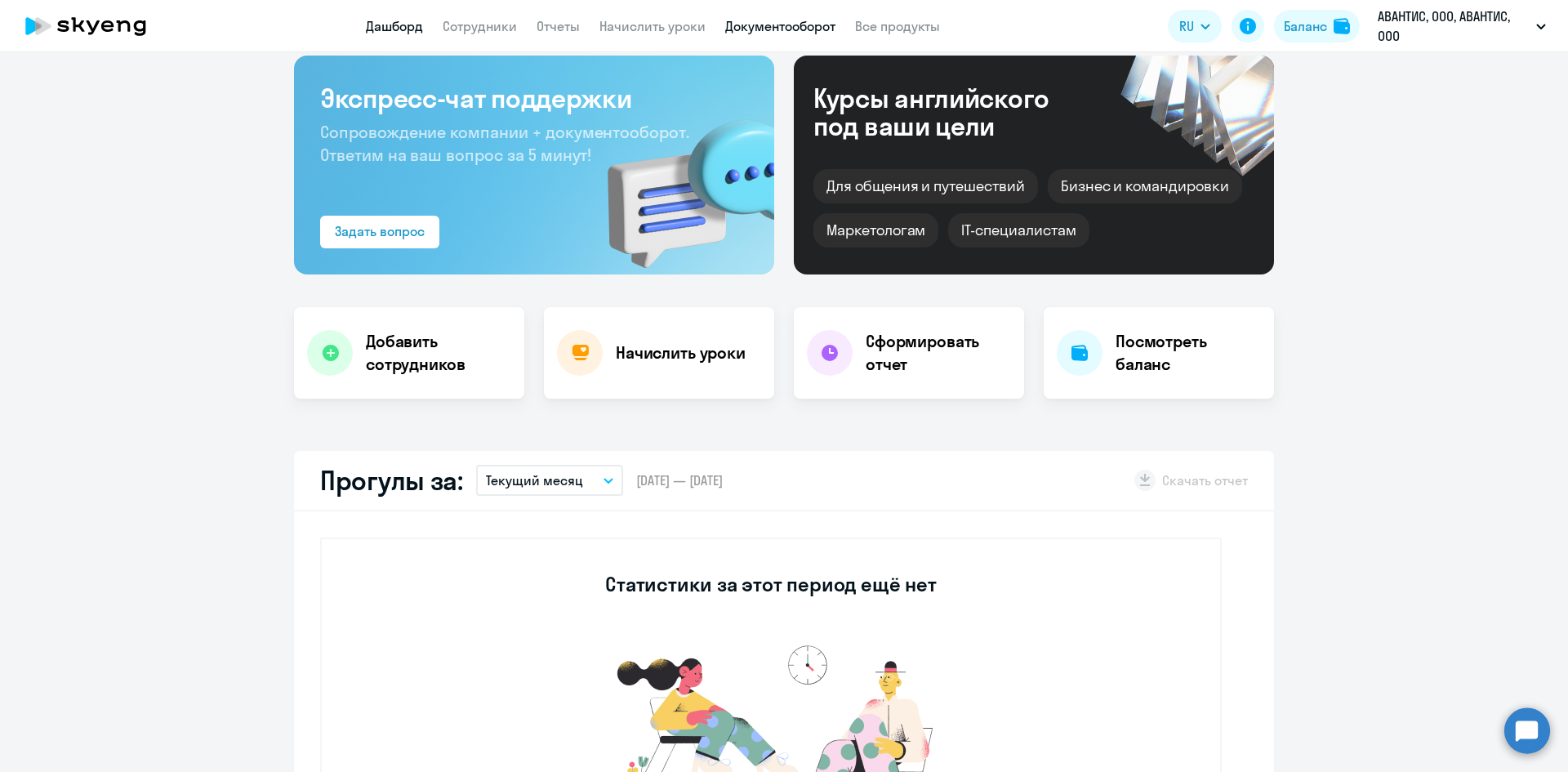
click at [750, 20] on link "Документооборот" at bounding box center [780, 25] width 110 height 17
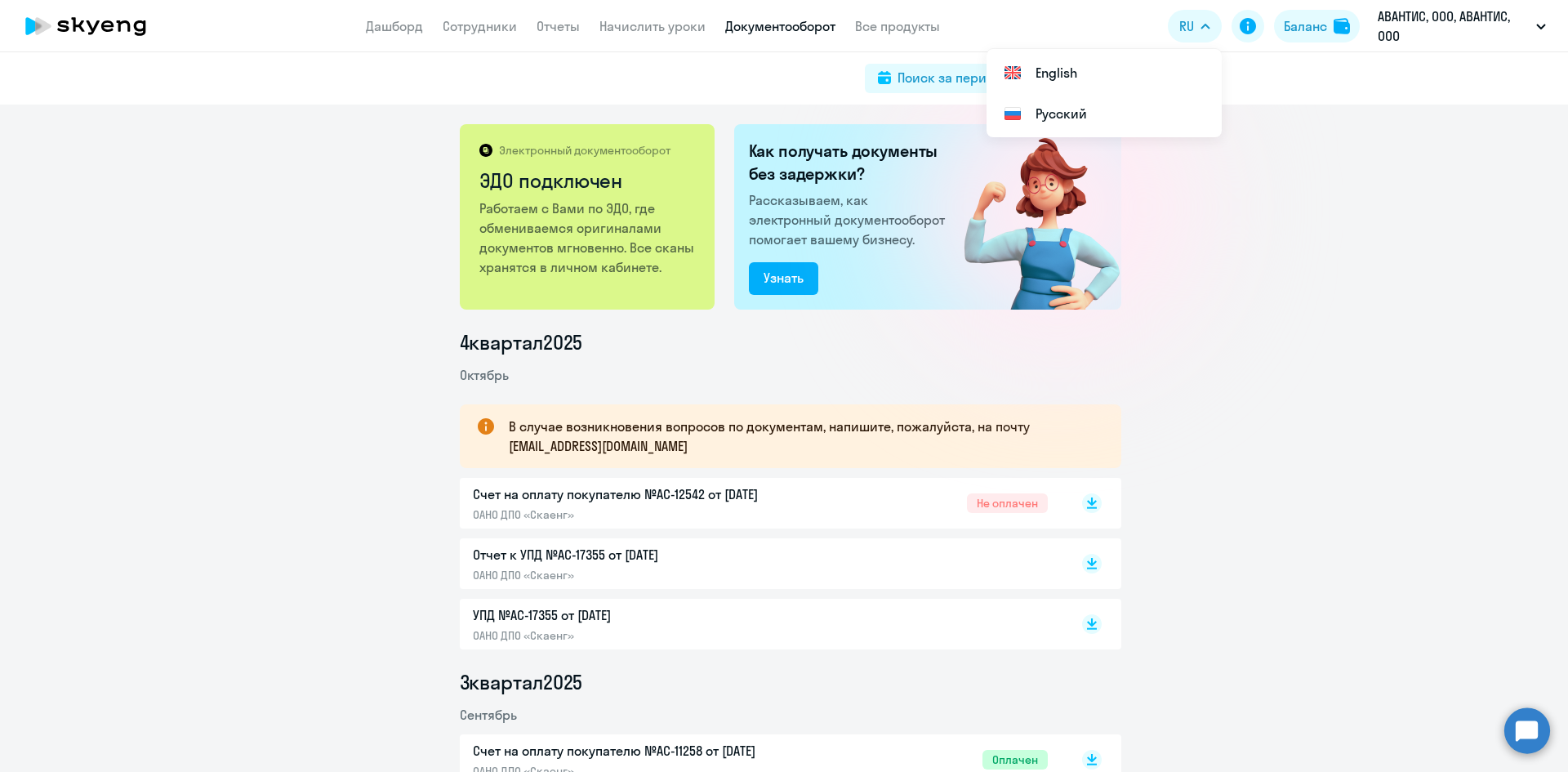
click at [1521, 728] on circle at bounding box center [1527, 731] width 46 height 46
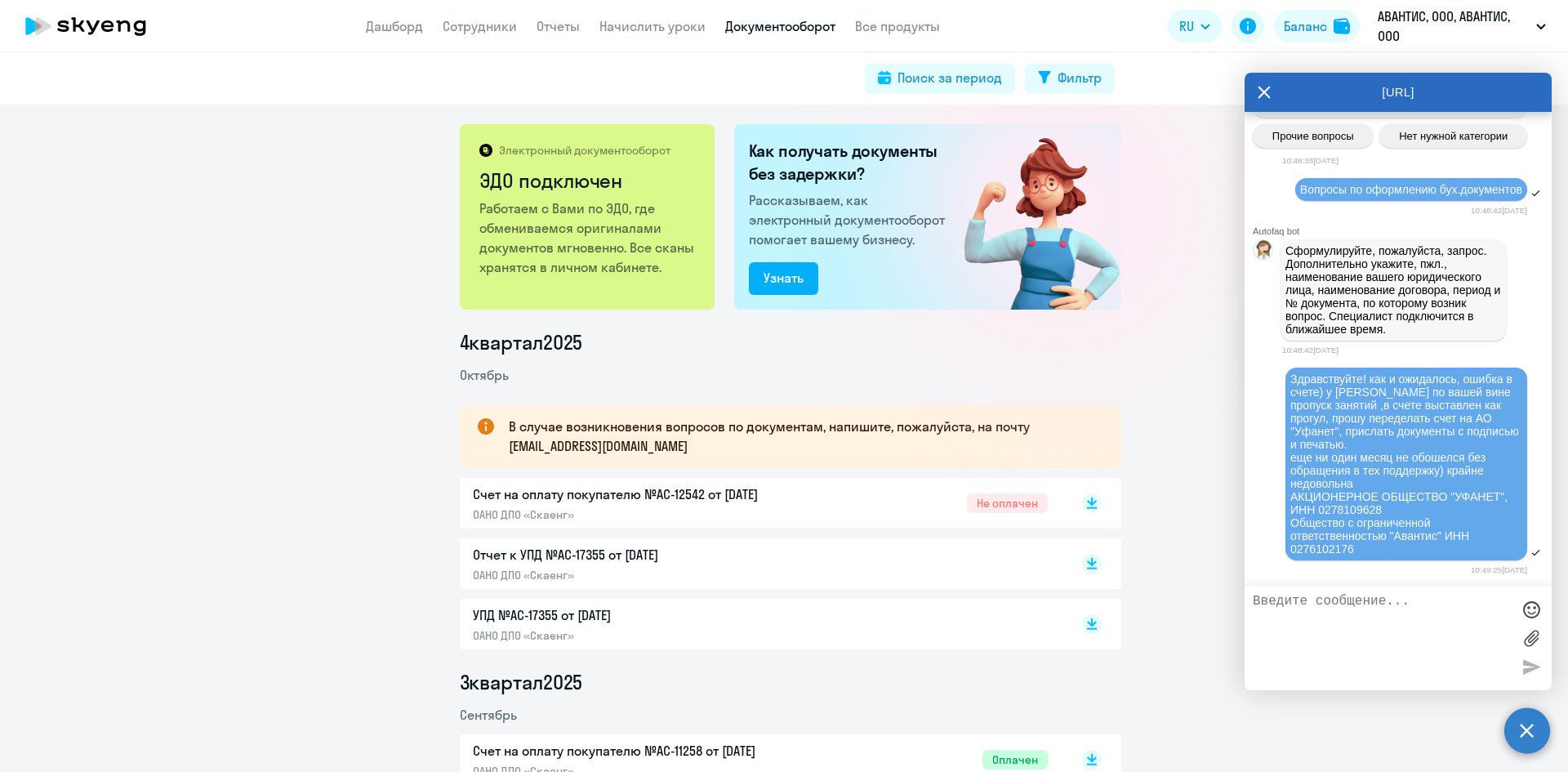
scroll to position [15859, 0]
click at [1259, 471] on div "Здравствуйте! как и ожидалось, ошибка в счете) у [PERSON_NAME] по вашей вине пр…" at bounding box center [1397, 464] width 307 height 198
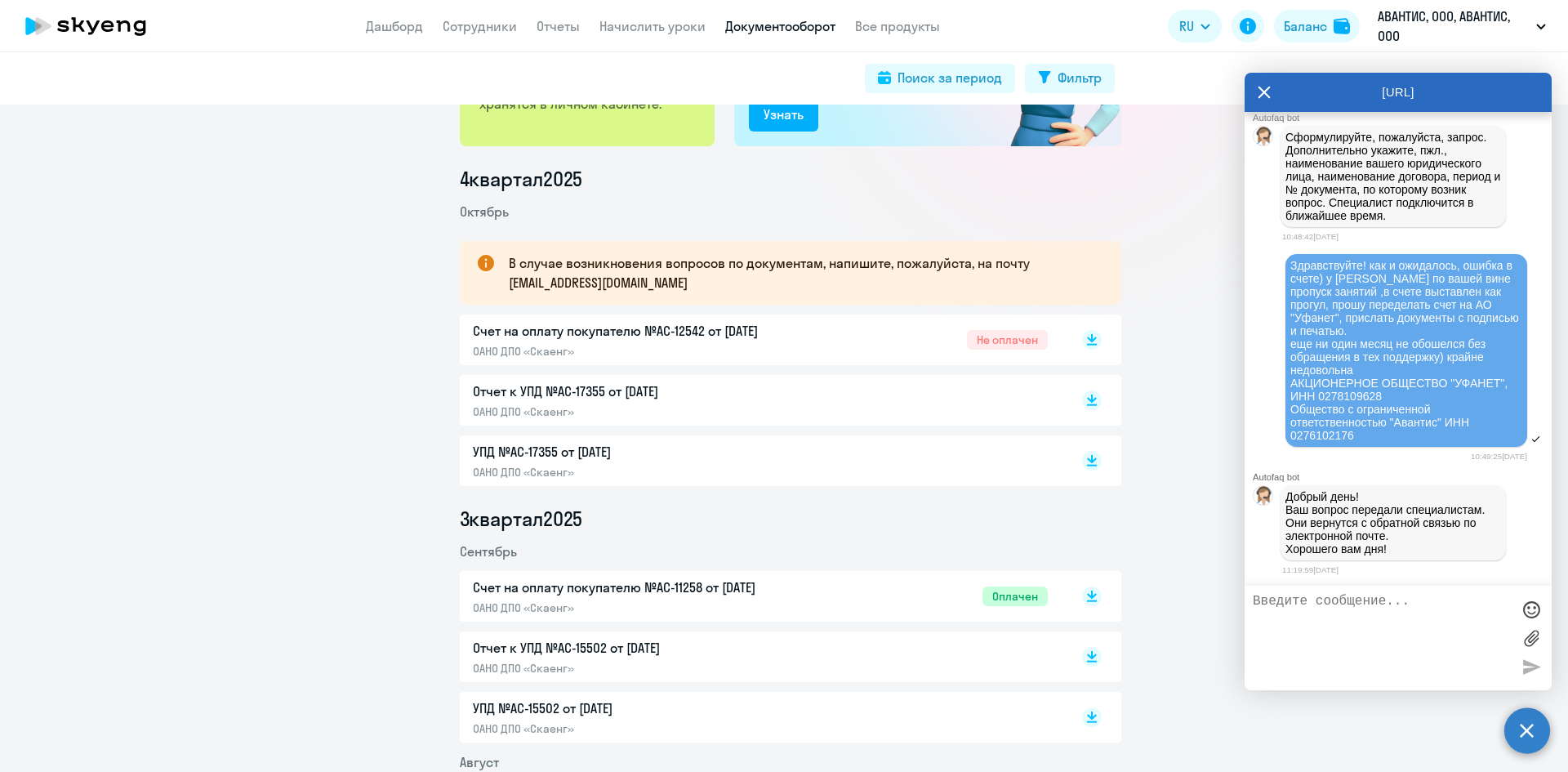
scroll to position [15972, 0]
